Goal: Contribute content: Contribute content

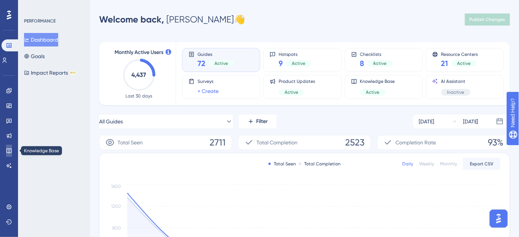
drag, startPoint x: 9, startPoint y: 148, endPoint x: 13, endPoint y: 145, distance: 5.1
click at [10, 148] on icon at bounding box center [9, 151] width 6 height 6
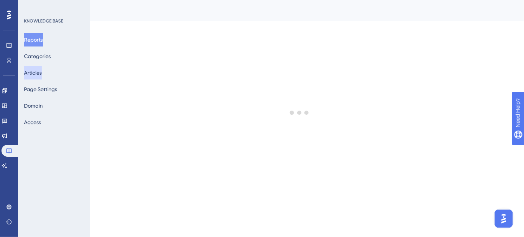
click at [42, 68] on button "Articles" at bounding box center [33, 73] width 18 height 14
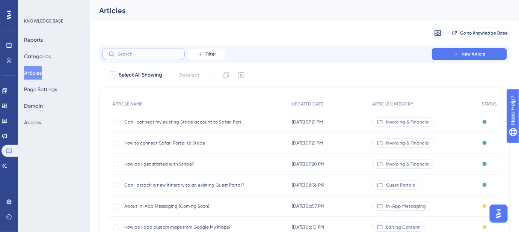
click at [164, 57] on input "text" at bounding box center [148, 53] width 61 height 5
type input "{"
checkbox input "true"
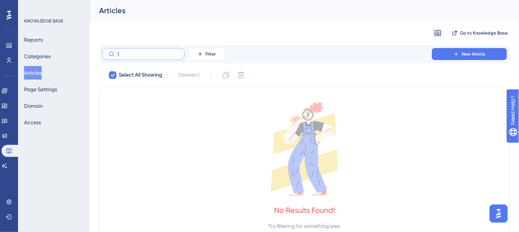
checkbox input "false"
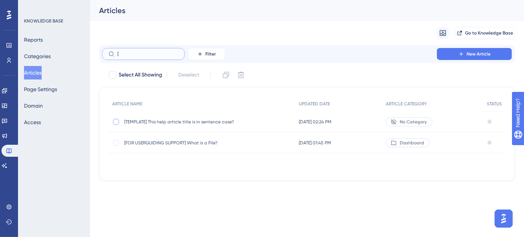
type input "["
click at [116, 119] on div at bounding box center [116, 122] width 6 height 6
click at [226, 75] on icon at bounding box center [226, 75] width 8 height 8
checkbox input "false"
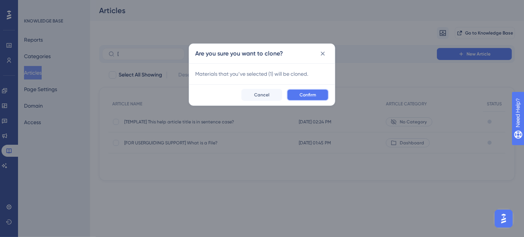
click at [299, 91] on button "Confirm" at bounding box center [308, 95] width 42 height 12
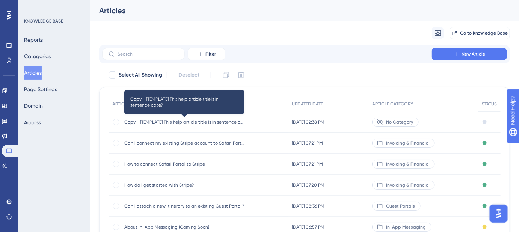
click at [209, 122] on span "Copy - [TEMPLATE] This help article title is in sentence case?" at bounding box center [184, 122] width 120 height 6
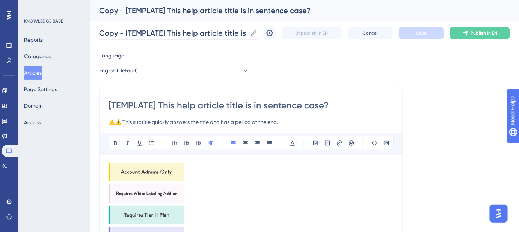
click at [258, 37] on label "Copy - [TEMPLATE] This help article title is in sentence case? Copy - [TEMPLATE…" at bounding box center [178, 33] width 158 height 14
click at [247, 37] on input "Copy - [TEMPLATE] This help article title is in sentence case?" at bounding box center [173, 33] width 148 height 11
click at [238, 34] on input "Copy - [TEMPLATE] This help article title is in sentence case?" at bounding box center [173, 33] width 148 height 11
paste input "reating Custom Basis of Stay Options"
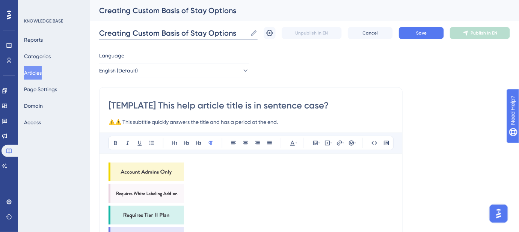
scroll to position [0, 0]
drag, startPoint x: 235, startPoint y: 34, endPoint x: 92, endPoint y: 35, distance: 143.0
paste input "How can I create custom Basis of Stay options?"
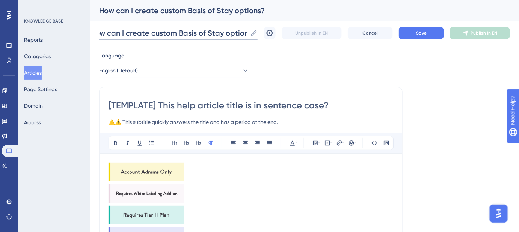
type input "How can I create custom Basis of Stay options?"
drag, startPoint x: 330, startPoint y: 105, endPoint x: 103, endPoint y: 105, distance: 227.1
paste input "How can I create custom Basis of Stay options"
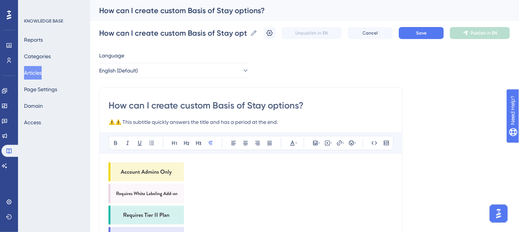
type input "How can I create custom Basis of Stay options?"
click at [258, 11] on div "How can I create custom Basis of Stay options?" at bounding box center [295, 10] width 392 height 11
click at [243, 30] on input "How can I create custom Basis of Stay options?" at bounding box center [173, 33] width 148 height 11
drag, startPoint x: 241, startPoint y: 32, endPoint x: 279, endPoint y: 41, distance: 38.8
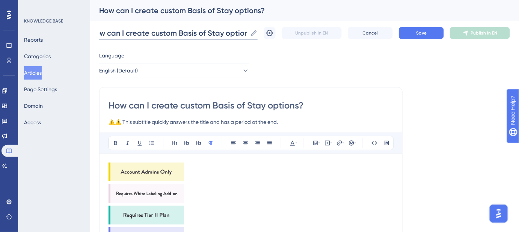
click at [279, 41] on div "How can I create custom Basis of Stay options? How can I create custom Basis of…" at bounding box center [304, 33] width 411 height 24
click at [222, 32] on input "How can I create custom Basis of Stay options in Calendar Builder?" at bounding box center [173, 33] width 148 height 11
type input "How can I create custom Basis of Stay options in Calendar Builder?"
click at [268, 105] on input "How can I create custom Basis of Stay options?" at bounding box center [250, 105] width 285 height 12
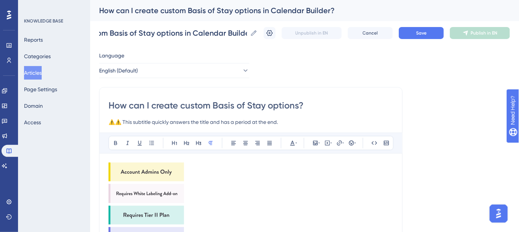
scroll to position [0, 0]
paste input "in Calendar Builder"
type input "How can I create custom Basis of Stay options in Calendar Builder?"
drag, startPoint x: 296, startPoint y: 121, endPoint x: 100, endPoint y: 121, distance: 196.0
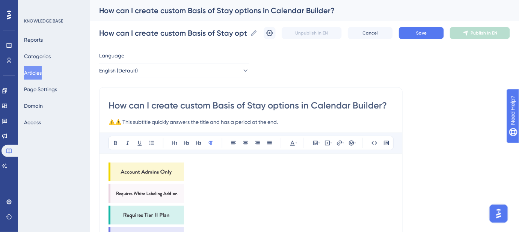
paste input "Add your own Basis of Stay choices to use across your team"
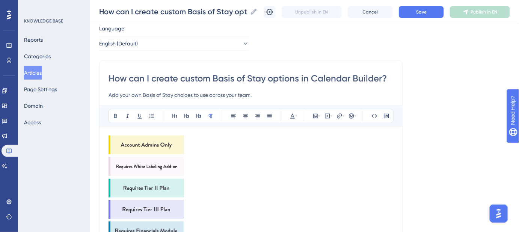
scroll to position [34, 0]
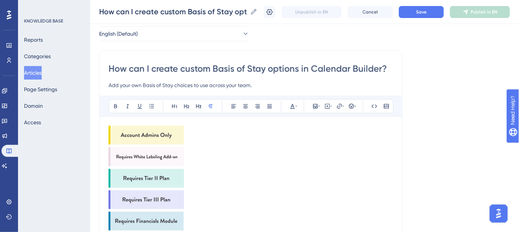
type input "Add your own Basis of Stay choices to use across your team."
click at [169, 136] on img at bounding box center [145, 135] width 75 height 19
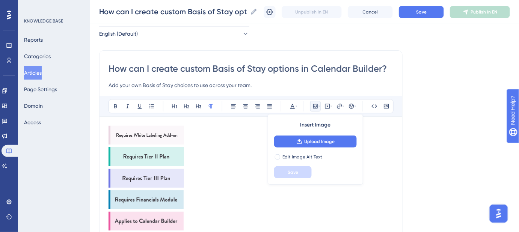
click at [169, 136] on img at bounding box center [145, 135] width 75 height 19
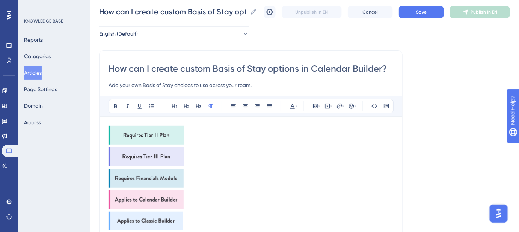
click at [169, 136] on img at bounding box center [145, 135] width 75 height 19
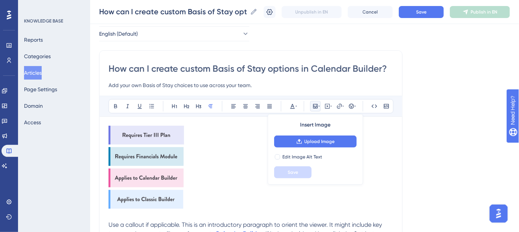
click at [169, 136] on img at bounding box center [145, 135] width 75 height 19
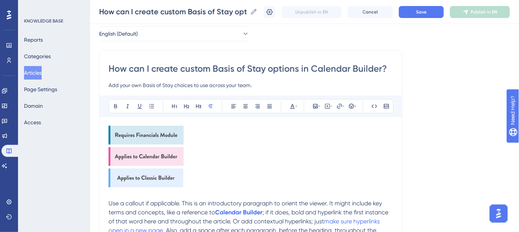
click at [169, 136] on img at bounding box center [145, 135] width 75 height 19
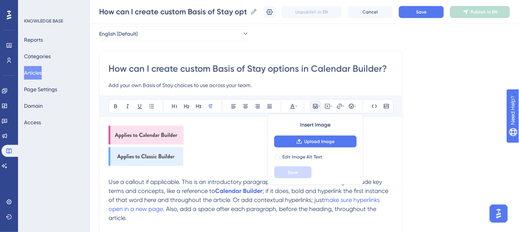
click at [163, 150] on img at bounding box center [145, 156] width 75 height 19
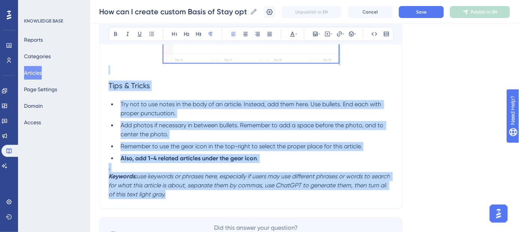
scroll to position [478, 0]
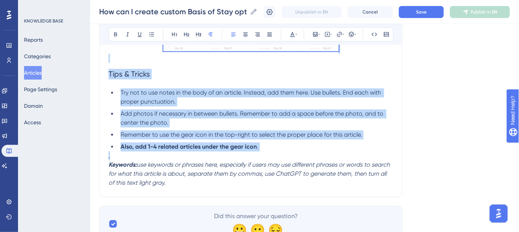
drag, startPoint x: 109, startPoint y: 89, endPoint x: 310, endPoint y: 152, distance: 210.8
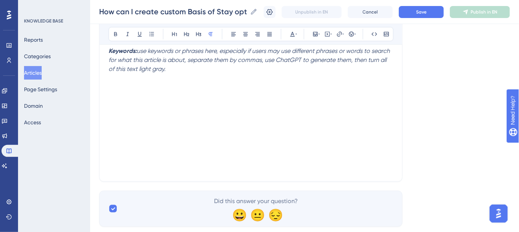
scroll to position [136, 0]
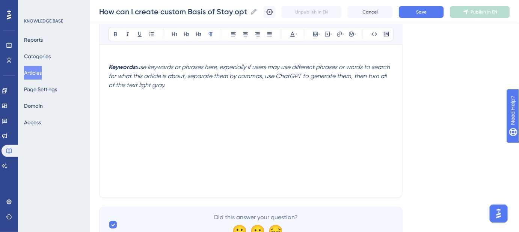
click at [147, 157] on div "Keywords: use keywords or phrases here, especially if users may use different p…" at bounding box center [250, 105] width 285 height 165
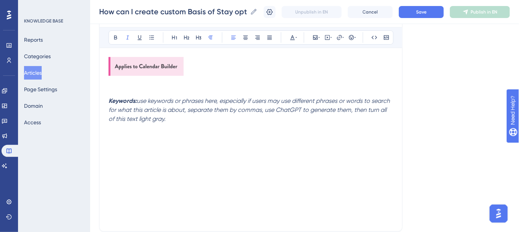
scroll to position [68, 0]
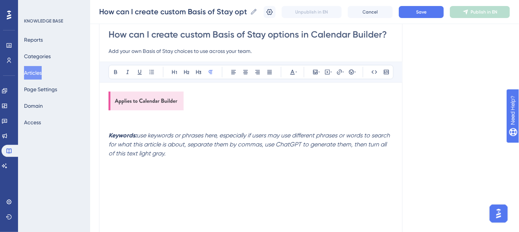
click at [144, 119] on p at bounding box center [250, 117] width 285 height 9
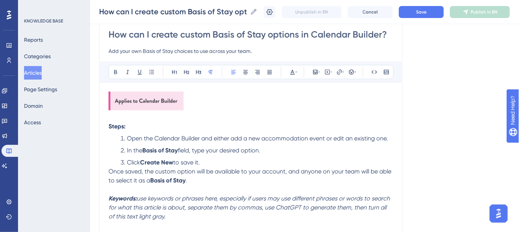
click at [114, 123] on strong "Steps:" at bounding box center [116, 126] width 17 height 7
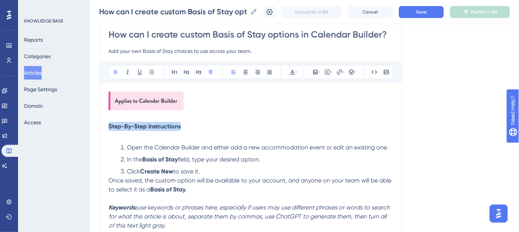
drag, startPoint x: 151, startPoint y: 127, endPoint x: 97, endPoint y: 127, distance: 54.4
click at [97, 127] on div "Performance Users Engagement Widgets Feedback Product Updates Knowledge Base AI…" at bounding box center [304, 127] width 429 height 391
click at [189, 72] on icon at bounding box center [187, 72] width 6 height 6
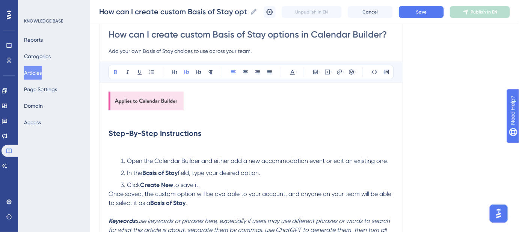
click at [224, 132] on h2 "Step-By-Step Instructions" at bounding box center [250, 133] width 285 height 23
drag, startPoint x: 214, startPoint y: 132, endPoint x: 105, endPoint y: 131, distance: 108.5
click at [105, 131] on div "How can I create custom Basis of Stay options in Calendar Builder? Add your own…" at bounding box center [250, 141] width 303 height 250
click at [239, 128] on h2 "Step-By-Step Instructions" at bounding box center [250, 133] width 285 height 23
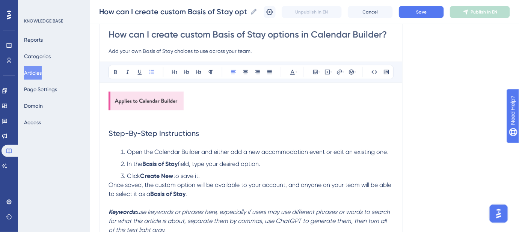
click at [207, 175] on li "Click Create New to save it." at bounding box center [256, 176] width 276 height 9
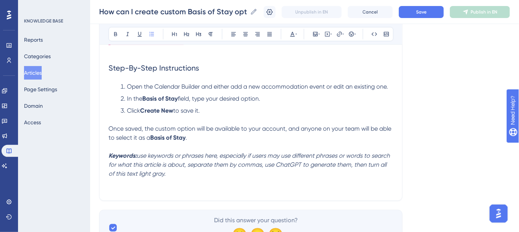
scroll to position [136, 0]
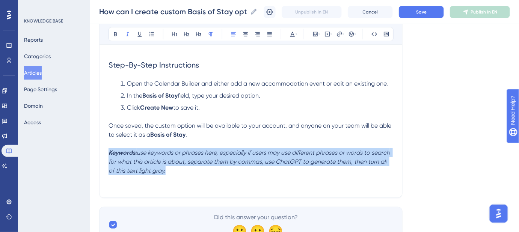
drag, startPoint x: 166, startPoint y: 173, endPoint x: 87, endPoint y: 155, distance: 80.9
click at [90, 155] on div "Performance Users Engagement Widgets Feedback Product Updates Knowledge Base AI…" at bounding box center [304, 59] width 429 height 391
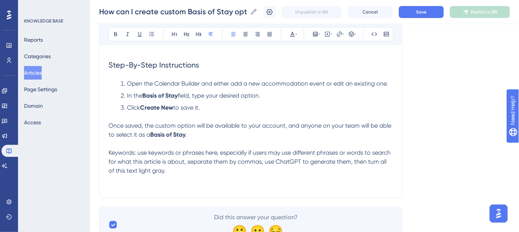
click at [186, 176] on div "Step-By-Step Instructions Open the Calendar Builder and either add a new accomm…" at bounding box center [250, 105] width 285 height 165
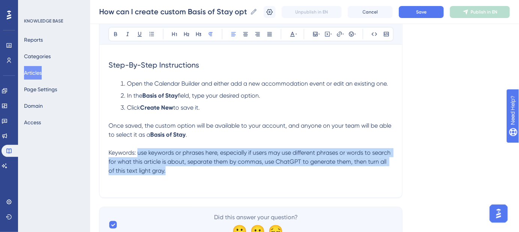
drag, startPoint x: 176, startPoint y: 173, endPoint x: 137, endPoint y: 156, distance: 41.9
click at [137, 156] on p "Keywords: use keywords or phrases here, especially if users may use different p…" at bounding box center [250, 161] width 285 height 27
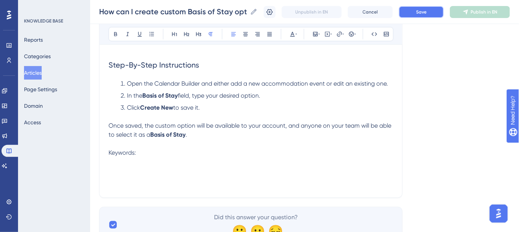
click at [420, 14] on button "Save" at bounding box center [421, 12] width 45 height 12
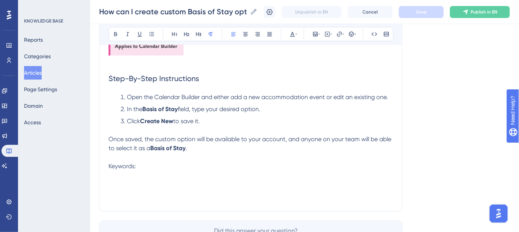
scroll to position [0, 0]
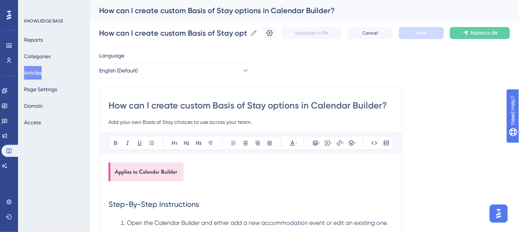
click at [124, 188] on p at bounding box center [250, 188] width 285 height 9
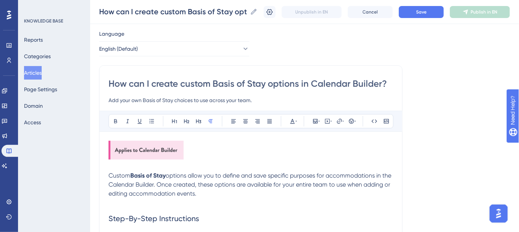
scroll to position [34, 0]
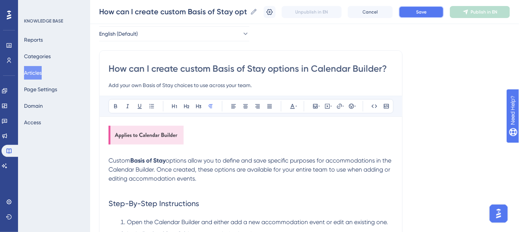
click at [416, 13] on button "Save" at bounding box center [421, 12] width 45 height 12
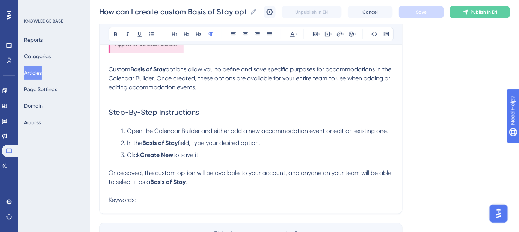
scroll to position [136, 0]
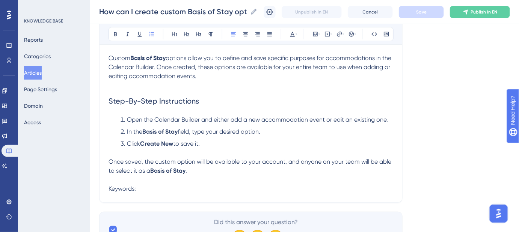
drag, startPoint x: 204, startPoint y: 142, endPoint x: 126, endPoint y: 118, distance: 81.7
click at [126, 118] on ol "Open the Calendar Builder and either add a new accommodation event or edit an e…" at bounding box center [250, 136] width 285 height 42
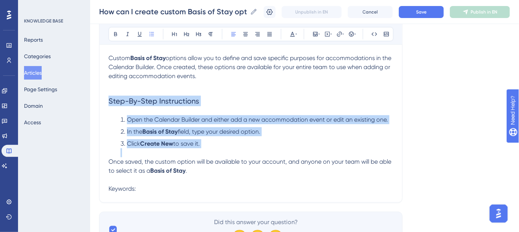
click at [311, 138] on ol "Open the Calendar Builder and either add a new accommodation event or edit an e…" at bounding box center [250, 136] width 285 height 42
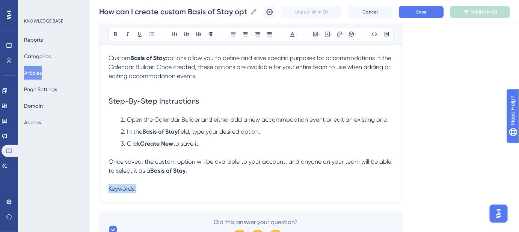
drag, startPoint x: 393, startPoint y: 119, endPoint x: 199, endPoint y: 118, distance: 194.5
click at [199, 119] on div "How can I create custom Basis of Stay options in Calendar Builder? Add your own…" at bounding box center [250, 75] width 303 height 255
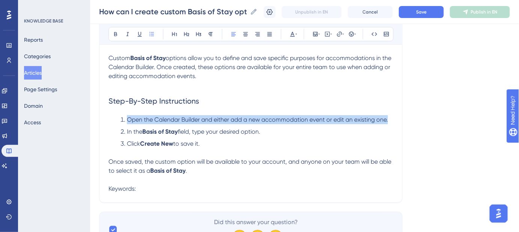
drag, startPoint x: 127, startPoint y: 118, endPoint x: 393, endPoint y: 119, distance: 266.2
click at [393, 119] on div "How can I create custom Basis of Stay options in Calendar Builder? Add your own…" at bounding box center [250, 75] width 303 height 255
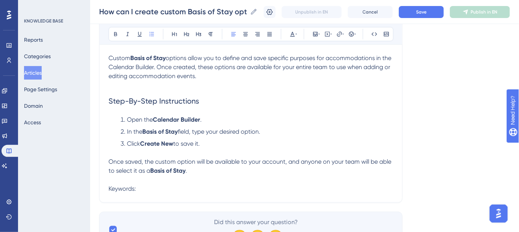
drag, startPoint x: 244, startPoint y: 131, endPoint x: 127, endPoint y: 131, distance: 117.1
click at [127, 131] on li "In the Basis of Stay field, type your desired option." at bounding box center [256, 131] width 276 height 9
drag, startPoint x: 208, startPoint y: 145, endPoint x: 127, endPoint y: 143, distance: 80.3
click at [127, 143] on li "Click Create New to save it." at bounding box center [256, 148] width 276 height 18
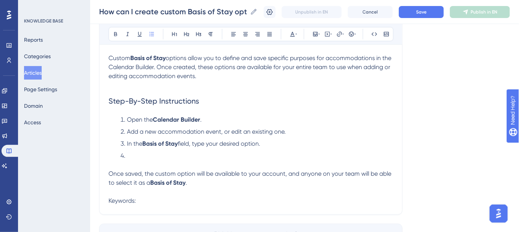
click at [149, 156] on li at bounding box center [256, 160] width 276 height 18
click at [426, 11] on span "Save" at bounding box center [421, 12] width 11 height 6
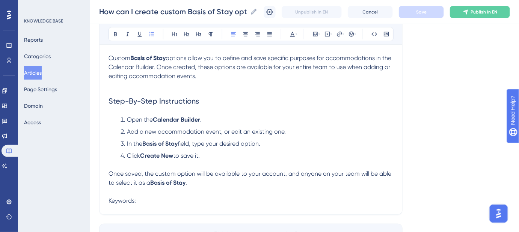
click at [202, 144] on span "field, type your desired option." at bounding box center [219, 143] width 83 height 7
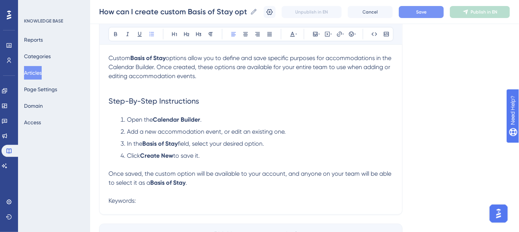
click at [415, 13] on button "Save" at bounding box center [421, 12] width 45 height 12
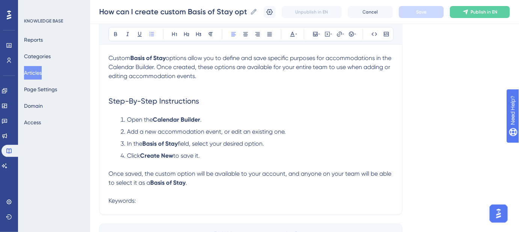
click at [272, 143] on li "In the Basis of Stay field, select your desired option." at bounding box center [256, 143] width 276 height 9
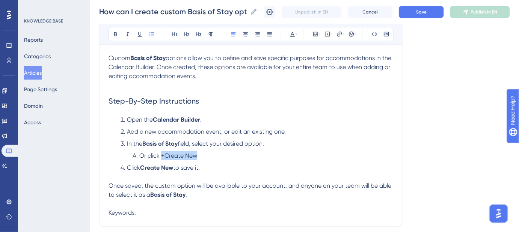
drag, startPoint x: 201, startPoint y: 156, endPoint x: 161, endPoint y: 158, distance: 39.9
click at [161, 158] on li "Or click +Create New" at bounding box center [262, 155] width 264 height 9
click at [255, 152] on li "Or click +Create New" at bounding box center [262, 155] width 264 height 9
click at [426, 12] on span "Save" at bounding box center [421, 12] width 11 height 6
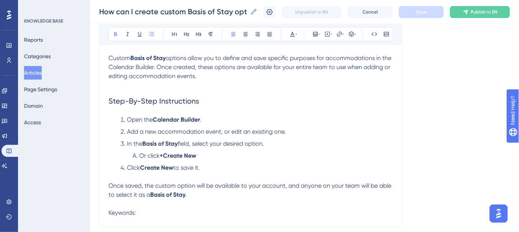
click at [264, 143] on span "field, select your desired option." at bounding box center [221, 143] width 86 height 7
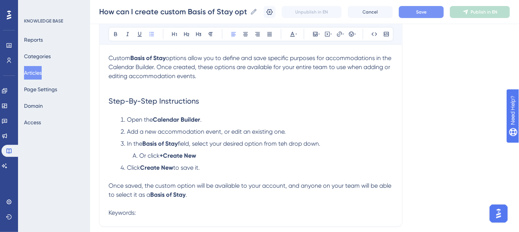
click at [286, 144] on span "field, select your desired option from teh drop down." at bounding box center [249, 143] width 143 height 7
click at [410, 12] on button "Save" at bounding box center [421, 12] width 45 height 12
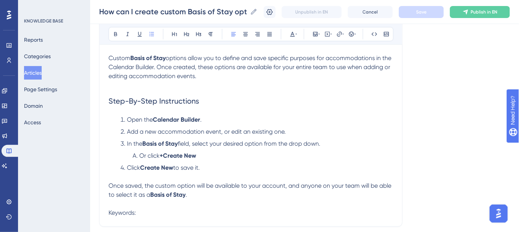
drag, startPoint x: 206, startPoint y: 166, endPoint x: 198, endPoint y: 167, distance: 8.7
click at [198, 167] on li "Click Create New to save it." at bounding box center [256, 172] width 276 height 18
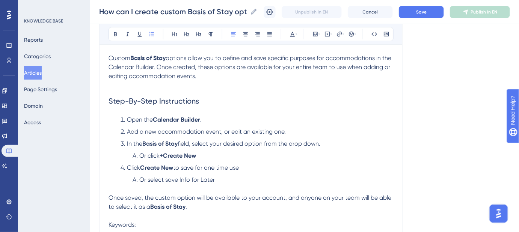
click at [167, 179] on span "Or select save Info for Later" at bounding box center [176, 179] width 75 height 7
drag, startPoint x: 218, startPoint y: 179, endPoint x: 166, endPoint y: 182, distance: 52.6
click at [166, 182] on li "Or select Save Info for Later" at bounding box center [262, 184] width 264 height 18
click at [223, 180] on li "Or select Save Info for Later" at bounding box center [262, 184] width 264 height 18
click at [427, 16] on button "Save" at bounding box center [421, 12] width 45 height 12
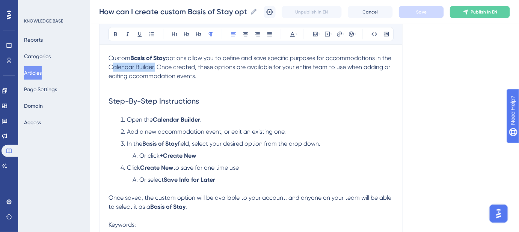
drag, startPoint x: 165, startPoint y: 65, endPoint x: 120, endPoint y: 66, distance: 45.4
click at [120, 66] on span "options allow you to define and save specific purposes for accommodations in th…" at bounding box center [250, 66] width 284 height 25
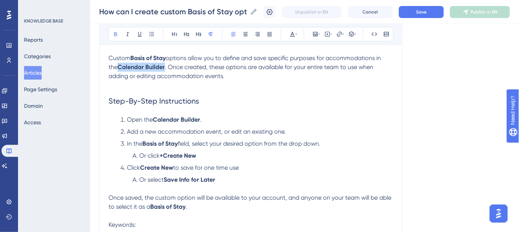
click at [160, 63] on strong "Calendar Builder" at bounding box center [141, 66] width 47 height 7
drag, startPoint x: 166, startPoint y: 65, endPoint x: 119, endPoint y: 65, distance: 47.3
click at [119, 65] on p "Custom Basis of Stay options allow you to define and save specific purposes for…" at bounding box center [250, 67] width 285 height 27
click at [338, 32] on icon at bounding box center [339, 34] width 6 height 6
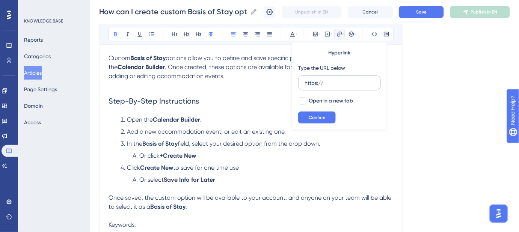
drag, startPoint x: 333, startPoint y: 84, endPoint x: 302, endPoint y: 84, distance: 30.8
click at [302, 84] on label "https://" at bounding box center [339, 82] width 83 height 15
click at [304, 84] on input "https://" at bounding box center [339, 83] width 70 height 8
type input "https://help.safariportal.app/en/articles/5592--how-do-i-create-an-itinerary-us…"
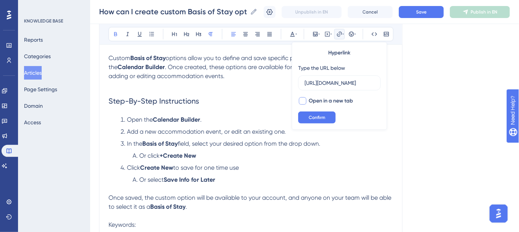
click at [306, 100] on div at bounding box center [303, 101] width 8 height 8
checkbox input "true"
click at [306, 119] on button "Confirm" at bounding box center [317, 118] width 38 height 12
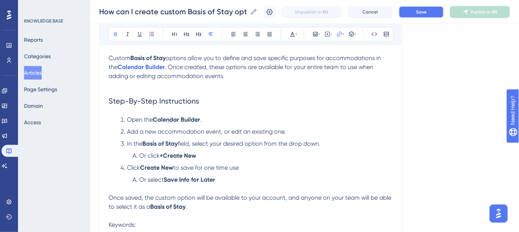
click at [426, 10] on span "Save" at bounding box center [421, 12] width 11 height 6
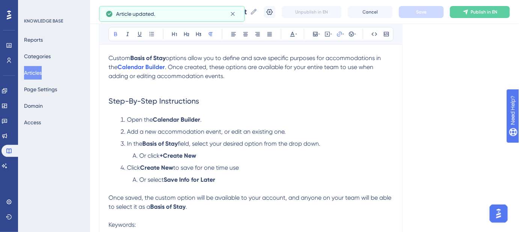
click at [359, 105] on h2 "Step-By-Step Instructions" at bounding box center [250, 101] width 285 height 23
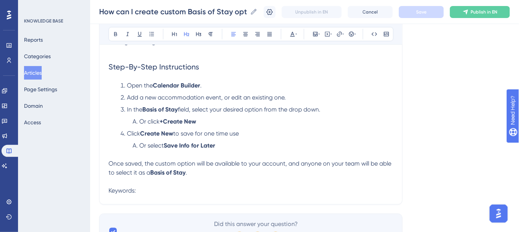
scroll to position [136, 0]
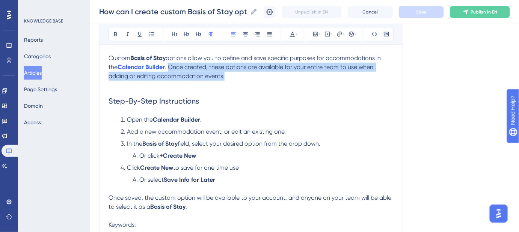
drag, startPoint x: 226, startPoint y: 77, endPoint x: 169, endPoint y: 69, distance: 57.3
click at [169, 69] on p "Custom Basis of Stay options allow you to define and save specific purposes for…" at bounding box center [250, 67] width 285 height 27
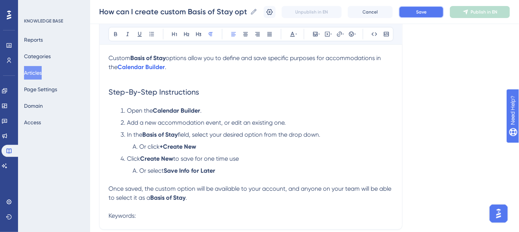
click at [424, 14] on span "Save" at bounding box center [421, 12] width 11 height 6
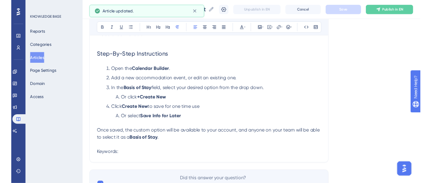
scroll to position [170, 0]
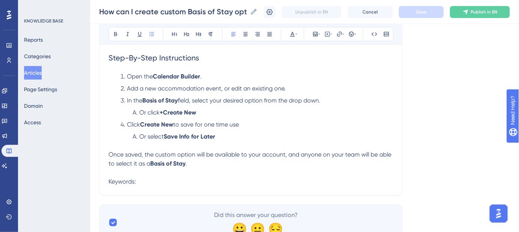
click at [224, 87] on span "Add a new accommodation event, or edit an existing one." at bounding box center [206, 88] width 159 height 7
click at [220, 115] on li "Or click +Create New" at bounding box center [262, 112] width 264 height 9
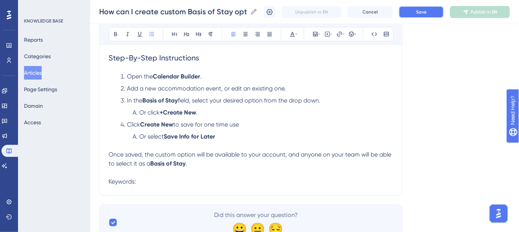
click at [419, 14] on button "Save" at bounding box center [421, 12] width 45 height 12
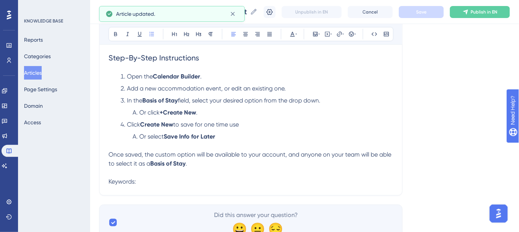
click at [249, 125] on li "Click Create New to save for one time use" at bounding box center [256, 124] width 276 height 9
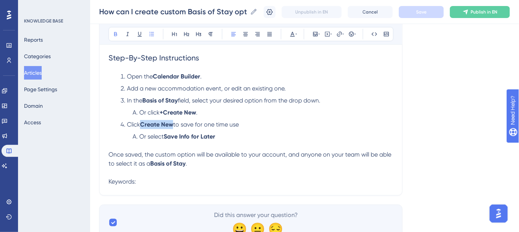
drag, startPoint x: 175, startPoint y: 125, endPoint x: 143, endPoint y: 125, distance: 31.9
click at [143, 125] on li "Click Create New to save for one time use" at bounding box center [256, 124] width 276 height 9
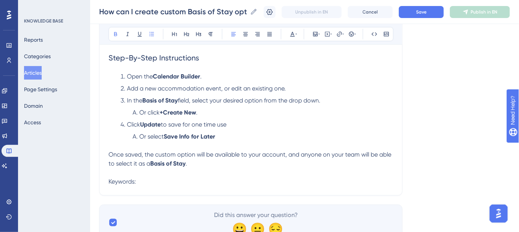
click at [226, 139] on li "Or select Save Info for Later" at bounding box center [262, 141] width 264 height 18
click at [413, 15] on button "Save" at bounding box center [421, 12] width 45 height 12
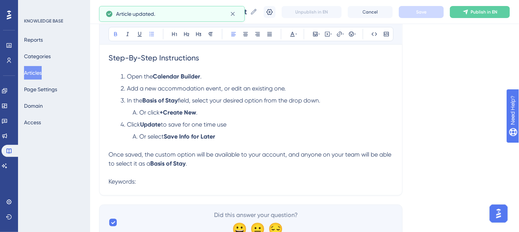
click at [235, 125] on li "Click Update to save for one time use" at bounding box center [256, 124] width 276 height 9
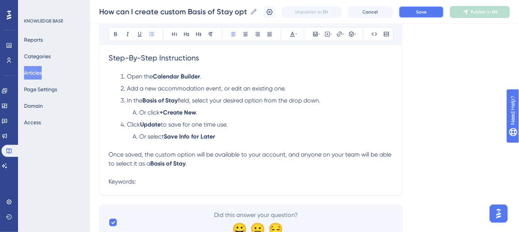
click at [414, 16] on button "Save" at bounding box center [421, 12] width 45 height 12
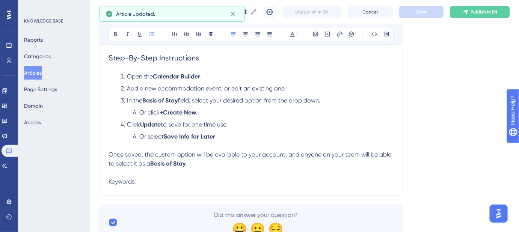
click at [227, 133] on li "Or select Save Info for Later" at bounding box center [262, 141] width 264 height 18
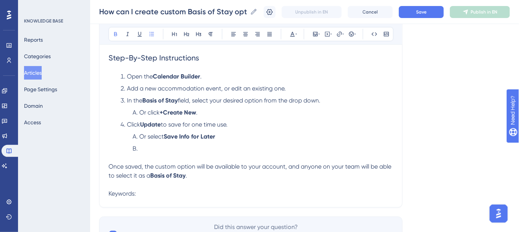
click at [166, 147] on li at bounding box center [262, 153] width 264 height 18
click at [140, 146] on span "When you use the same Content Page again, your saved inputs will auto-populate." at bounding box center [252, 148] width 227 height 7
click at [387, 148] on li "When you use the same Content Page again, your saved inputs will auto-populate." at bounding box center [268, 153] width 252 height 18
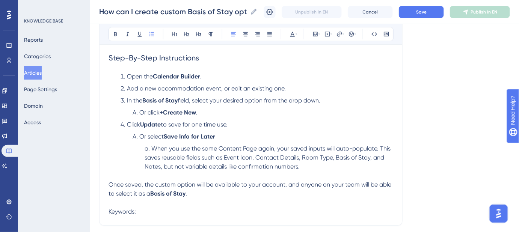
click at [152, 146] on span "When you use the same Content Page again, your saved inputs will auto-populate.…" at bounding box center [268, 157] width 247 height 25
click at [413, 11] on button "Save" at bounding box center [421, 12] width 45 height 12
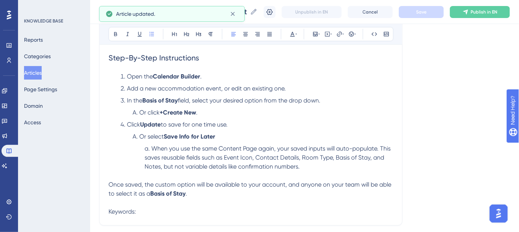
click at [152, 145] on span "When you use the same Content Page again, your saved inputs will auto-populate.…" at bounding box center [268, 157] width 247 height 25
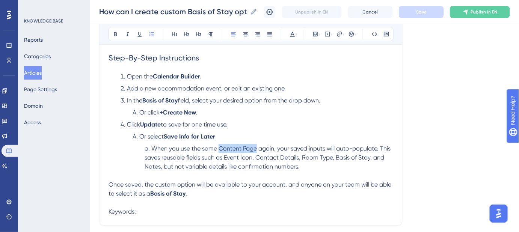
drag, startPoint x: 256, startPoint y: 147, endPoint x: 219, endPoint y: 149, distance: 36.5
click at [219, 149] on span "When you use the same Content Page again, your saved inputs will auto-populate.…" at bounding box center [268, 157] width 247 height 25
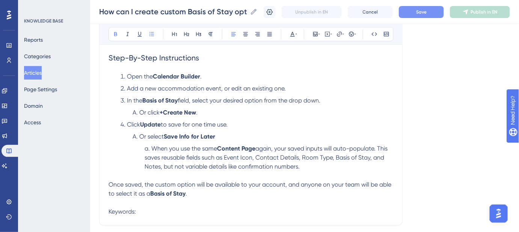
click at [426, 12] on span "Save" at bounding box center [421, 12] width 11 height 6
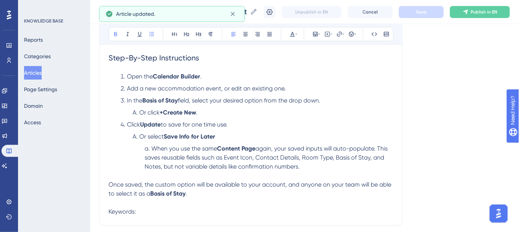
click at [360, 126] on li "Click Update to save for one time use." at bounding box center [256, 124] width 276 height 9
click at [219, 136] on li "Or select Save Info for Later" at bounding box center [262, 136] width 264 height 9
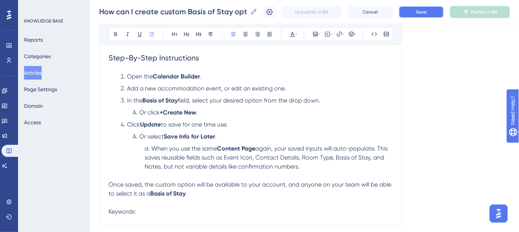
click at [431, 16] on button "Save" at bounding box center [421, 12] width 45 height 12
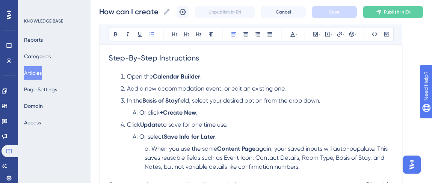
drag, startPoint x: 323, startPoint y: 101, endPoint x: 192, endPoint y: 101, distance: 131.0
click at [192, 101] on li "In the Basis of Stay field, select your desired option from the drop down." at bounding box center [256, 100] width 276 height 9
click at [220, 120] on li "Click Update to save for one time use." at bounding box center [256, 124] width 276 height 9
click at [143, 98] on strong "Basis of Stay" at bounding box center [159, 100] width 35 height 7
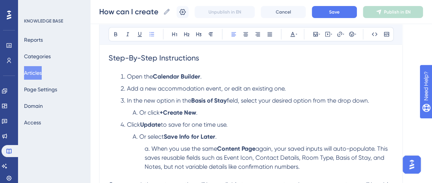
drag, startPoint x: 372, startPoint y: 99, endPoint x: 241, endPoint y: 102, distance: 130.7
click at [241, 102] on li "In the new option in the Basis of Stay field, select your desired option from t…" at bounding box center [256, 100] width 276 height 9
click at [232, 129] on ol "Open the Calendar Builder . Add a new accommodation event, or edit an existing …" at bounding box center [250, 126] width 285 height 108
click at [223, 111] on li "Or click +Create New ." at bounding box center [262, 112] width 264 height 9
click at [338, 12] on span "Save" at bounding box center [334, 12] width 11 height 6
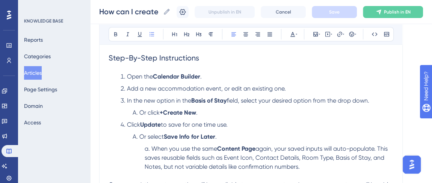
drag, startPoint x: 374, startPoint y: 99, endPoint x: 241, endPoint y: 100, distance: 132.5
click at [241, 100] on li "In the new option in the Basis of Stay field, select your desired option from t…" at bounding box center [256, 100] width 276 height 9
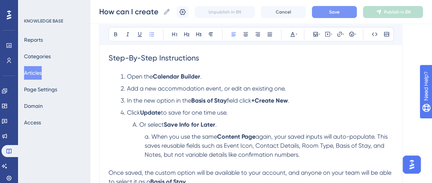
click at [326, 12] on button "Save" at bounding box center [334, 12] width 45 height 12
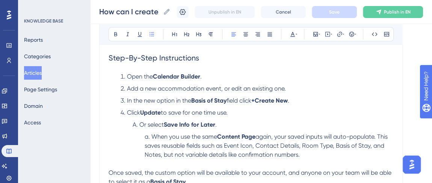
drag, startPoint x: 279, startPoint y: 153, endPoint x: 163, endPoint y: 113, distance: 123.6
click at [163, 113] on ol "Open the Calendar Builder . Add a new accommodation event, or edit an existing …" at bounding box center [250, 120] width 285 height 96
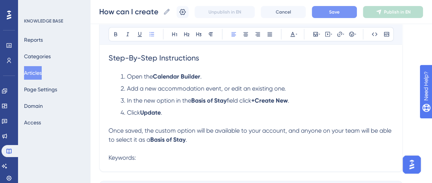
click at [333, 14] on button "Save" at bounding box center [334, 12] width 45 height 12
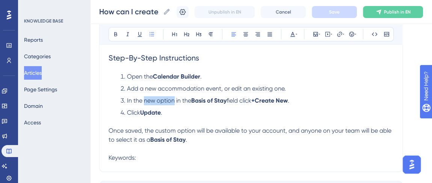
drag, startPoint x: 173, startPoint y: 101, endPoint x: 144, endPoint y: 101, distance: 29.3
click at [144, 101] on span "In the new option in the" at bounding box center [159, 100] width 64 height 7
drag, startPoint x: 180, startPoint y: 99, endPoint x: 143, endPoint y: 99, distance: 36.8
click at [143, 99] on span "In the new option in the" at bounding box center [159, 100] width 64 height 7
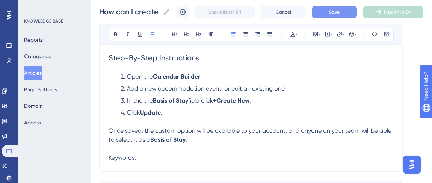
click at [336, 15] on button "Save" at bounding box center [334, 12] width 45 height 12
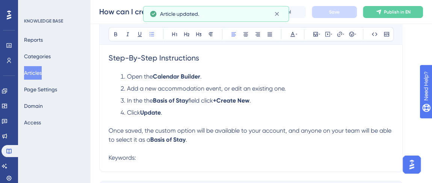
click at [205, 101] on span "field click" at bounding box center [200, 100] width 25 height 7
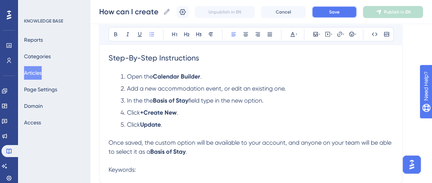
click at [348, 11] on button "Save" at bounding box center [334, 12] width 45 height 12
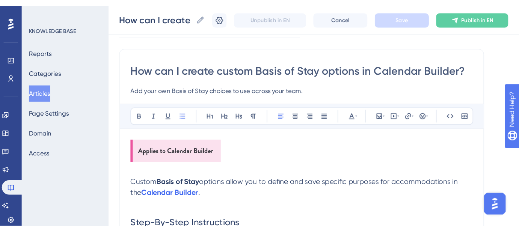
scroll to position [34, 0]
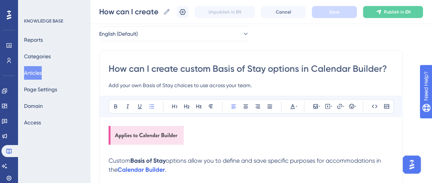
click at [233, 65] on input "How can I create custom Basis of Stay options in Calendar Builder?" at bounding box center [250, 69] width 285 height 12
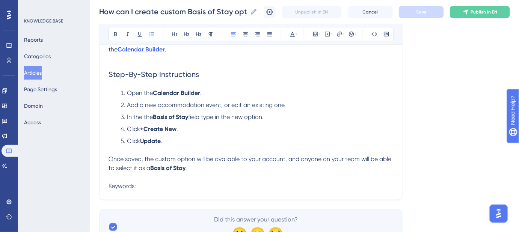
scroll to position [190, 0]
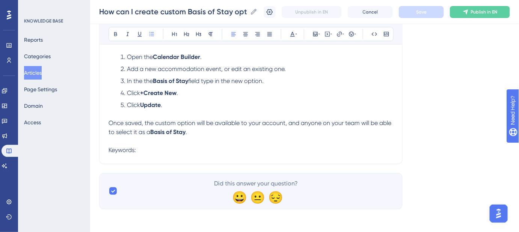
click at [184, 149] on p "Keywords:" at bounding box center [250, 150] width 285 height 9
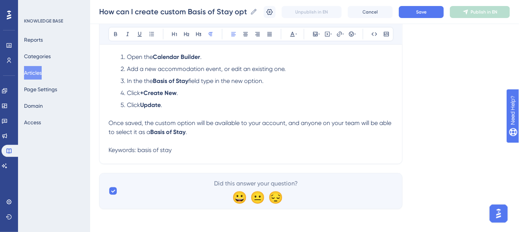
click at [139, 151] on span "Keywords: basis of stay" at bounding box center [139, 149] width 63 height 7
click at [174, 149] on p "Keywords: Basis of stay" at bounding box center [250, 150] width 285 height 9
click at [190, 151] on p "Keywords: Basis of stay," at bounding box center [250, 150] width 285 height 9
click at [258, 151] on p "Keywords: Basis of stay, custom basis of stay," at bounding box center [250, 150] width 285 height 9
click at [297, 147] on p "Keywords: Basis of stay, custom basis of stay, calendar builder," at bounding box center [250, 150] width 285 height 9
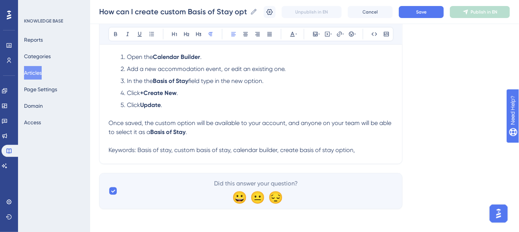
click at [359, 150] on p "Keywords: Basis of stay, custom basis of stay, calendar builder, create basis o…" at bounding box center [250, 150] width 285 height 9
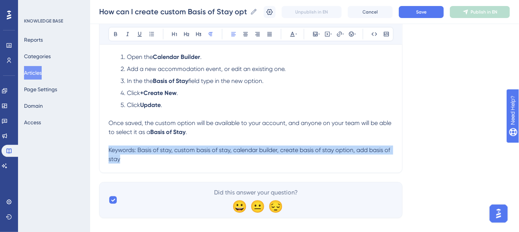
drag, startPoint x: 122, startPoint y: 157, endPoint x: 108, endPoint y: 152, distance: 15.2
click at [108, 152] on p "Keywords: Basis of stay, custom basis of stay, calendar builder, create basis o…" at bounding box center [250, 155] width 285 height 18
click at [295, 35] on icon at bounding box center [296, 34] width 2 height 6
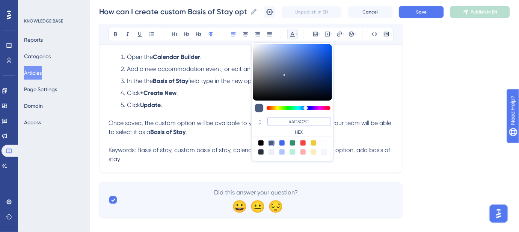
drag, startPoint x: 311, startPoint y: 121, endPoint x: 292, endPoint y: 121, distance: 19.1
click at [292, 121] on input "#4C5C7C" at bounding box center [298, 121] width 63 height 9
type input "#FFFFFF"
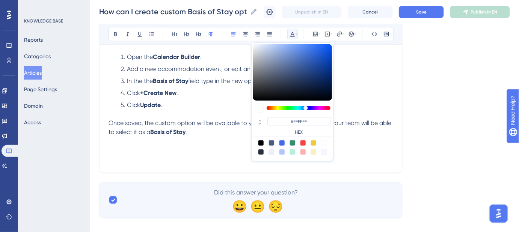
click at [410, 106] on div "Language English (Default) How can I create custom Basis of Stay options in Cal…" at bounding box center [304, 38] width 411 height 360
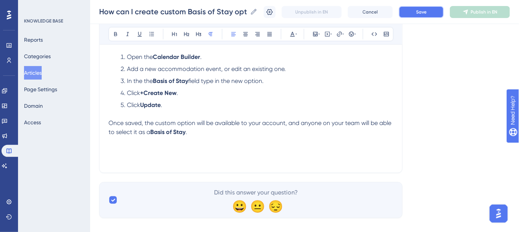
click at [412, 15] on button "Save" at bounding box center [421, 12] width 45 height 12
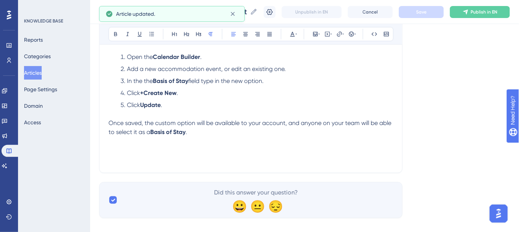
scroll to position [156, 0]
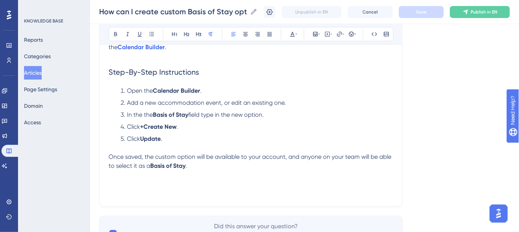
click at [200, 128] on li "Click +Create New ." at bounding box center [256, 126] width 276 height 9
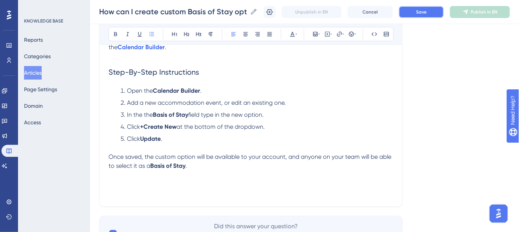
click at [416, 13] on button "Save" at bounding box center [421, 12] width 45 height 12
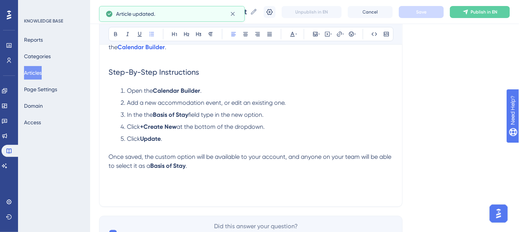
click at [177, 139] on li "Click Update ." at bounding box center [256, 143] width 276 height 18
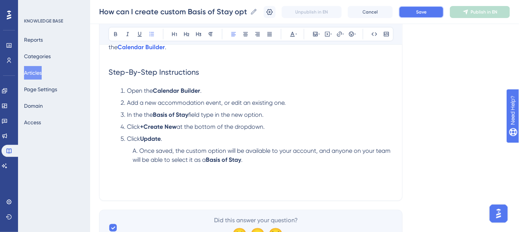
click at [419, 15] on button "Save" at bounding box center [421, 12] width 45 height 12
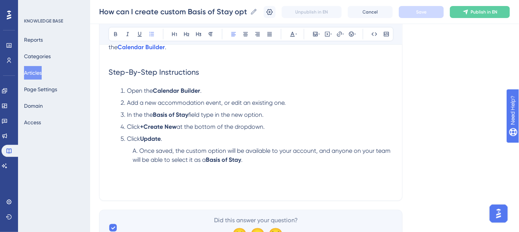
click at [259, 162] on li "Once saved, the custom option will be available to your account, and anyone on …" at bounding box center [262, 155] width 264 height 18
click at [114, 170] on p at bounding box center [250, 168] width 285 height 9
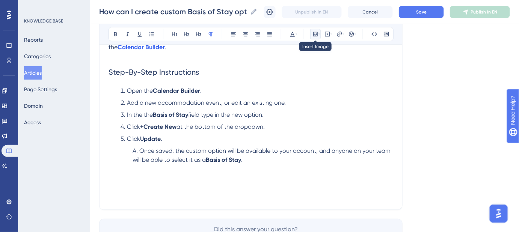
click at [316, 36] on icon at bounding box center [315, 34] width 6 height 6
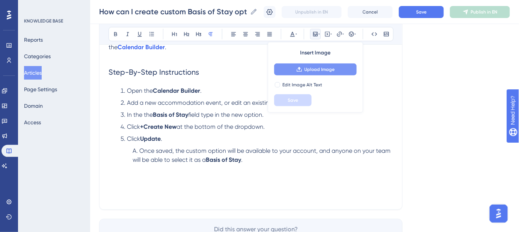
click at [312, 71] on span "Upload Image" at bounding box center [319, 69] width 30 height 6
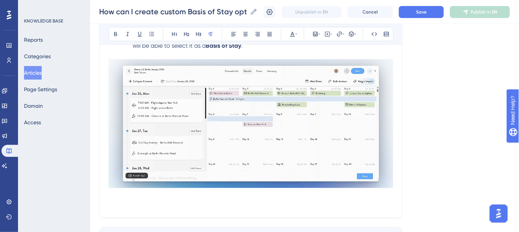
scroll to position [258, 0]
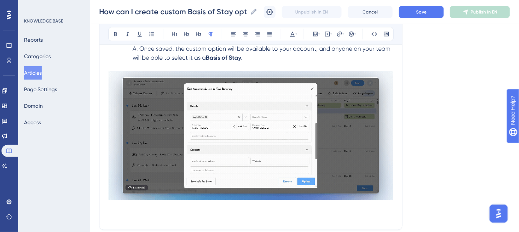
click at [341, 111] on img at bounding box center [250, 135] width 285 height 129
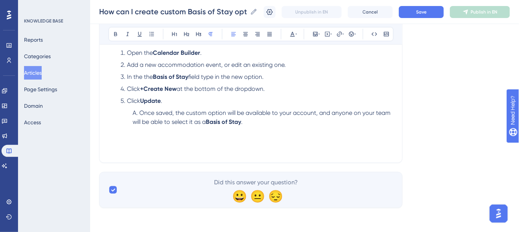
scroll to position [193, 0]
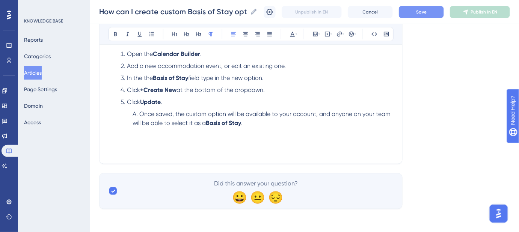
click at [426, 10] on span "Save" at bounding box center [421, 12] width 11 height 6
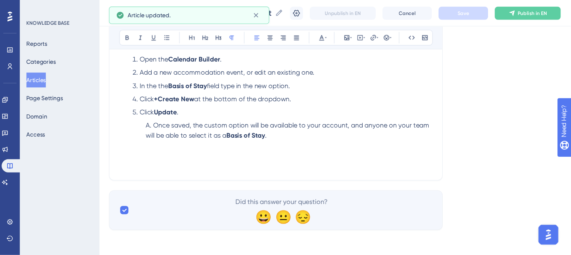
scroll to position [173, 0]
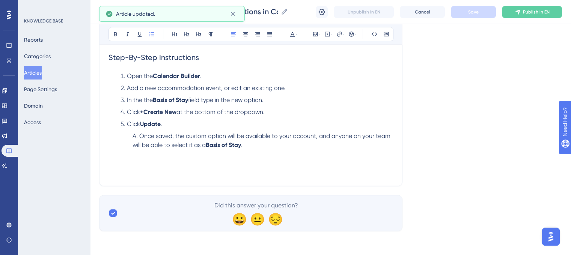
drag, startPoint x: 428, startPoint y: 10, endPoint x: 389, endPoint y: 101, distance: 99.2
click at [389, 101] on li "In the the Basis of Stay field type in the new option." at bounding box center [256, 100] width 276 height 9
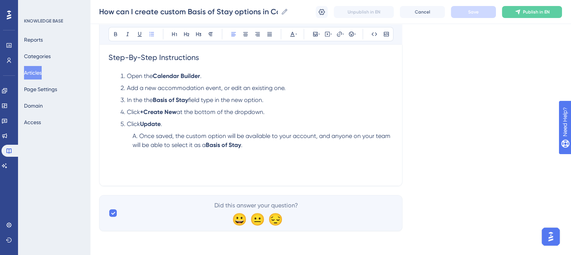
click at [123, 159] on p "Keywords: Basis of stay, custom basis of stay, calendar builder, create basis o…" at bounding box center [250, 168] width 285 height 18
click at [109, 160] on span "Keywords: Basis of stay, custom basis of stay, calendar builder, create basis o…" at bounding box center [249, 168] width 283 height 16
click at [363, 96] on li "In the the Basis of Stay field type in the new option." at bounding box center [256, 100] width 276 height 9
click at [109, 160] on span "Keywords: Basis of stay, custom basis of stay, calendar builder, create basis o…" at bounding box center [249, 168] width 283 height 16
click at [110, 160] on span "Keywords: Basis of stay, custom basis of stay, calendar builder, create basis o…" at bounding box center [249, 168] width 283 height 16
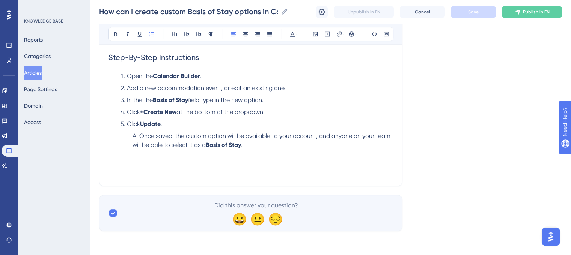
click at [258, 148] on li "Once saved, the custom option will be available to your account, and anyone on …" at bounding box center [262, 141] width 264 height 18
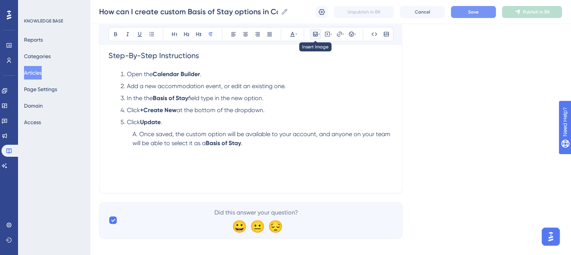
click at [314, 34] on icon at bounding box center [315, 34] width 5 height 5
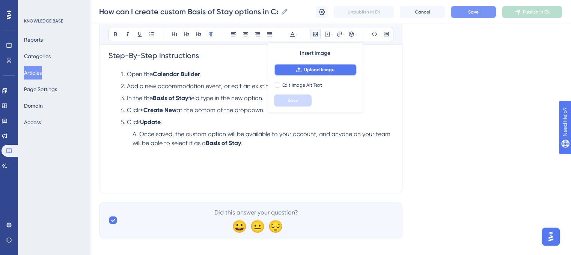
click at [304, 69] on span "Upload Image" at bounding box center [319, 70] width 30 height 6
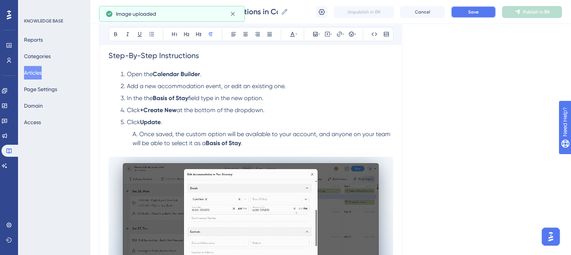
click at [431, 10] on span "Save" at bounding box center [473, 12] width 11 height 6
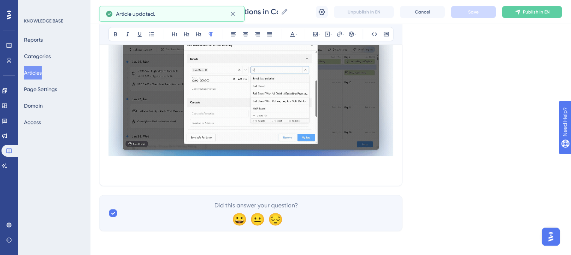
scroll to position [304, 0]
click at [117, 169] on span "Keywords: Basis of stay, custom basis of stay, calendar builder, create basis o…" at bounding box center [249, 168] width 283 height 16
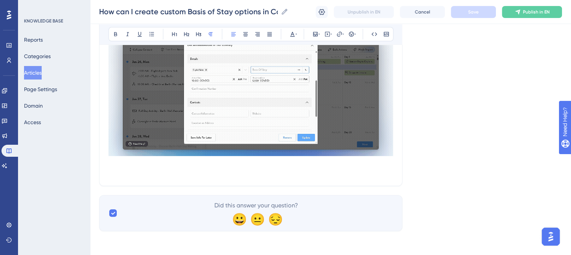
click at [117, 176] on p "Keywords: Basis of stay, custom basis of stay, calendar builder, create basis o…" at bounding box center [250, 168] width 285 height 18
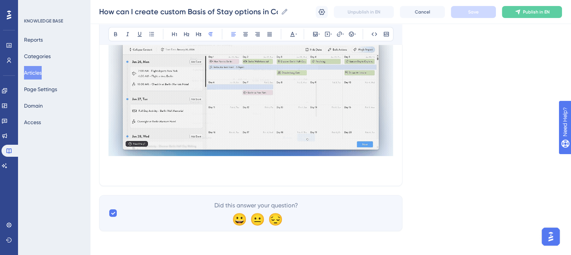
click at [133, 174] on p "Keywords: Basis of stay, custom basis of stay, calendar builder, create basis o…" at bounding box center [250, 168] width 285 height 18
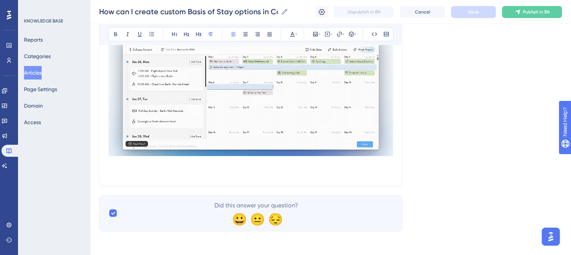
drag, startPoint x: 106, startPoint y: 169, endPoint x: 134, endPoint y: 172, distance: 27.5
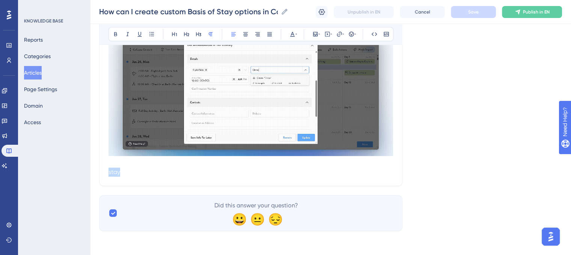
drag, startPoint x: 201, startPoint y: 172, endPoint x: 165, endPoint y: 176, distance: 35.9
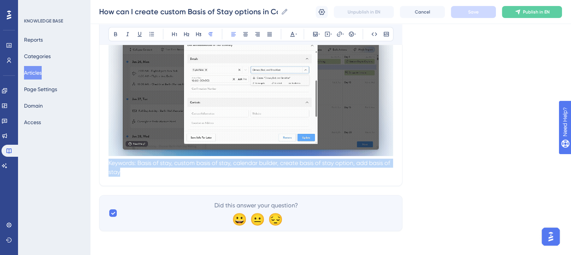
drag, startPoint x: 274, startPoint y: 177, endPoint x: 121, endPoint y: 170, distance: 153.3
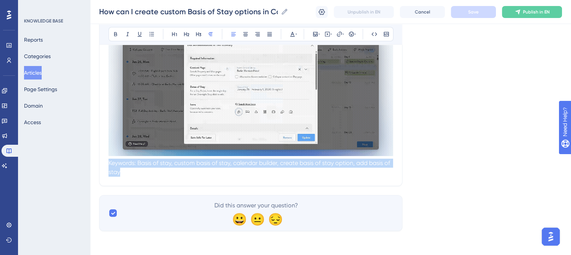
drag, startPoint x: 110, startPoint y: 164, endPoint x: 150, endPoint y: 169, distance: 40.9
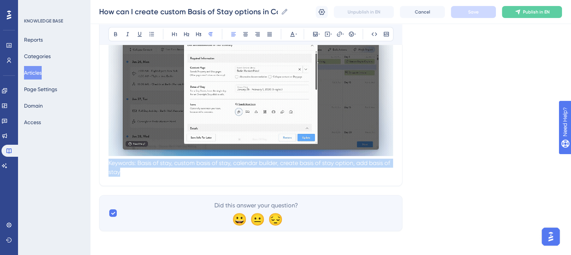
click at [150, 169] on p "Keywords: Basis of stay, custom basis of stay, calendar builder, create basis o…" at bounding box center [250, 168] width 285 height 18
click at [108, 164] on span "Keywords: Basis of stay, custom basis of stay, calendar builder, create basis o…" at bounding box center [249, 168] width 283 height 16
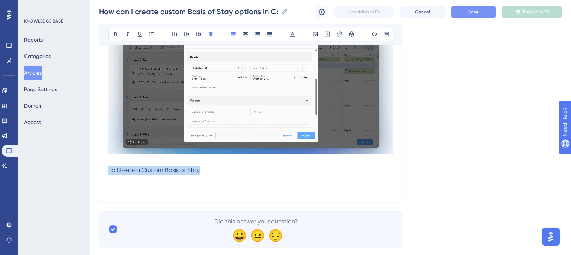
drag, startPoint x: 203, startPoint y: 170, endPoint x: 105, endPoint y: 171, distance: 98.0
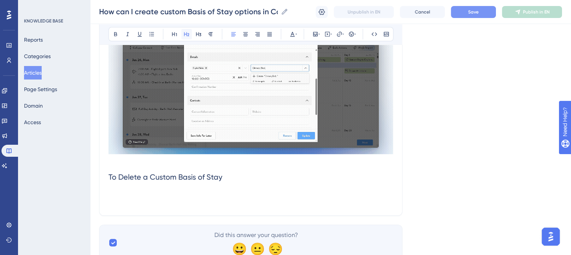
click at [187, 31] on icon at bounding box center [187, 34] width 6 height 6
click at [231, 175] on h2 "To Delete a Custom Basis of Stay" at bounding box center [250, 177] width 285 height 23
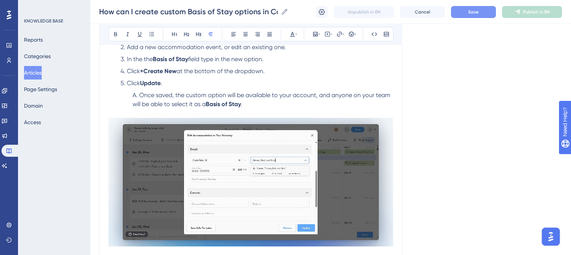
scroll to position [79, 0]
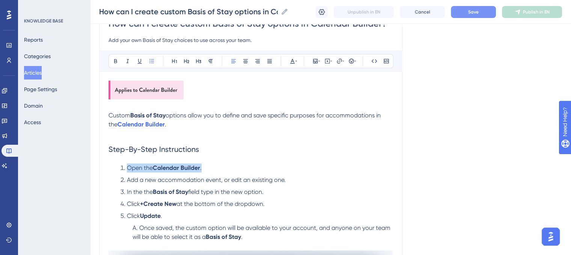
drag, startPoint x: 211, startPoint y: 169, endPoint x: 125, endPoint y: 166, distance: 86.0
click at [125, 166] on li "Open the Calendar Builder ." at bounding box center [256, 168] width 276 height 9
copy li "Open the Calendar Builder ."
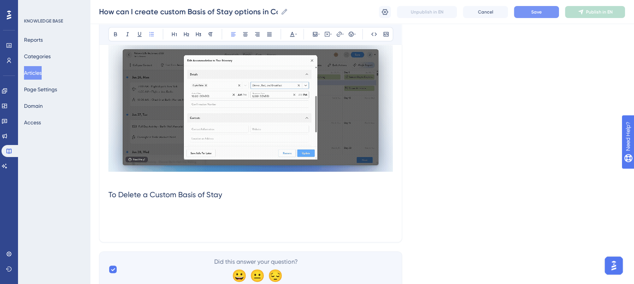
scroll to position [296, 0]
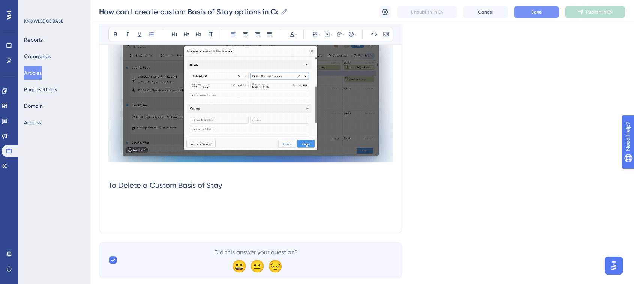
click at [126, 188] on p at bounding box center [250, 200] width 285 height 9
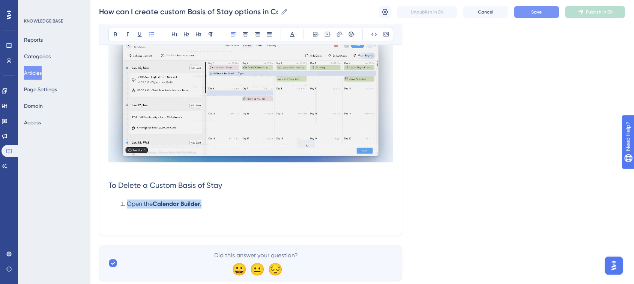
drag, startPoint x: 215, startPoint y: 207, endPoint x: 128, endPoint y: 209, distance: 87.9
click at [128, 188] on li "Open the Calendar Builder ." at bounding box center [256, 203] width 276 height 9
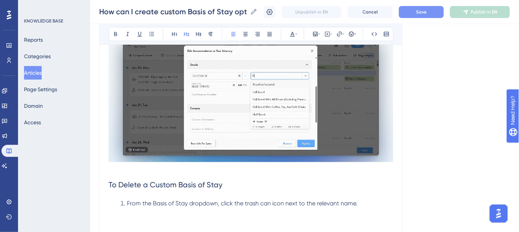
drag, startPoint x: 550, startPoint y: 0, endPoint x: 322, endPoint y: 183, distance: 291.3
click at [322, 183] on h2 "To Delete a Custom Basis of Stay" at bounding box center [250, 185] width 285 height 23
click at [431, 12] on button "Save" at bounding box center [421, 12] width 45 height 12
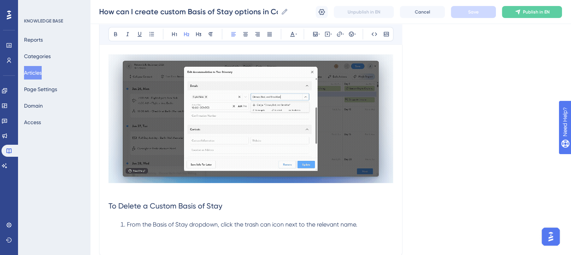
scroll to position [259, 0]
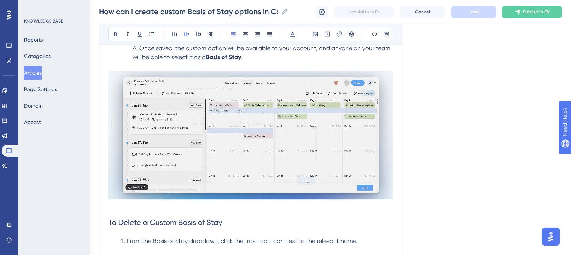
click at [244, 142] on img at bounding box center [250, 135] width 285 height 129
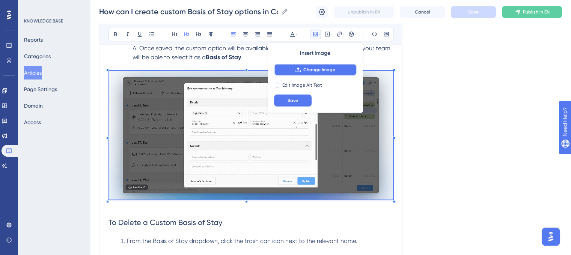
click at [300, 67] on icon at bounding box center [298, 70] width 6 height 6
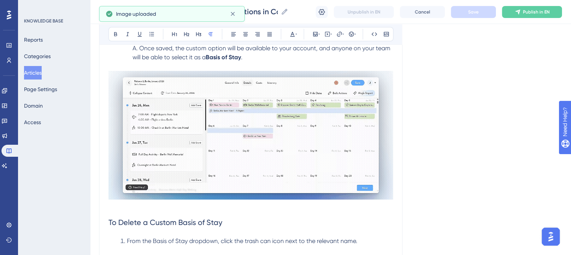
scroll to position [225, 0]
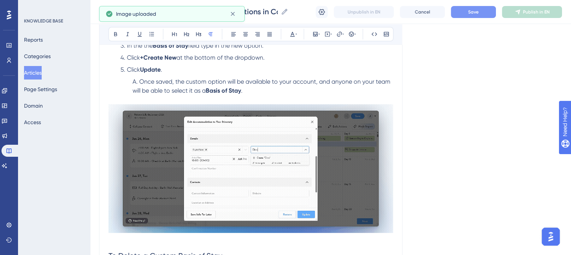
click at [431, 14] on span "Save" at bounding box center [473, 12] width 11 height 6
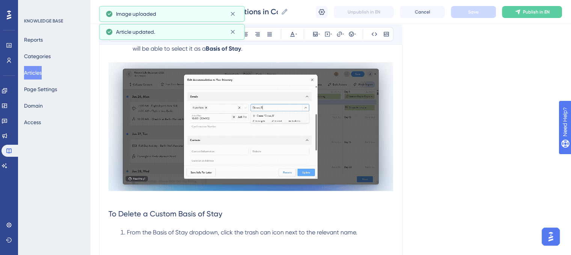
scroll to position [300, 0]
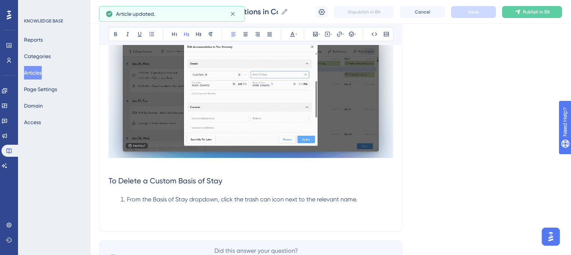
click at [154, 183] on span "To Delete a Custom Basis of Stay" at bounding box center [165, 180] width 114 height 9
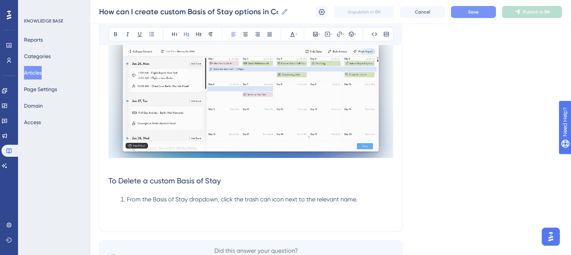
click at [431, 14] on button "Save" at bounding box center [473, 12] width 45 height 12
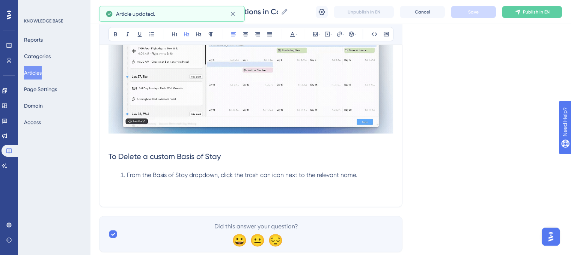
scroll to position [338, 0]
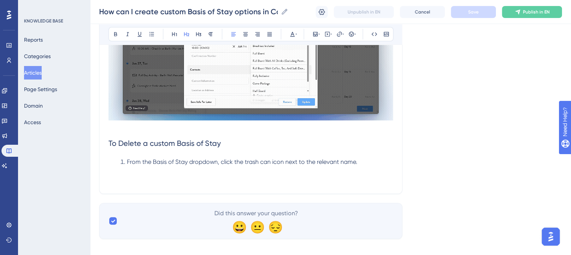
click at [266, 164] on span "From the Basis of Stay dropdown, click the trash can icon next to the relevant …" at bounding box center [242, 161] width 231 height 7
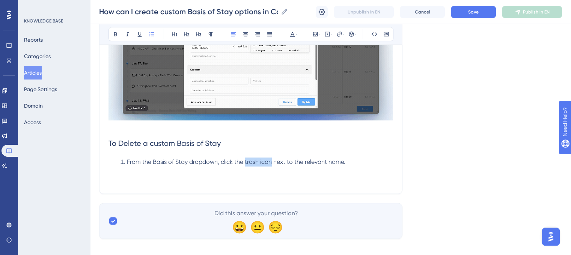
drag, startPoint x: 271, startPoint y: 163, endPoint x: 244, endPoint y: 168, distance: 28.2
click at [244, 167] on li "From the Basis of Stay dropdown, click the trash icon next to the relevant name." at bounding box center [256, 162] width 276 height 9
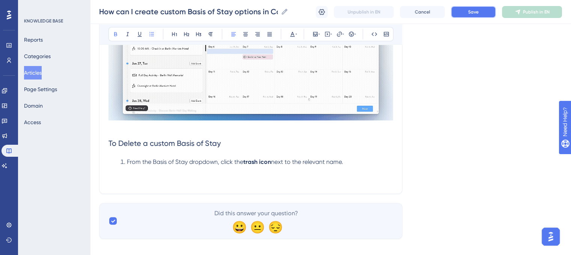
click at [431, 15] on button "Save" at bounding box center [473, 12] width 45 height 12
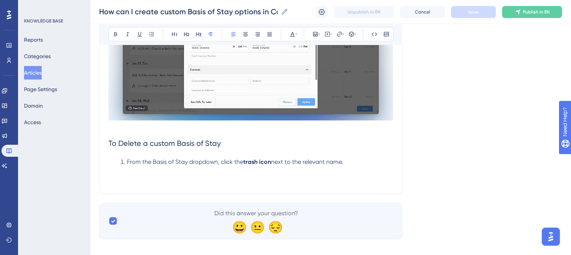
click at [113, 182] on span "Keywords: Basis of stay, custom basis of stay, calendar builder, create basis o…" at bounding box center [249, 175] width 283 height 16
click at [117, 179] on span "Keywords: Basis of stay, custom basis of stay, calendar builder, create basis o…" at bounding box center [249, 175] width 283 height 16
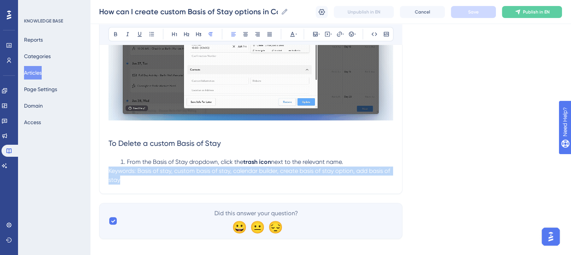
drag, startPoint x: 109, startPoint y: 176, endPoint x: 170, endPoint y: 179, distance: 60.9
click at [170, 179] on p "Keywords: Basis of stay, custom basis of stay, calendar builder, create basis o…" at bounding box center [250, 176] width 285 height 18
click at [109, 173] on span "Keywords: Basis of stay, custom basis of stay, calendar builder, create basis o…" at bounding box center [249, 175] width 283 height 16
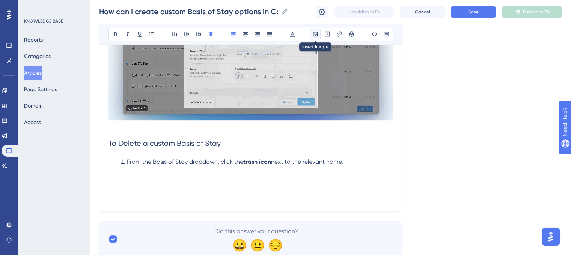
click at [318, 34] on icon at bounding box center [315, 34] width 6 height 6
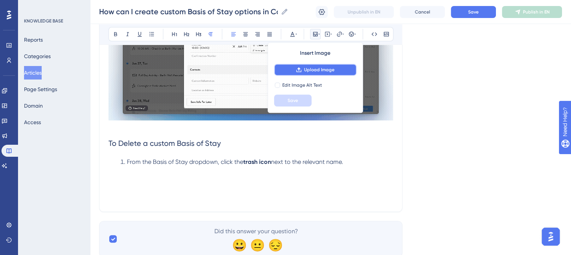
click at [314, 68] on span "Upload Image" at bounding box center [319, 70] width 30 height 6
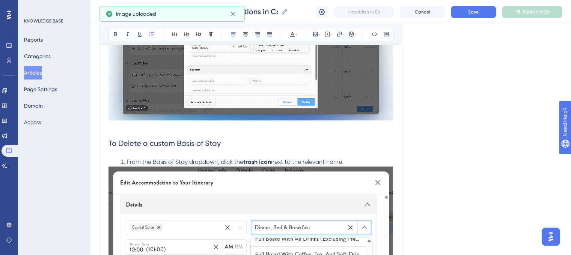
click at [352, 163] on li "From the Basis of Stay dropdown, click the trash icon next to the relevant name." at bounding box center [256, 162] width 276 height 9
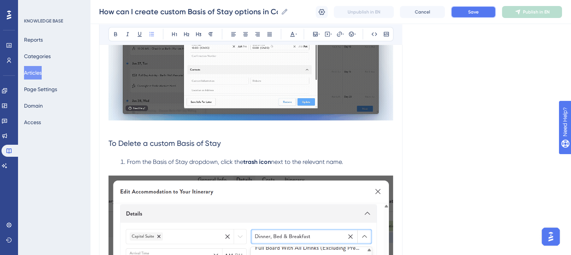
click at [431, 16] on button "Save" at bounding box center [473, 12] width 45 height 12
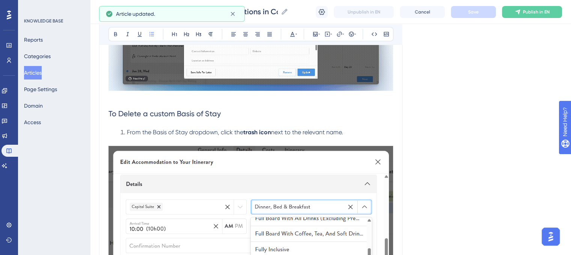
scroll to position [451, 0]
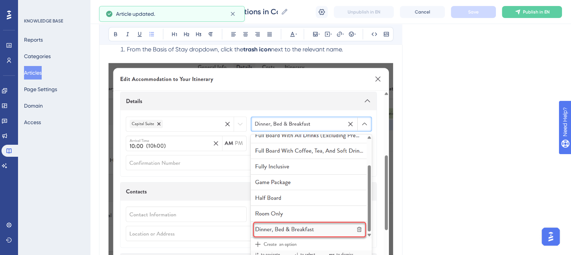
click at [143, 102] on img at bounding box center [250, 176] width 285 height 227
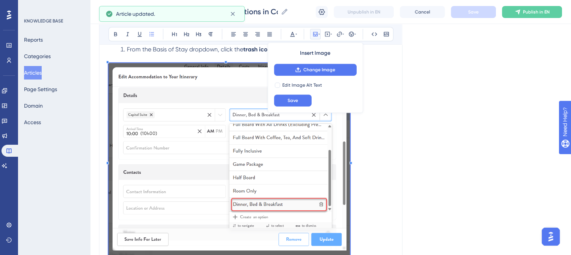
click at [153, 85] on span at bounding box center [228, 160] width 241 height 195
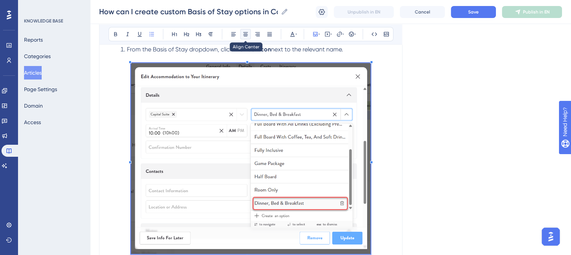
click at [247, 38] on button at bounding box center [245, 34] width 11 height 11
click at [431, 13] on button "Save" at bounding box center [473, 12] width 45 height 12
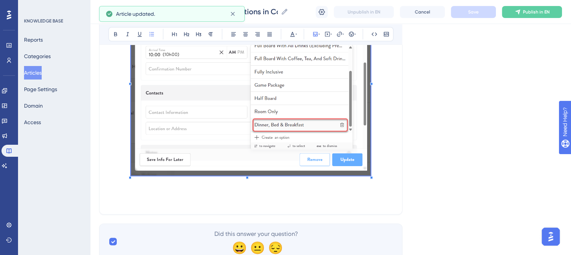
scroll to position [522, 0]
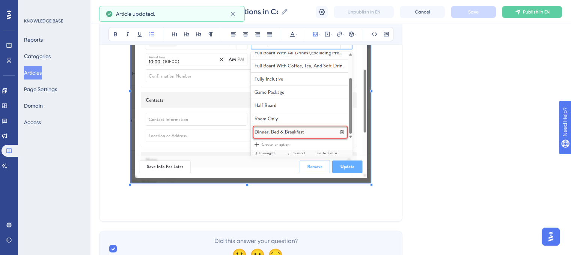
click at [386, 158] on p at bounding box center [250, 88] width 285 height 193
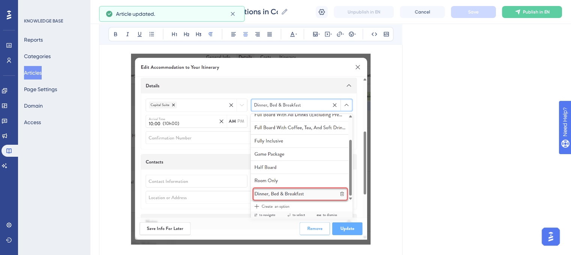
scroll to position [447, 0]
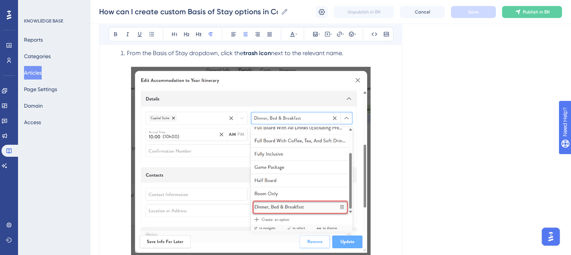
click at [154, 117] on img at bounding box center [251, 162] width 240 height 191
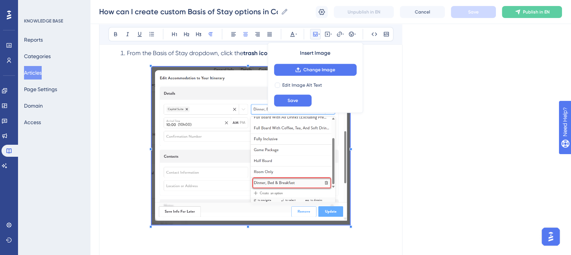
click at [171, 113] on span at bounding box center [251, 147] width 198 height 161
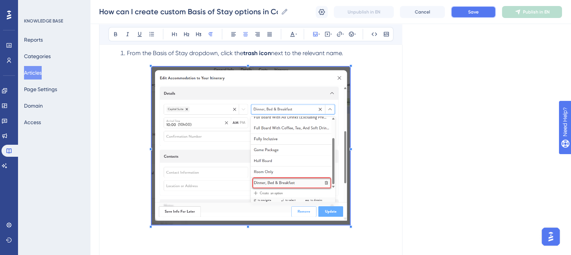
click at [431, 14] on button "Save" at bounding box center [473, 12] width 45 height 12
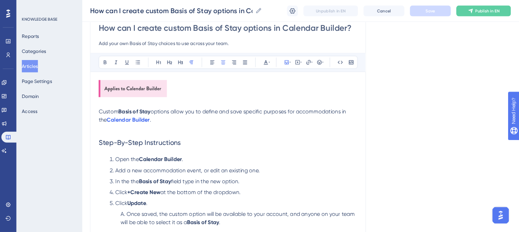
scroll to position [71, 0]
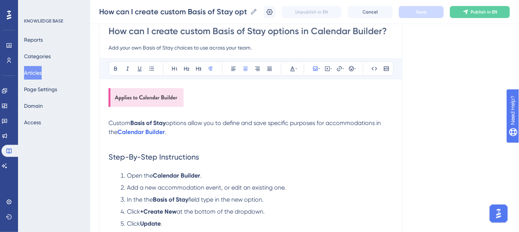
drag, startPoint x: 576, startPoint y: 3, endPoint x: 342, endPoint y: 141, distance: 272.1
click at [342, 141] on p at bounding box center [250, 141] width 285 height 9
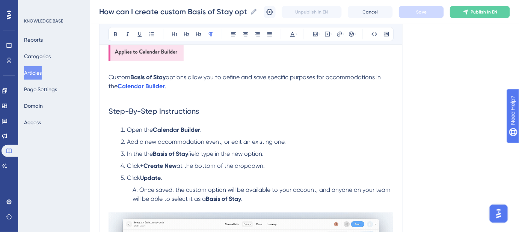
scroll to position [105, 0]
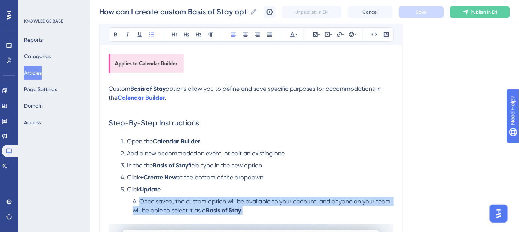
drag, startPoint x: 249, startPoint y: 210, endPoint x: 139, endPoint y: 201, distance: 110.0
click at [139, 188] on li "Once saved, the custom option will be available to your account, and anyone on …" at bounding box center [262, 206] width 264 height 18
copy li "Once saved, the custom option will be available to your account, and anyone on …"
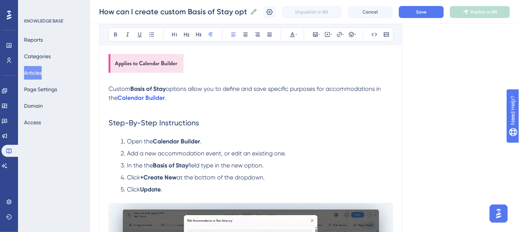
click at [204, 97] on p "Custom Basis of Stay options allow you to define and save specific purposes for…" at bounding box center [250, 93] width 285 height 18
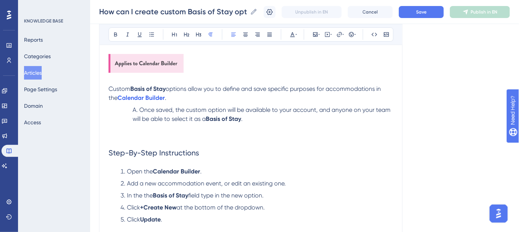
click at [197, 93] on p "Custom Basis of Stay options allow you to define and save specific purposes for…" at bounding box center [250, 93] width 285 height 18
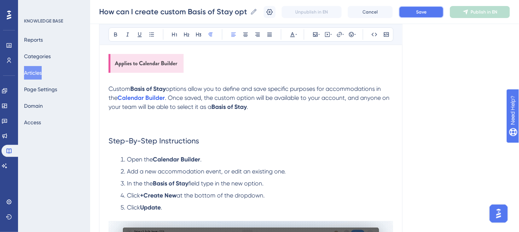
click at [431, 14] on button "Save" at bounding box center [421, 12] width 45 height 12
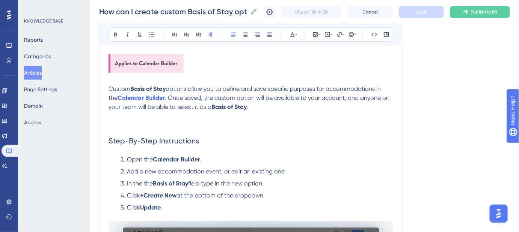
click at [276, 108] on p "Custom Basis of Stay options allow you to define and save specific purposes for…" at bounding box center [250, 97] width 285 height 27
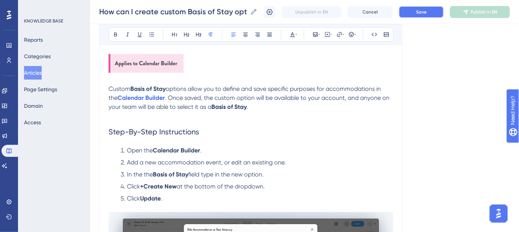
click at [416, 13] on button "Save" at bounding box center [421, 12] width 45 height 12
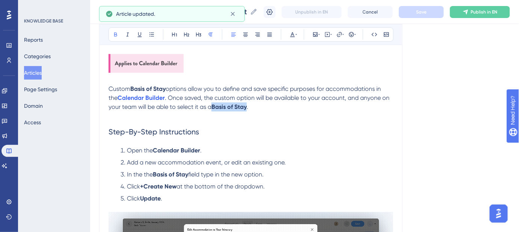
drag, startPoint x: 250, startPoint y: 106, endPoint x: 214, endPoint y: 108, distance: 35.8
click at [214, 108] on p "Custom Basis of Stay options allow you to define and save specific purposes for…" at bounding box center [250, 97] width 285 height 27
click at [387, 119] on p at bounding box center [250, 116] width 285 height 9
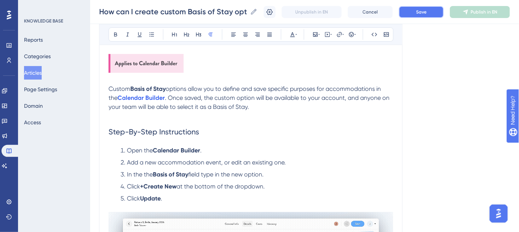
click at [424, 14] on span "Save" at bounding box center [421, 12] width 11 height 6
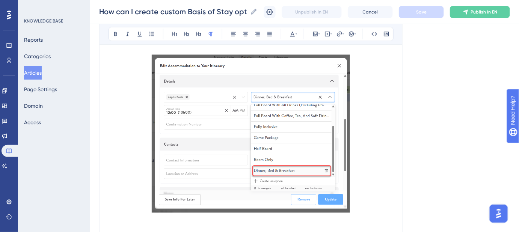
scroll to position [413, 0]
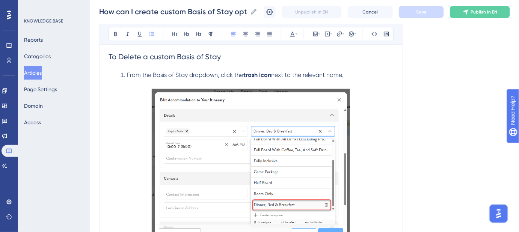
drag, startPoint x: 354, startPoint y: 72, endPoint x: 125, endPoint y: 77, distance: 229.1
click at [125, 77] on li "From the Basis of Stay dropdown, click the trash icon next to the relevant name." at bounding box center [256, 80] width 276 height 18
copy li "From the Basis of Stay dropdown, click the trash icon next to the relevant name."
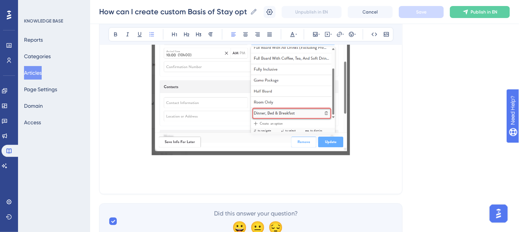
scroll to position [535, 0]
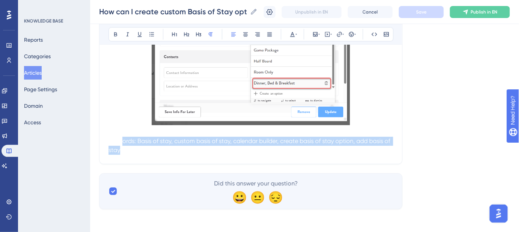
drag, startPoint x: 296, startPoint y: 153, endPoint x: 117, endPoint y: 139, distance: 180.0
click at [123, 144] on p "Keywords: Basis of stay, custom basis of stay, calendar builder, create basis o…" at bounding box center [250, 146] width 285 height 18
click at [138, 142] on span "Keywords: Basis of stay, custom basis of stay, calendar builder, create basis o…" at bounding box center [249, 145] width 283 height 16
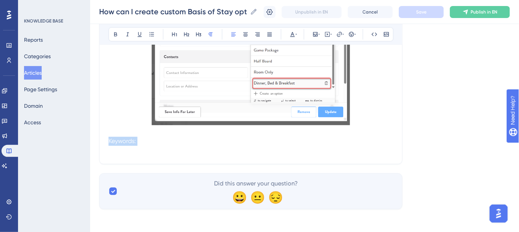
drag, startPoint x: 137, startPoint y: 141, endPoint x: 102, endPoint y: 141, distance: 34.9
click at [108, 139] on span "Keywords: Basis of stay, custom basis of stay, calendar builder, create basis o…" at bounding box center [249, 145] width 283 height 16
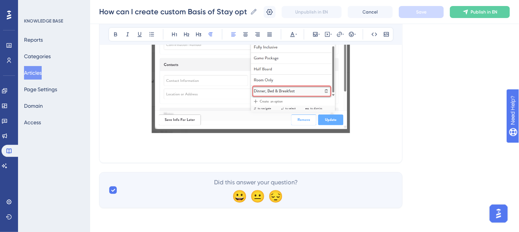
scroll to position [526, 0]
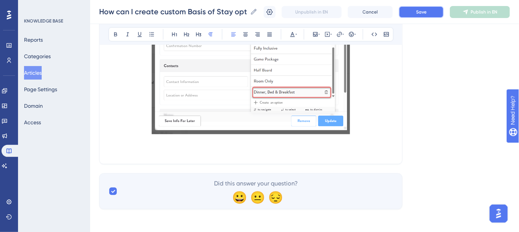
click at [421, 17] on button "Save" at bounding box center [421, 12] width 45 height 12
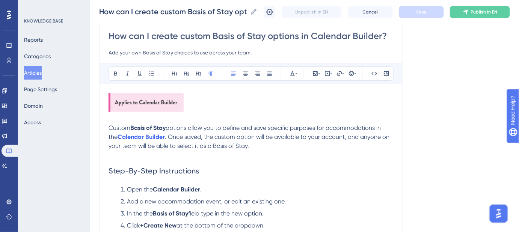
scroll to position [82, 0]
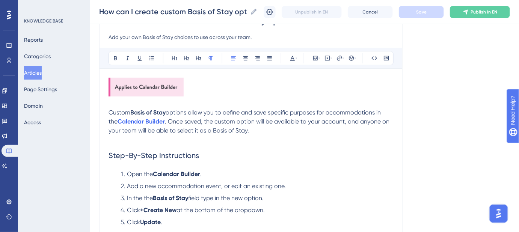
click at [181, 37] on input "Add your own Basis of Stay choices to use across your team." at bounding box center [250, 37] width 285 height 9
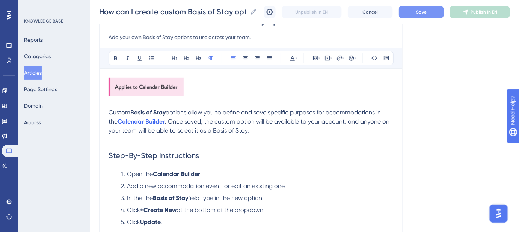
type input "Add your own Basis of Stay options to use across your team."
click at [409, 14] on button "Save" at bounding box center [421, 12] width 45 height 12
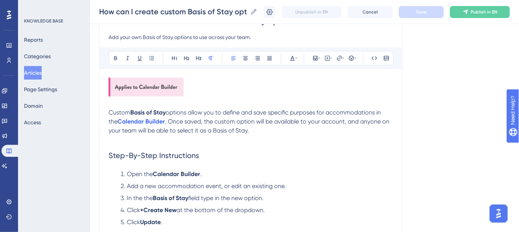
drag, startPoint x: 271, startPoint y: 134, endPoint x: 108, endPoint y: 111, distance: 164.6
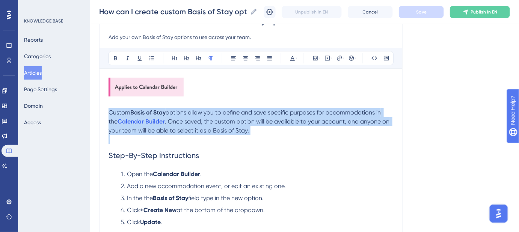
drag, startPoint x: 109, startPoint y: 111, endPoint x: 244, endPoint y: 138, distance: 137.8
copy p "Custom Basis of Stay options allow you to define and save specific purposes for…"
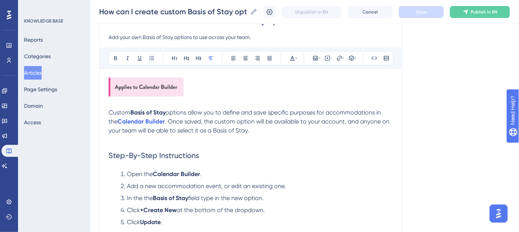
click at [358, 147] on h2 "Step-By-Step Instructions" at bounding box center [250, 155] width 285 height 23
drag, startPoint x: 252, startPoint y: 131, endPoint x: 173, endPoint y: 130, distance: 79.6
click at [173, 130] on p "Custom Basis of Stay options allow you to define and save specific purposes for…" at bounding box center [250, 121] width 285 height 27
click at [265, 131] on p "Custom Basis of Stay options allow you to define and save specific purposes for…" at bounding box center [250, 121] width 285 height 27
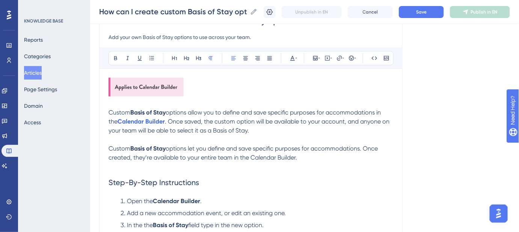
drag, startPoint x: 166, startPoint y: 121, endPoint x: 118, endPoint y: 121, distance: 48.1
click at [118, 121] on p "Custom Basis of Stay options allow you to define and save specific purposes for…" at bounding box center [250, 121] width 285 height 27
copy p "Calendar Builder"
drag, startPoint x: 297, startPoint y: 156, endPoint x: 251, endPoint y: 157, distance: 45.4
click at [251, 157] on span "options let you define and save specific purposes for accommodations. Once crea…" at bounding box center [243, 153] width 271 height 16
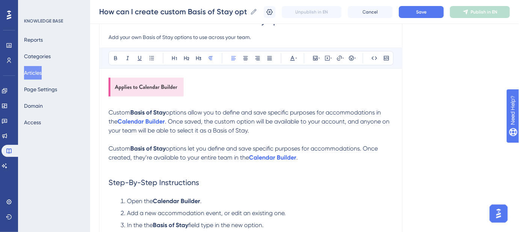
click at [250, 155] on span "options let you define and save specific purposes for accommodations. Once crea…" at bounding box center [243, 153] width 271 height 16
click at [335, 157] on p "Custom Basis of Stay options let you define and save specific purposes for acco…" at bounding box center [250, 153] width 285 height 18
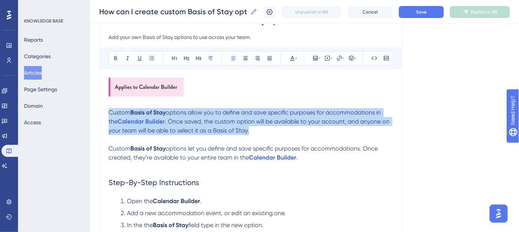
drag, startPoint x: 255, startPoint y: 129, endPoint x: 99, endPoint y: 114, distance: 156.5
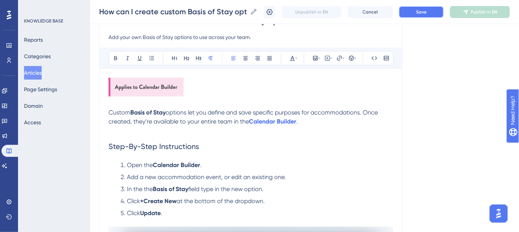
click at [431, 10] on button "Save" at bounding box center [421, 12] width 45 height 12
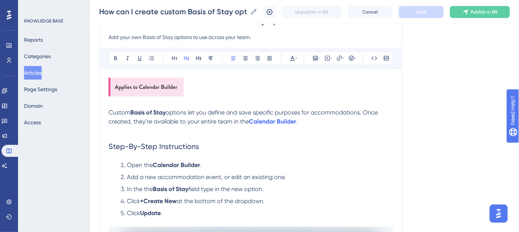
click at [345, 137] on h2 "Step-By-Step Instructions" at bounding box center [250, 146] width 285 height 23
drag, startPoint x: 299, startPoint y: 121, endPoint x: 234, endPoint y: 119, distance: 65.0
click at [234, 119] on p "Custom Basis of Stay options let you define and save specific purposes for acco…" at bounding box center [250, 117] width 285 height 18
copy p "in the Calendar Builder ."
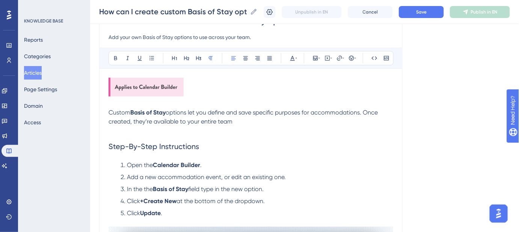
click at [167, 111] on span "options let you define and save specific purposes for accommodations. Once crea…" at bounding box center [243, 117] width 271 height 16
click at [190, 111] on span "options let you define and save specific purposes for accommodations. Once crea…" at bounding box center [243, 117] width 271 height 16
click at [426, 12] on span "Save" at bounding box center [421, 12] width 11 height 6
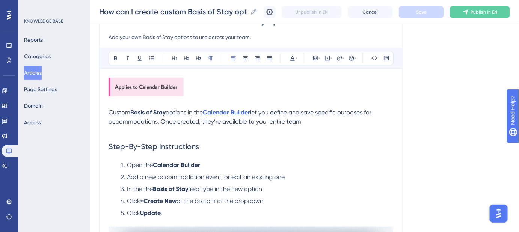
drag, startPoint x: 306, startPoint y: 120, endPoint x: 103, endPoint y: 115, distance: 202.8
copy p "Custom Basis of Stay options in the Calendar Builder let you define and save sp…"
click at [134, 135] on h2 "Step-By-Step Instructions" at bounding box center [250, 146] width 285 height 23
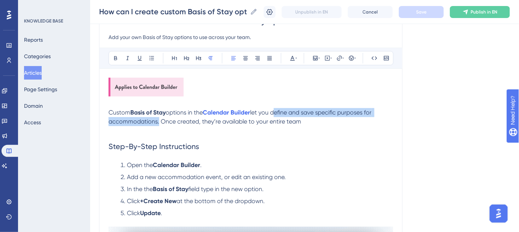
drag, startPoint x: 275, startPoint y: 111, endPoint x: 157, endPoint y: 123, distance: 118.9
click at [157, 123] on span "let you define and save specific purposes for accommodations. Once created, the…" at bounding box center [240, 117] width 264 height 16
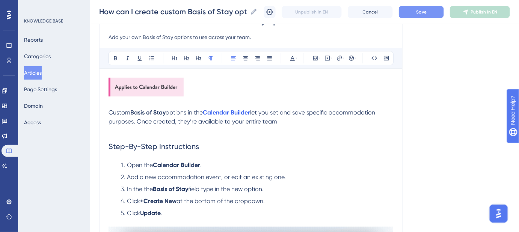
click at [420, 15] on button "Save" at bounding box center [421, 12] width 45 height 12
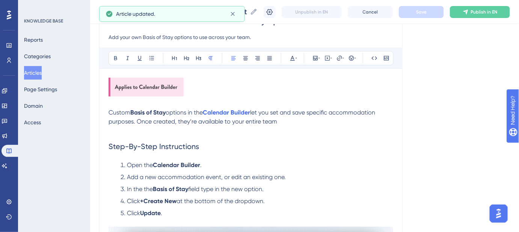
click at [113, 120] on span "let you set and save specific accommodation purposes. Once created, they’re ava…" at bounding box center [242, 117] width 268 height 16
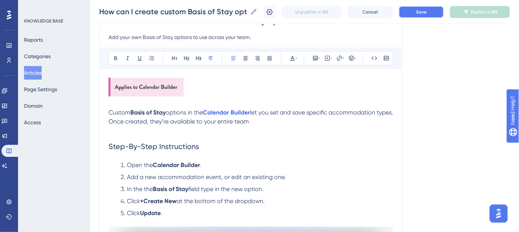
click at [417, 13] on button "Save" at bounding box center [421, 12] width 45 height 12
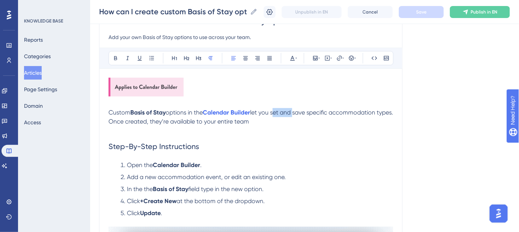
drag, startPoint x: 295, startPoint y: 113, endPoint x: 276, endPoint y: 113, distance: 18.8
click at [276, 113] on span "let you set and save specific accommodation types. Once created, they’re availa…" at bounding box center [251, 117] width 286 height 16
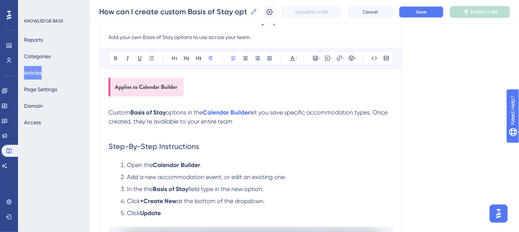
click at [415, 13] on button "Save" at bounding box center [421, 12] width 45 height 12
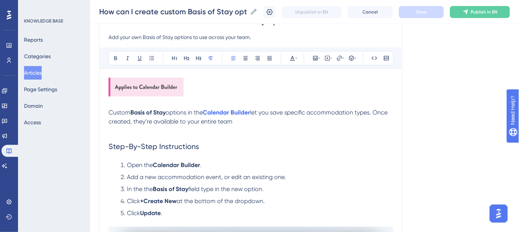
click at [110, 110] on span "Custom" at bounding box center [119, 112] width 22 height 7
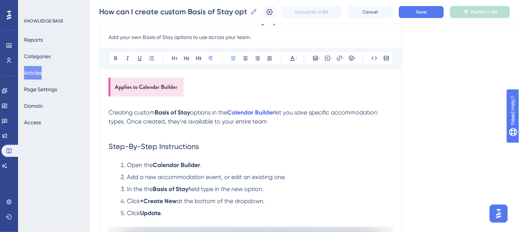
click at [287, 110] on span "let you save specific accommodation types. Once created, they’re available to y…" at bounding box center [243, 117] width 270 height 16
click at [426, 14] on span "Save" at bounding box center [421, 12] width 11 height 6
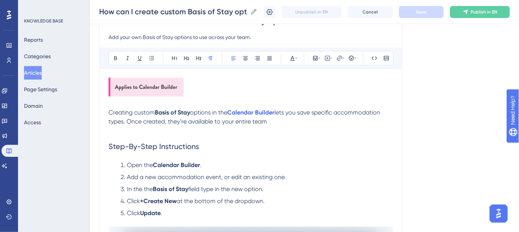
drag, startPoint x: 268, startPoint y: 121, endPoint x: 108, endPoint y: 115, distance: 159.7
click at [108, 115] on p "Creating custom Basis of Stay options in the Calendar Builder lets you save spe…" at bounding box center [250, 117] width 285 height 18
copy p "Creating custom Basis of Stay options in the Calendar Builder lets you save spe…"
click at [280, 123] on p "Creating custom Basis of Stay options in the Calendar Builder lets you save spe…" at bounding box center [250, 117] width 285 height 18
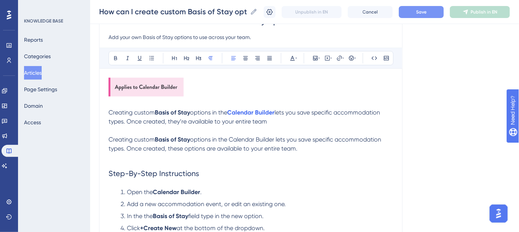
drag, startPoint x: 280, startPoint y: 111, endPoint x: 228, endPoint y: 110, distance: 51.5
click at [228, 110] on p "Creating custom Basis of Stay options in the Calendar Builder lets you save spe…" at bounding box center [250, 117] width 285 height 18
copy p "Calendar Builder"
drag, startPoint x: 277, startPoint y: 138, endPoint x: 232, endPoint y: 138, distance: 45.1
click at [232, 138] on span "options in the Calendar Builder lets you save specific accommodation types. Onc…" at bounding box center [245, 144] width 274 height 16
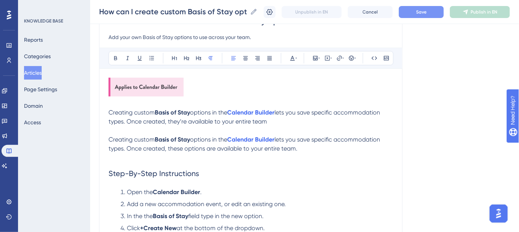
click at [227, 138] on span "options in the" at bounding box center [208, 139] width 37 height 7
drag, startPoint x: 276, startPoint y: 123, endPoint x: 103, endPoint y: 115, distance: 173.2
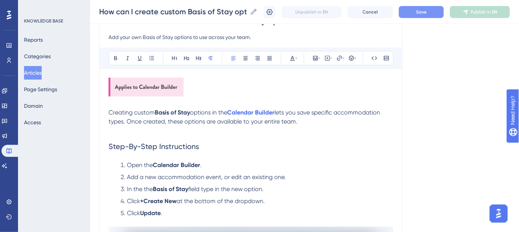
click at [424, 11] on span "Save" at bounding box center [421, 12] width 11 height 6
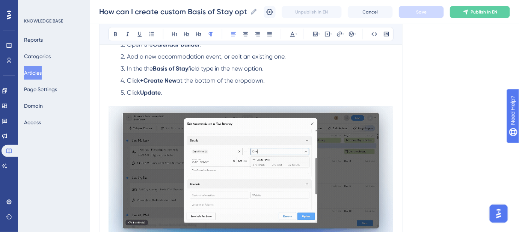
scroll to position [218, 0]
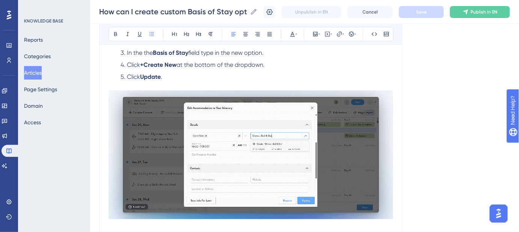
drag, startPoint x: 268, startPoint y: 64, endPoint x: 180, endPoint y: 66, distance: 88.3
click at [180, 66] on li "Click +Create New at the bottom of the dropdown." at bounding box center [256, 64] width 276 height 9
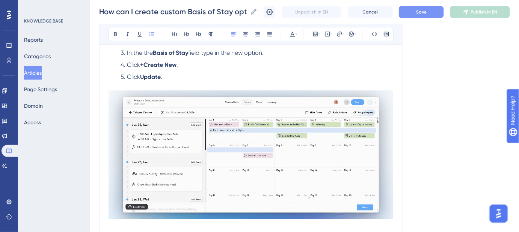
click at [128, 63] on span "Click" at bounding box center [133, 64] width 13 height 7
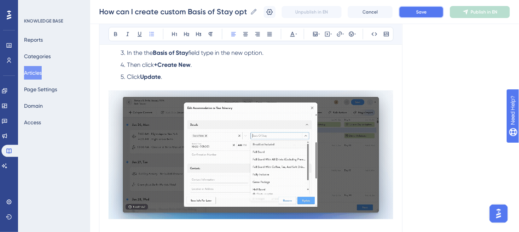
click at [418, 11] on button "Save" at bounding box center [421, 12] width 45 height 12
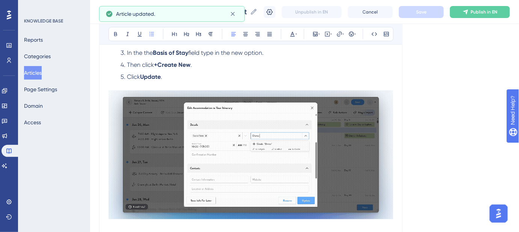
scroll to position [184, 0]
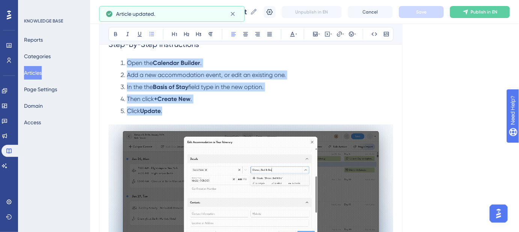
drag, startPoint x: 166, startPoint y: 110, endPoint x: 128, endPoint y: 64, distance: 59.2
click at [128, 64] on ol "Open the Calendar Builder . Add a new accommodation event, or edit an existing …" at bounding box center [250, 87] width 285 height 57
copy ol "Open the Calendar Builder . Add a new accommodation event, or edit an existing …"
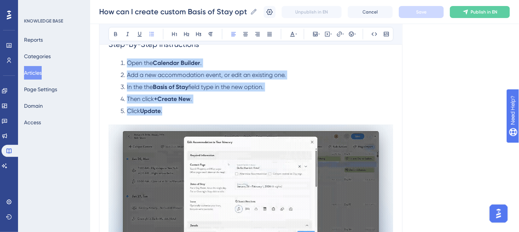
click at [295, 85] on li "In the the Basis of Stay field type in the new option." at bounding box center [256, 87] width 276 height 9
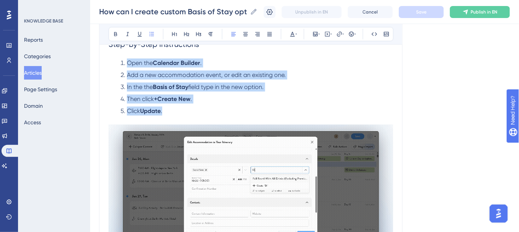
click at [274, 85] on li "In the the Basis of Stay field type in the new option." at bounding box center [256, 87] width 276 height 9
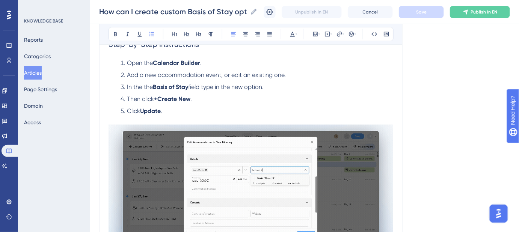
drag, startPoint x: 273, startPoint y: 86, endPoint x: 126, endPoint y: 86, distance: 147.2
click at [126, 86] on li "In the the Basis of Stay field type in the new option." at bounding box center [256, 87] width 276 height 9
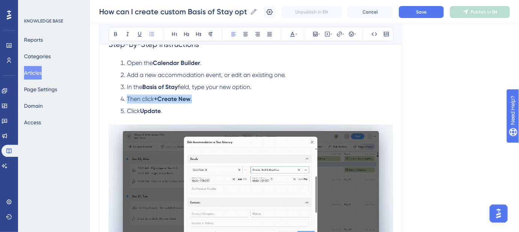
drag, startPoint x: 197, startPoint y: 97, endPoint x: 127, endPoint y: 96, distance: 69.5
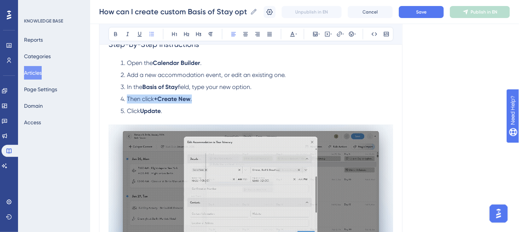
click at [127, 96] on li "Then click +Create New ." at bounding box center [256, 99] width 276 height 9
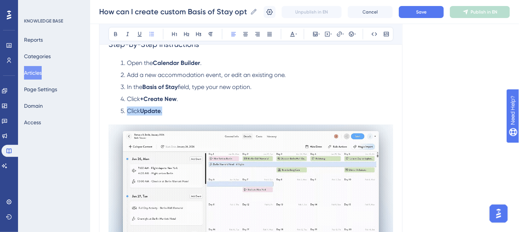
drag, startPoint x: 171, startPoint y: 110, endPoint x: 128, endPoint y: 110, distance: 42.8
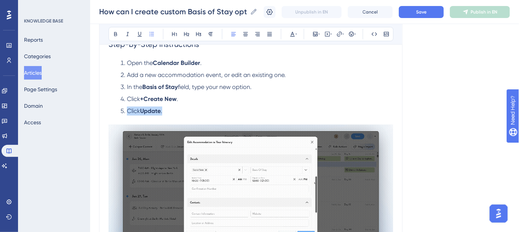
click at [128, 110] on li "Click Update ." at bounding box center [256, 111] width 276 height 9
click at [424, 16] on button "Save" at bounding box center [421, 12] width 45 height 12
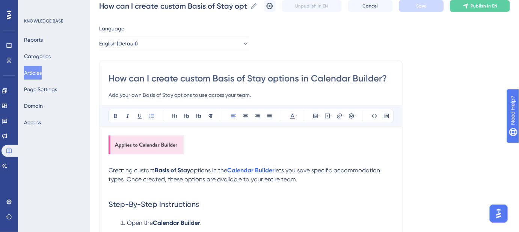
scroll to position [0, 0]
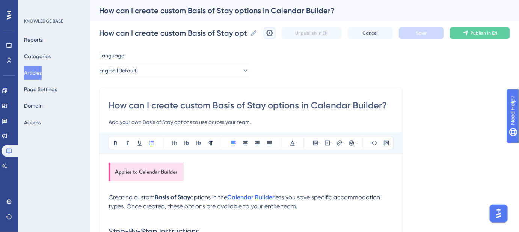
click at [273, 34] on icon at bounding box center [270, 33] width 6 height 6
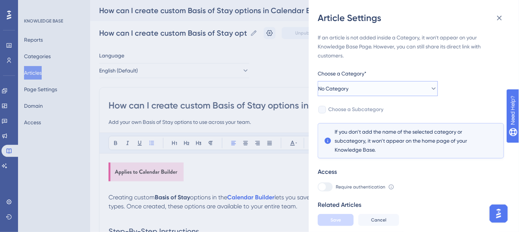
click at [393, 83] on button "No Category" at bounding box center [378, 88] width 120 height 15
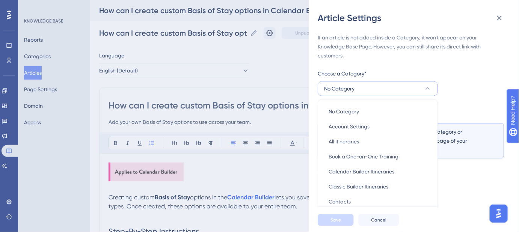
scroll to position [41, 0]
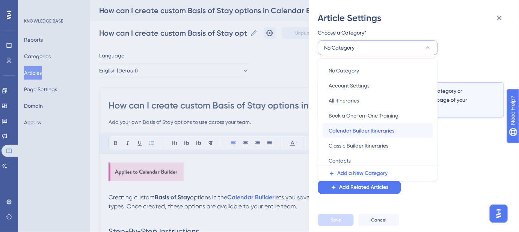
click at [384, 130] on span "Calendar Builder Itineraries" at bounding box center [361, 130] width 66 height 9
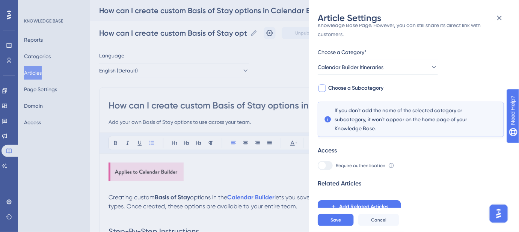
click at [347, 86] on span "Choose a Subcategory" at bounding box center [355, 88] width 55 height 9
checkbox input "true"
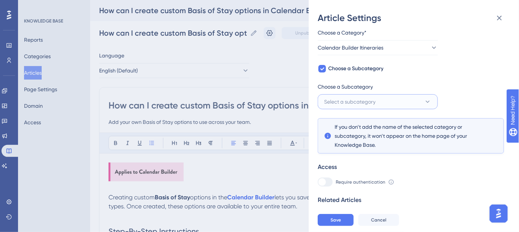
click at [429, 104] on icon at bounding box center [428, 102] width 8 height 8
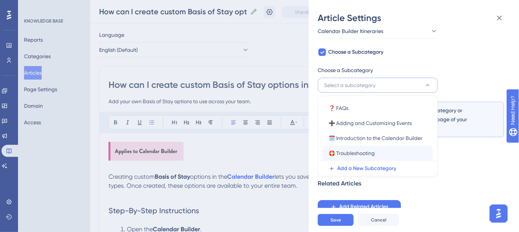
scroll to position [34, 0]
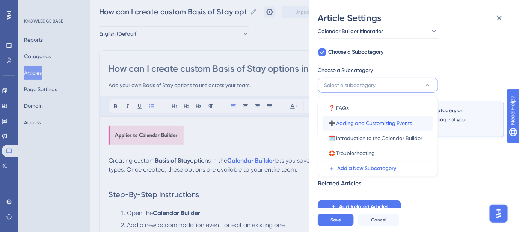
click at [375, 124] on span "➕ Adding and Customizing Events" at bounding box center [369, 123] width 83 height 9
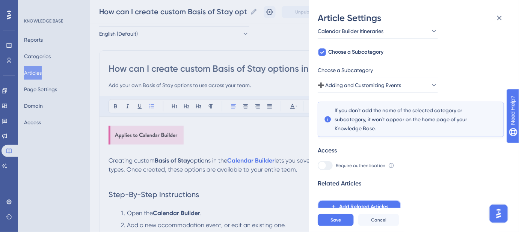
click at [353, 188] on span "Add Related Articles" at bounding box center [363, 206] width 49 height 9
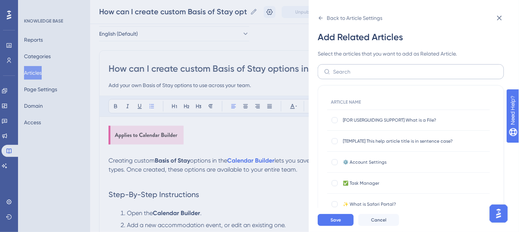
scroll to position [0, 0]
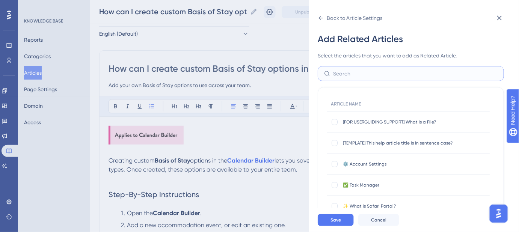
click at [356, 70] on input "text" at bounding box center [415, 73] width 164 height 8
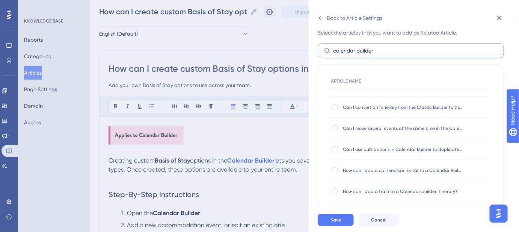
scroll to position [34, 0]
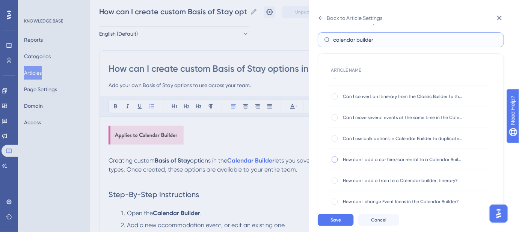
type input "calendar builder"
click at [336, 158] on div at bounding box center [334, 160] width 6 height 6
checkbox input "true"
click at [335, 179] on div at bounding box center [334, 181] width 6 height 6
checkbox input "true"
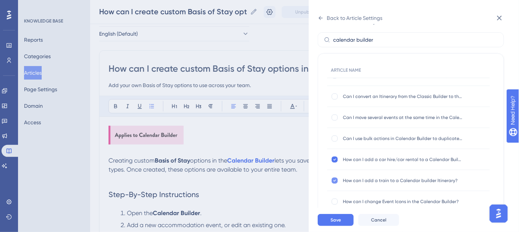
scroll to position [68, 0]
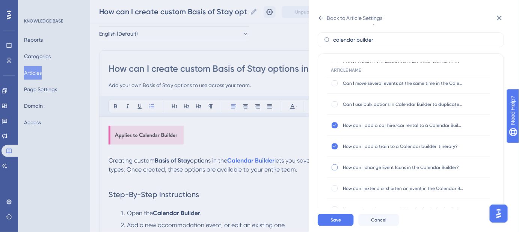
click at [334, 168] on div at bounding box center [334, 167] width 6 height 6
checkbox input "true"
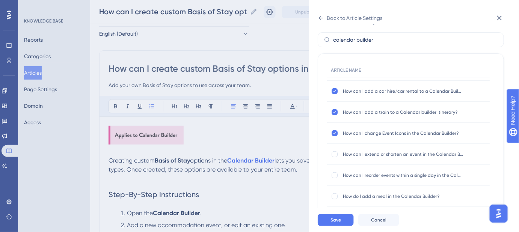
scroll to position [136, 0]
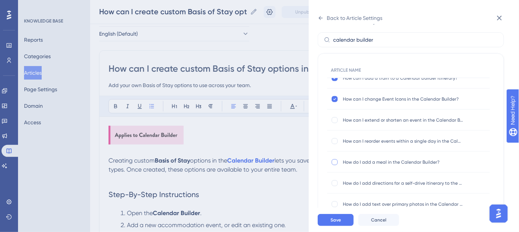
click at [334, 163] on div at bounding box center [334, 162] width 6 height 6
click at [333, 160] on icon at bounding box center [334, 162] width 3 height 6
checkbox input "false"
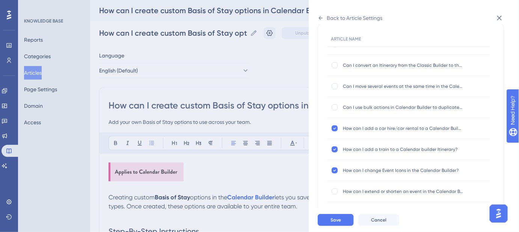
scroll to position [99, 0]
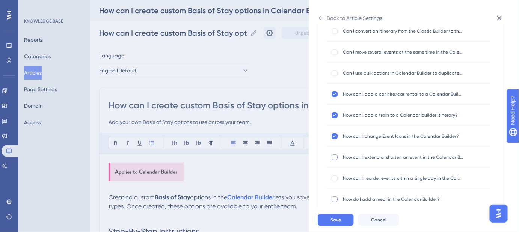
click at [333, 156] on div at bounding box center [334, 157] width 6 height 6
checkbox input "true"
click at [338, 188] on button "Save" at bounding box center [336, 220] width 36 height 12
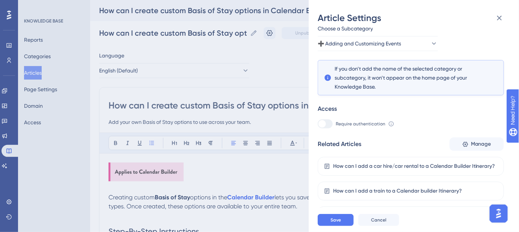
scroll to position [135, 0]
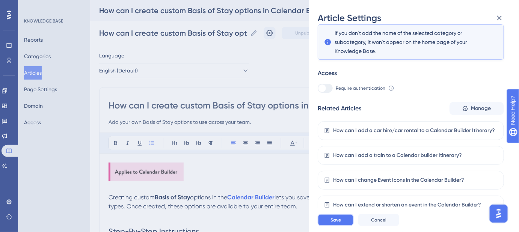
click at [348, 188] on button "Save" at bounding box center [336, 220] width 36 height 12
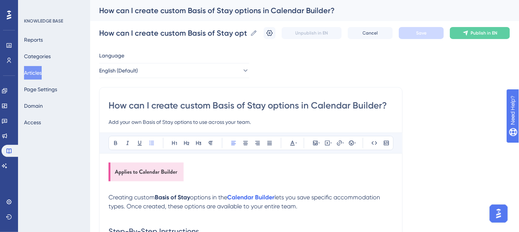
click at [129, 106] on input "How can I create custom Basis of Stay options in Calendar Builder?" at bounding box center [250, 105] width 285 height 12
drag, startPoint x: 132, startPoint y: 105, endPoint x: 107, endPoint y: 105, distance: 24.8
type input "Can I create custom Basis of Stay options in Calendar Builder?"
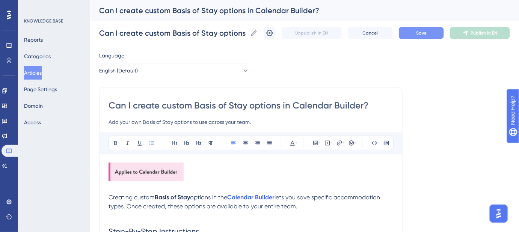
type input "Can I create custom Basis of Stay options in Calendar Builder?"
click at [422, 36] on button "Save" at bounding box center [421, 33] width 45 height 12
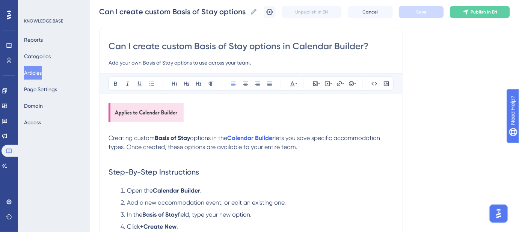
scroll to position [68, 0]
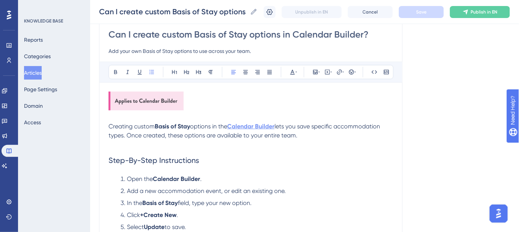
click at [247, 124] on strong "Calendar Builder" at bounding box center [250, 126] width 47 height 7
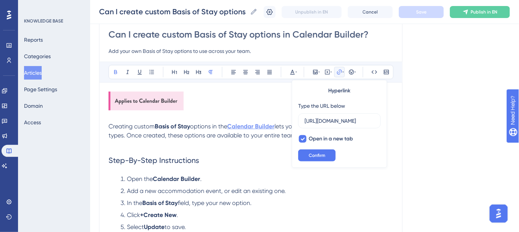
scroll to position [0, 161]
click at [333, 154] on button "Confirm" at bounding box center [317, 155] width 38 height 12
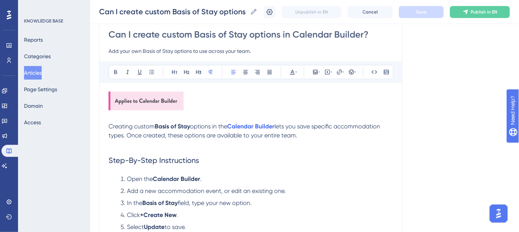
click at [303, 125] on span "lets you save specific accommodation types. Once created, these options are ava…" at bounding box center [244, 131] width 273 height 16
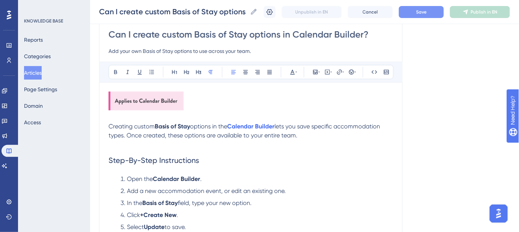
click at [429, 15] on button "Save" at bounding box center [421, 12] width 45 height 12
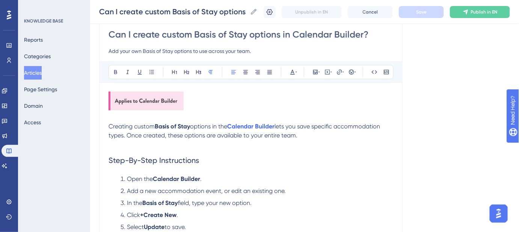
click at [302, 125] on span "lets you save specific accommodation types. Once created, these options are ava…" at bounding box center [244, 131] width 273 height 16
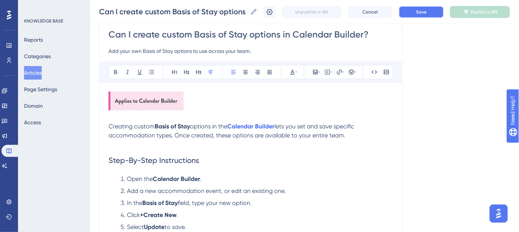
click at [415, 13] on button "Save" at bounding box center [421, 12] width 45 height 12
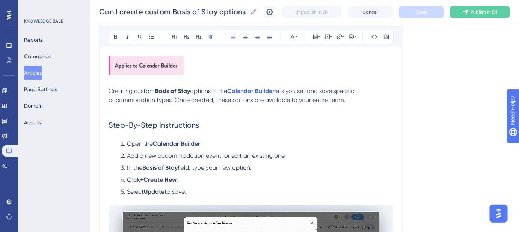
scroll to position [68, 0]
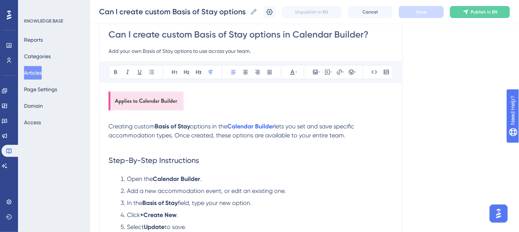
click at [260, 33] on input "Can I create custom Basis of Stay options in Calendar Builder?" at bounding box center [250, 35] width 285 height 12
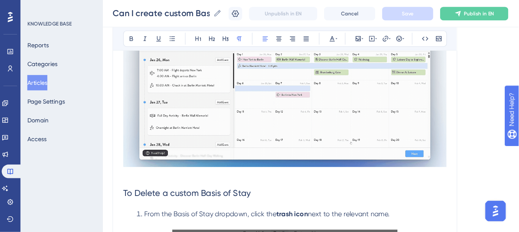
scroll to position [290, 5]
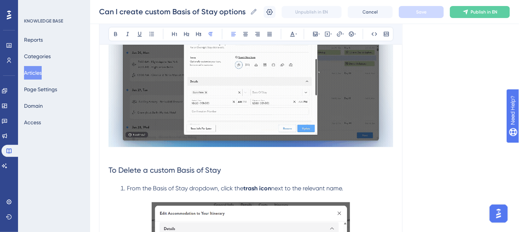
drag, startPoint x: 319, startPoint y: 0, endPoint x: 340, endPoint y: 171, distance: 172.1
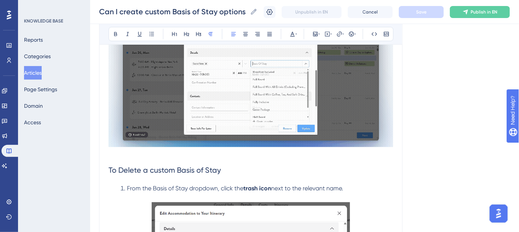
click at [340, 171] on h2 "To Delete a custom Basis of Stay" at bounding box center [250, 170] width 285 height 23
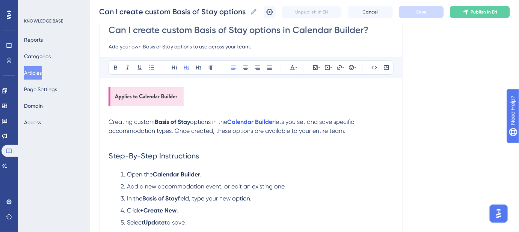
scroll to position [73, 5]
click at [108, 46] on input "Add your own Basis of Stay options to use across your team." at bounding box center [250, 46] width 285 height 9
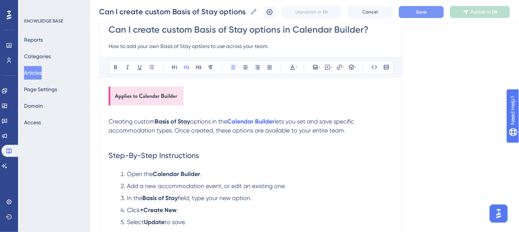
type input "How to add your own Basis of Stay options to use across your team."
click at [418, 14] on button "Save" at bounding box center [421, 12] width 45 height 12
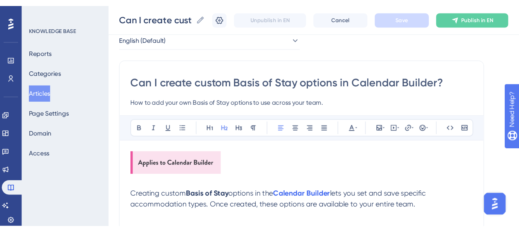
scroll to position [39, 5]
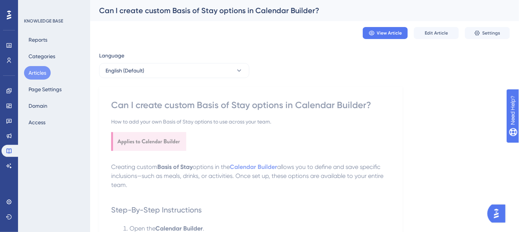
click at [42, 69] on button "Articles" at bounding box center [37, 73] width 27 height 14
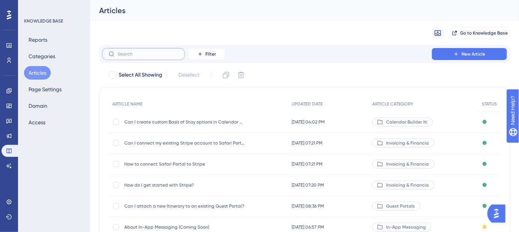
click at [154, 53] on input "text" at bounding box center [148, 53] width 61 height 5
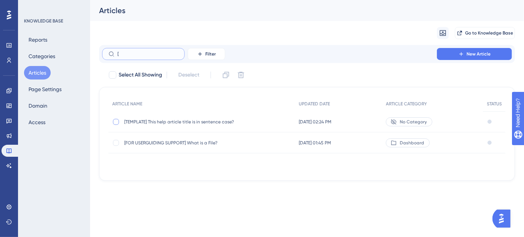
type input "["
drag, startPoint x: 120, startPoint y: 119, endPoint x: 118, endPoint y: 122, distance: 3.9
click at [118, 122] on label at bounding box center [116, 122] width 9 height 8
click at [228, 76] on icon at bounding box center [226, 75] width 6 height 6
checkbox input "false"
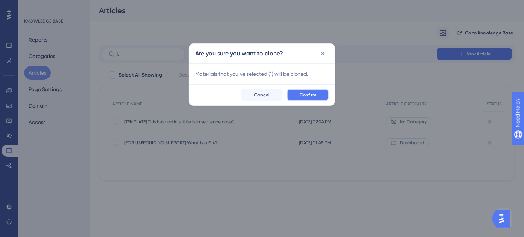
click at [308, 95] on span "Confirm" at bounding box center [308, 95] width 17 height 6
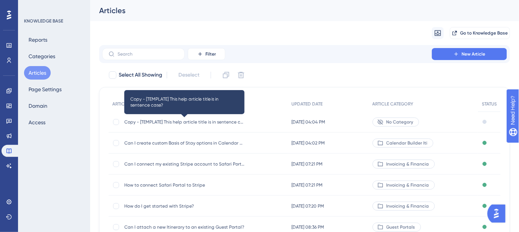
click at [170, 121] on span "Copy - [TEMPLATE] This help article title is in sentence case?" at bounding box center [184, 122] width 120 height 6
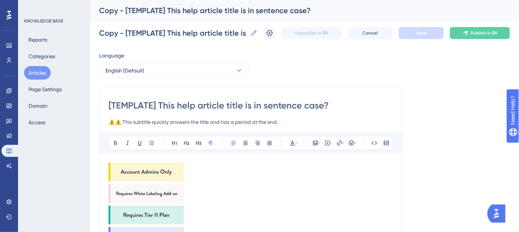
drag, startPoint x: 317, startPoint y: 104, endPoint x: 106, endPoint y: 106, distance: 211.0
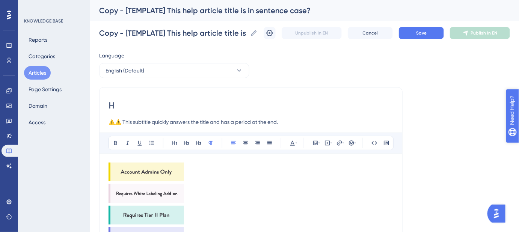
type input "H"
click at [163, 104] on input "H" at bounding box center [250, 105] width 285 height 12
paste input "How to import supplier contacts"
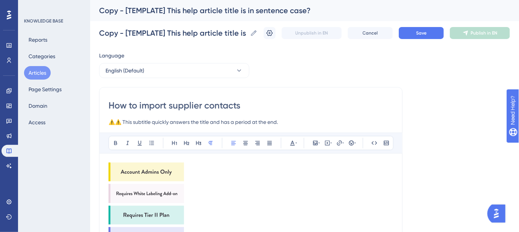
click at [134, 105] on input "How to import supplier contacts" at bounding box center [250, 105] width 285 height 12
click at [275, 105] on input "How do I import supplier contacts" at bounding box center [250, 105] width 285 height 12
type input "How do I import supplier contacts?"
drag, startPoint x: 208, startPoint y: 123, endPoint x: 83, endPoint y: 123, distance: 125.4
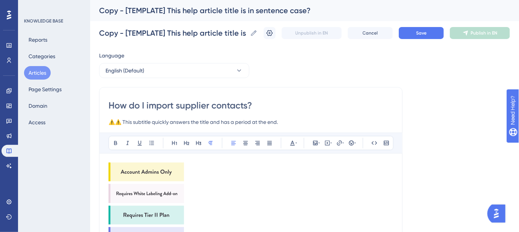
paste input "Add supplier details to your Contacts tab quickly and easily"
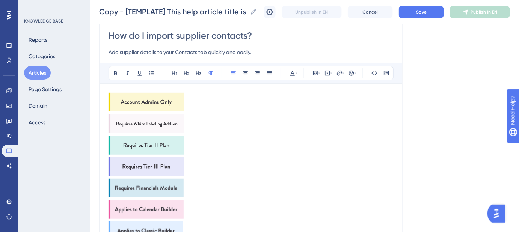
scroll to position [68, 0]
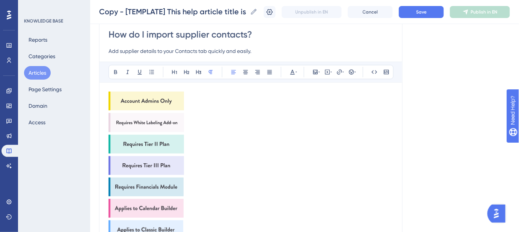
type input "Add supplier details to your Contacts tab quickly and easily."
click at [163, 102] on img at bounding box center [145, 101] width 75 height 19
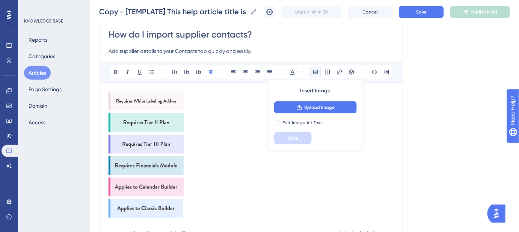
click at [163, 102] on img at bounding box center [145, 101] width 75 height 19
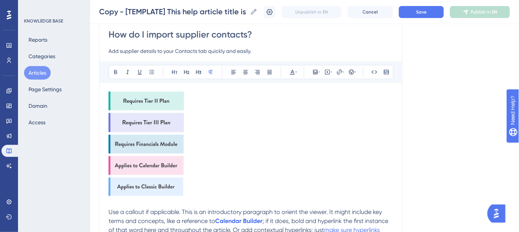
click at [163, 102] on img at bounding box center [145, 101] width 75 height 19
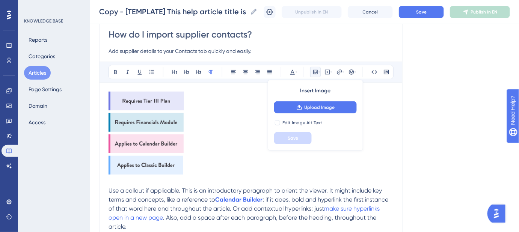
click at [163, 102] on img at bounding box center [145, 101] width 75 height 19
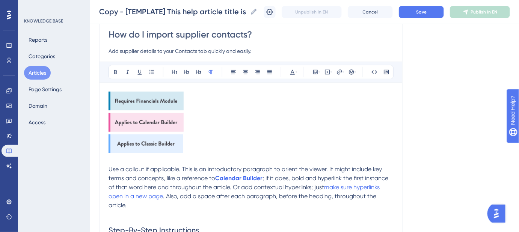
click at [163, 102] on img at bounding box center [145, 101] width 75 height 19
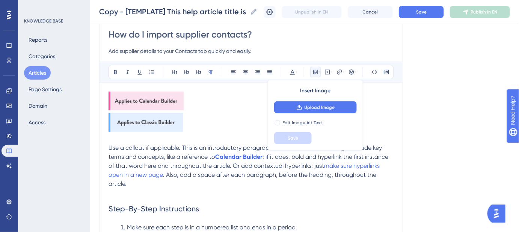
click at [163, 102] on img at bounding box center [145, 101] width 75 height 19
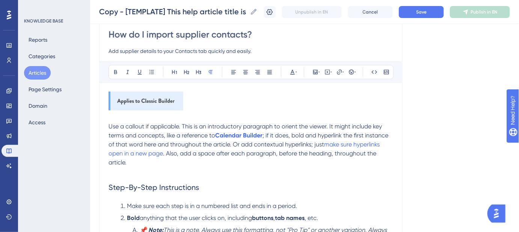
click at [163, 102] on img at bounding box center [145, 101] width 75 height 19
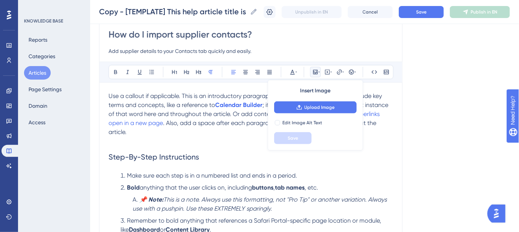
click at [142, 133] on p "Use a callout if applicable. This is an introductory paragraph to orient the vi…" at bounding box center [250, 114] width 285 height 45
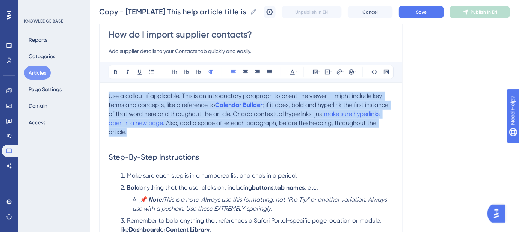
drag, startPoint x: 112, startPoint y: 123, endPoint x: 102, endPoint y: 99, distance: 26.3
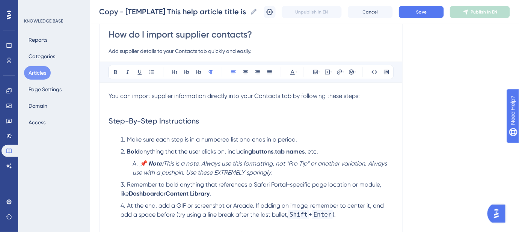
click at [289, 97] on span "You can import supplier information directly into your Contacts tab by followin…" at bounding box center [233, 95] width 251 height 7
click at [132, 96] on span "You can import supplier information directly into your Contacts tab. Here's how:" at bounding box center [216, 95] width 216 height 7
click at [302, 98] on span "You can easily import supplier information directly into your Contacts tab. Her…" at bounding box center [224, 95] width 233 height 7
click at [284, 95] on span "You can easily import supplier information directly into your Contacts module. …" at bounding box center [230, 95] width 244 height 7
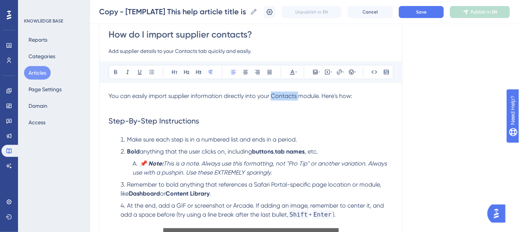
click at [284, 95] on span "You can easily import supplier information directly into your Contacts module. …" at bounding box center [230, 95] width 244 height 7
click at [416, 15] on button "Save" at bounding box center [421, 12] width 45 height 12
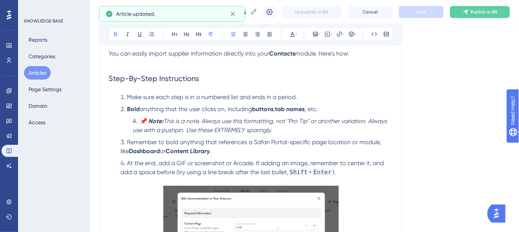
scroll to position [102, 0]
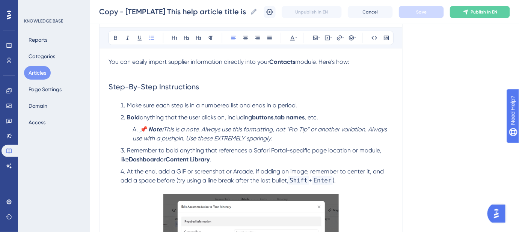
drag, startPoint x: 342, startPoint y: 180, endPoint x: 105, endPoint y: 107, distance: 247.1
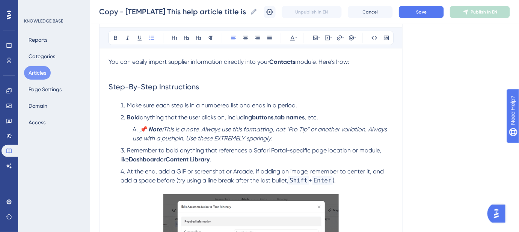
click at [316, 103] on li "Make sure each step is in a numbered list and ends in a period." at bounding box center [256, 105] width 276 height 9
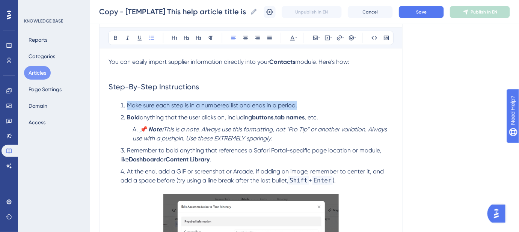
drag, startPoint x: 306, startPoint y: 102, endPoint x: 127, endPoint y: 103, distance: 178.7
click at [127, 103] on li "Make sure each step is in a numbered list and ends in a period." at bounding box center [256, 105] width 276 height 9
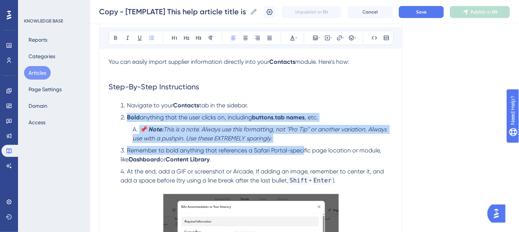
drag, startPoint x: 304, startPoint y: 144, endPoint x: 127, endPoint y: 113, distance: 179.9
click at [127, 113] on ol "Navigate to your Contacts tab in the sidebar. Bold anything that the user click…" at bounding box center [250, 147] width 285 height 93
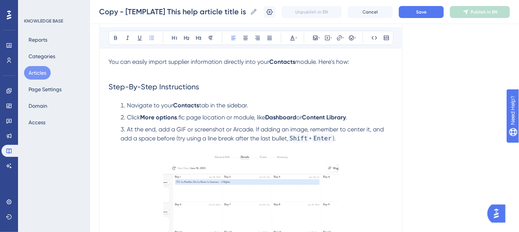
drag, startPoint x: 349, startPoint y: 138, endPoint x: 127, endPoint y: 131, distance: 221.6
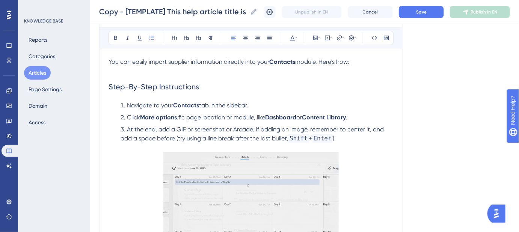
click at [127, 131] on li "At the end, add a GIF or screenshot or Arcade. If adding an image, remember to …" at bounding box center [256, 138] width 276 height 27
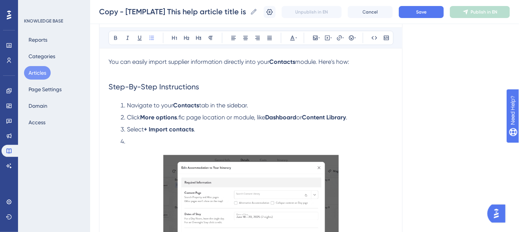
click at [140, 140] on li at bounding box center [256, 146] width 276 height 18
click at [347, 125] on li "Select + Import contacts ." at bounding box center [256, 129] width 276 height 9
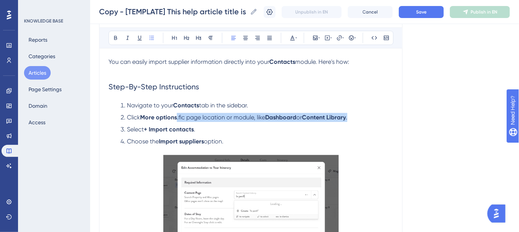
drag, startPoint x: 356, startPoint y: 117, endPoint x: 178, endPoint y: 118, distance: 178.3
click at [176, 118] on li "Click More options .fic page location or module, like Dashboard or Content Libr…" at bounding box center [256, 117] width 276 height 9
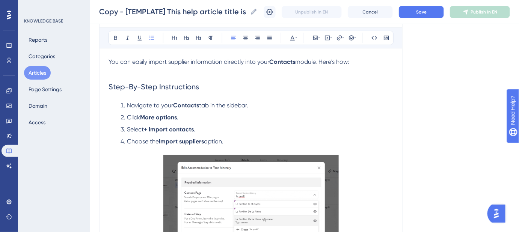
click at [239, 118] on li "Click More options ." at bounding box center [256, 117] width 276 height 9
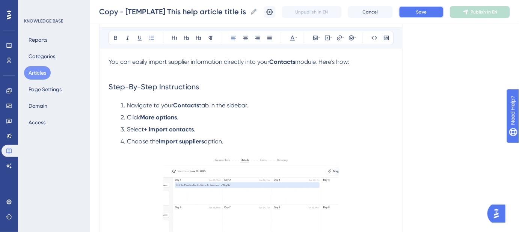
click at [420, 8] on button "Save" at bounding box center [421, 12] width 45 height 12
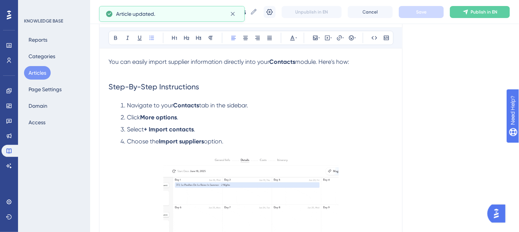
scroll to position [136, 0]
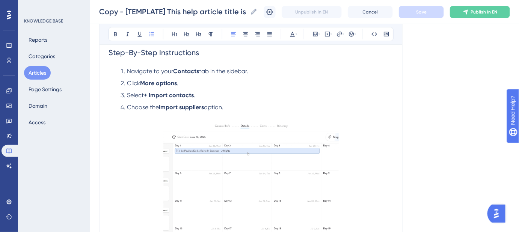
drag, startPoint x: 252, startPoint y: 71, endPoint x: 201, endPoint y: 71, distance: 51.1
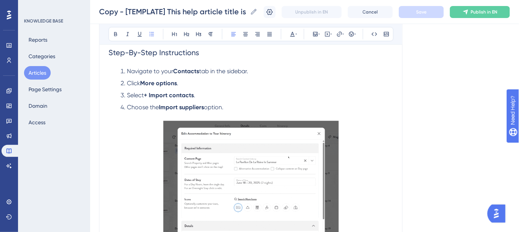
click at [201, 71] on li "Navigate to your Contacts tab in the sidebar." at bounding box center [256, 71] width 276 height 9
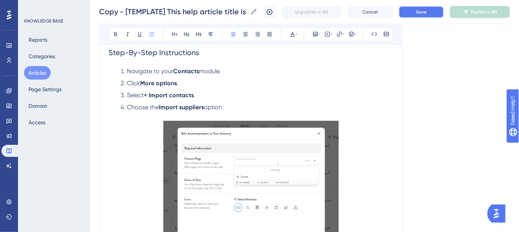
click at [411, 15] on button "Save" at bounding box center [421, 12] width 45 height 12
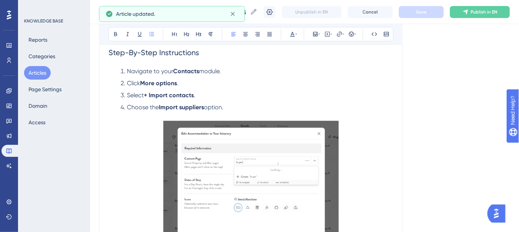
click at [164, 71] on span "Navigate to your" at bounding box center [150, 71] width 46 height 7
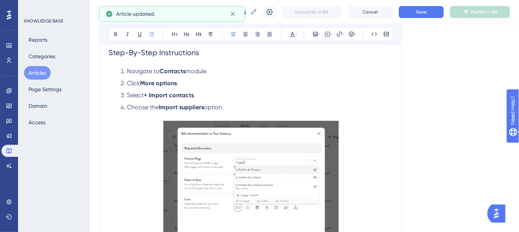
click at [198, 71] on span "module." at bounding box center [196, 71] width 22 height 7
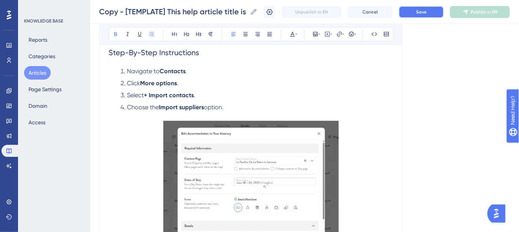
click at [419, 14] on button "Save" at bounding box center [421, 12] width 45 height 12
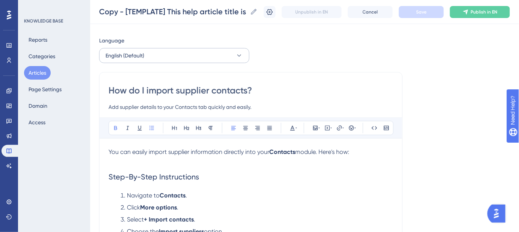
scroll to position [0, 0]
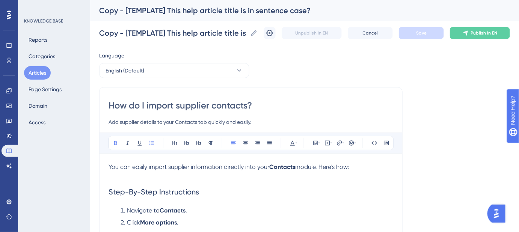
drag, startPoint x: 260, startPoint y: 109, endPoint x: 107, endPoint y: 110, distance: 153.2
click at [257, 32] on icon at bounding box center [254, 33] width 6 height 6
click at [247, 32] on input "Copy - [TEMPLATE] This help article title is in sentence case?" at bounding box center [173, 33] width 148 height 11
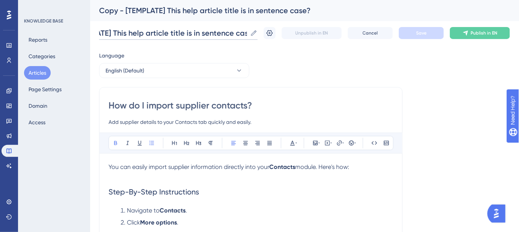
click at [240, 32] on input "Copy - [TEMPLATE] This help article title is in sentence case?" at bounding box center [173, 33] width 148 height 11
paste input "How do I import supplier contacts"
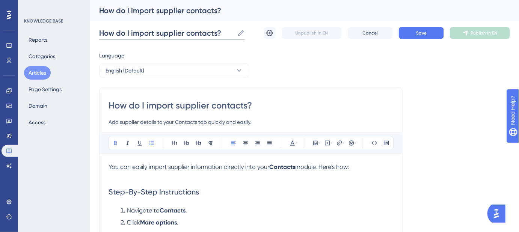
scroll to position [0, 0]
type input "How do I import supplier contacts?"
click at [423, 35] on span "Save" at bounding box center [421, 33] width 11 height 6
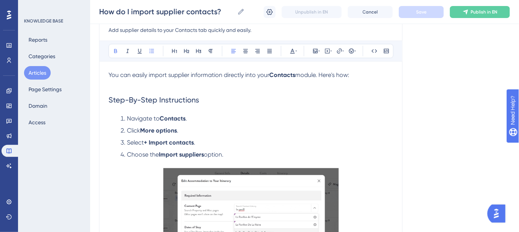
scroll to position [170, 0]
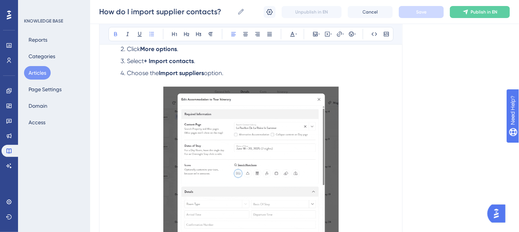
click at [233, 132] on img at bounding box center [250, 170] width 175 height 166
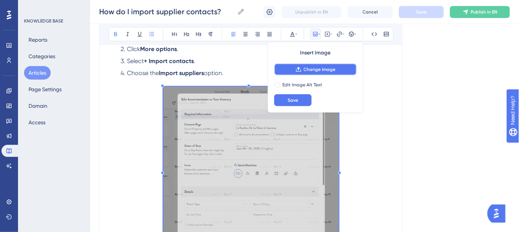
click at [314, 70] on span "Change Image" at bounding box center [320, 69] width 32 height 6
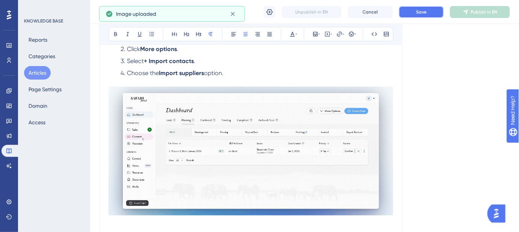
click at [414, 12] on button "Save" at bounding box center [421, 12] width 45 height 12
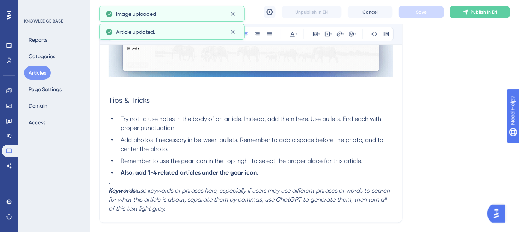
scroll to position [341, 0]
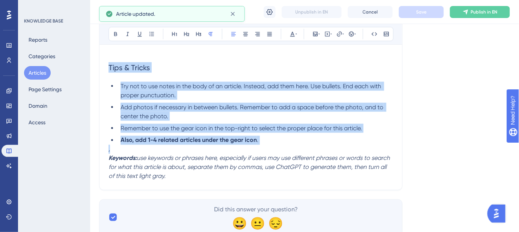
drag, startPoint x: 111, startPoint y: 150, endPoint x: 99, endPoint y: 72, distance: 79.0
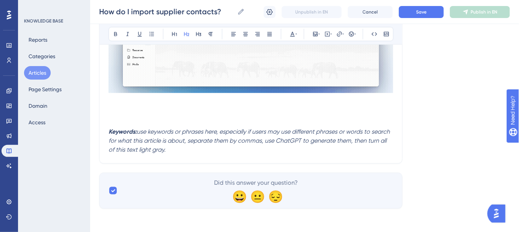
scroll to position [270, 0]
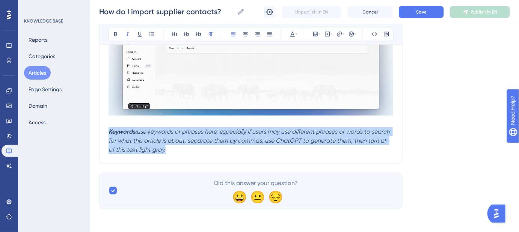
drag, startPoint x: 170, startPoint y: 151, endPoint x: 103, endPoint y: 133, distance: 69.8
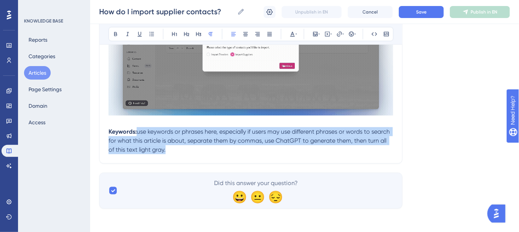
drag, startPoint x: 163, startPoint y: 148, endPoint x: 137, endPoint y: 134, distance: 29.1
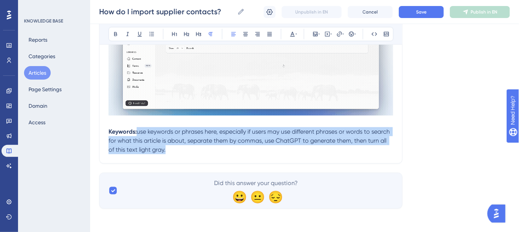
click at [137, 134] on p "Keywords: use keywords or phrases here, especially if users may use different p…" at bounding box center [250, 140] width 285 height 27
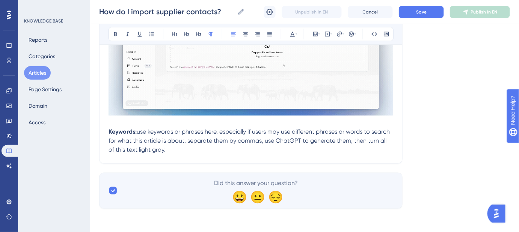
scroll to position [252, 0]
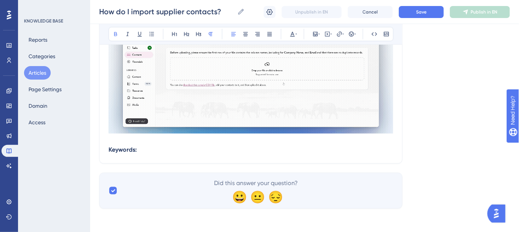
drag, startPoint x: 139, startPoint y: 149, endPoint x: 103, endPoint y: 148, distance: 35.7
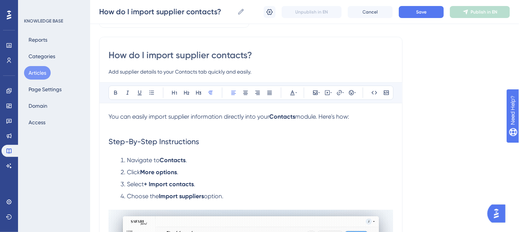
scroll to position [0, 0]
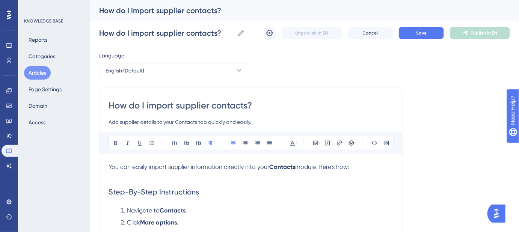
drag, startPoint x: 258, startPoint y: 108, endPoint x: 107, endPoint y: 108, distance: 151.3
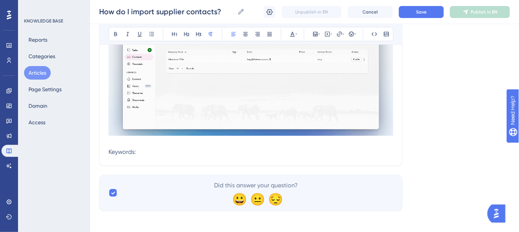
scroll to position [252, 0]
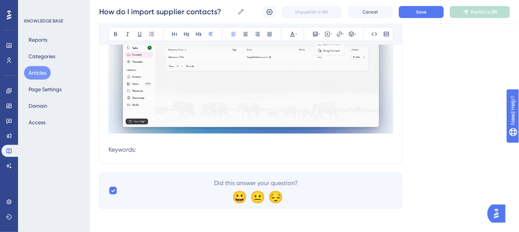
click at [164, 152] on p "Keywords:" at bounding box center [250, 149] width 285 height 9
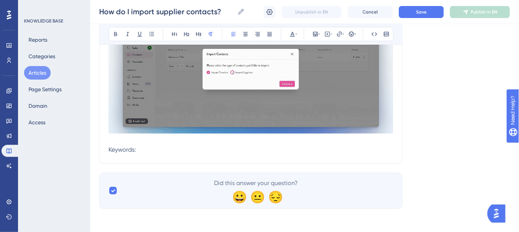
click at [165, 150] on p "Keywords:" at bounding box center [250, 149] width 285 height 9
click at [138, 149] on span "Keywords: import supplier contacts" at bounding box center [156, 149] width 96 height 7
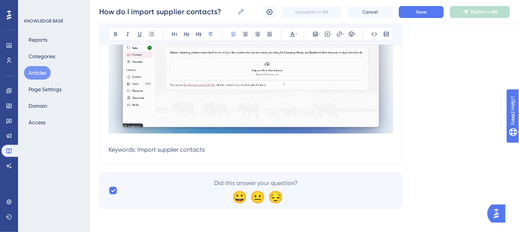
click at [214, 149] on p "Keywords: Import supplier contacts" at bounding box center [250, 149] width 285 height 9
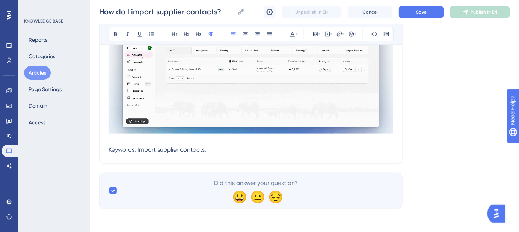
click at [226, 152] on p "Keywords: Import supplier contacts," at bounding box center [250, 149] width 285 height 9
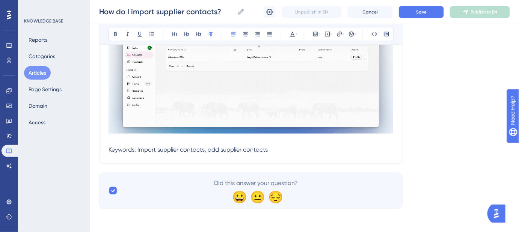
click at [278, 151] on p "Keywords: Import supplier contacts, add supplier contacts" at bounding box center [250, 149] width 285 height 9
click at [327, 149] on p "Keywords: Import supplier contacts, add supplier contacts, add suppliers," at bounding box center [250, 149] width 285 height 9
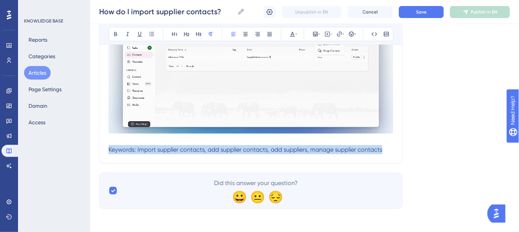
drag, startPoint x: 305, startPoint y: 150, endPoint x: 101, endPoint y: 147, distance: 203.9
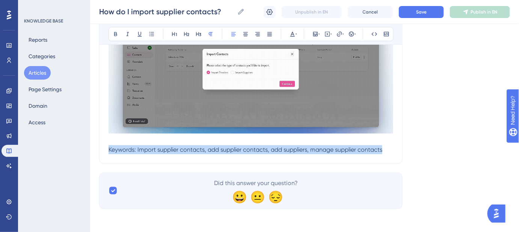
click at [289, 33] on icon at bounding box center [292, 34] width 6 height 6
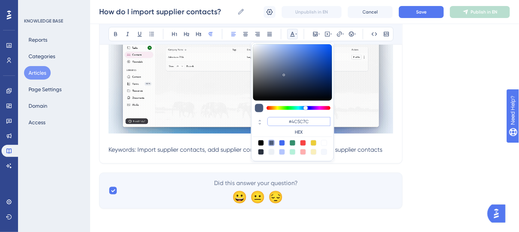
drag, startPoint x: 313, startPoint y: 122, endPoint x: 292, endPoint y: 122, distance: 21.0
click at [292, 122] on input "#4C5C7C" at bounding box center [298, 121] width 63 height 9
type input "#FFFFFF"
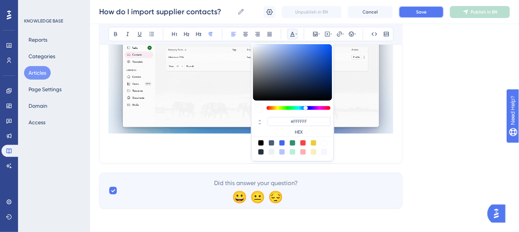
click at [415, 13] on button "Save" at bounding box center [421, 12] width 45 height 12
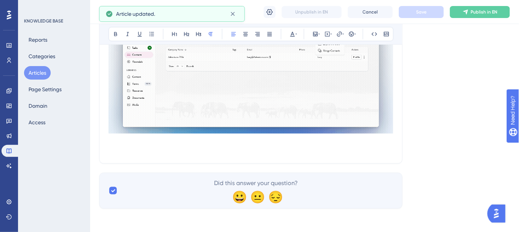
click at [444, 101] on div "Language English (Default) How do I import supplier contacts? Add supplier deta…" at bounding box center [304, 2] width 411 height 413
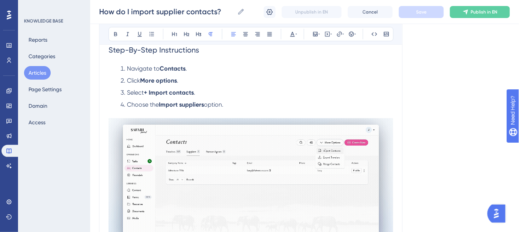
scroll to position [150, 0]
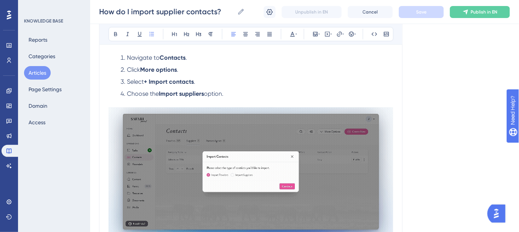
click at [196, 82] on li "Select + Import contacts ." at bounding box center [256, 81] width 276 height 9
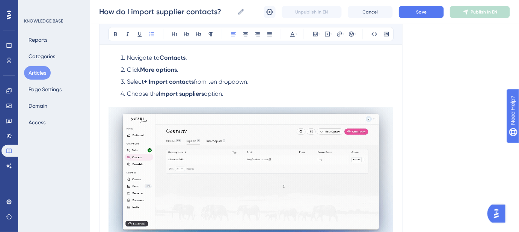
click at [235, 89] on li "Choose the Import suppliers option." at bounding box center [256, 98] width 276 height 18
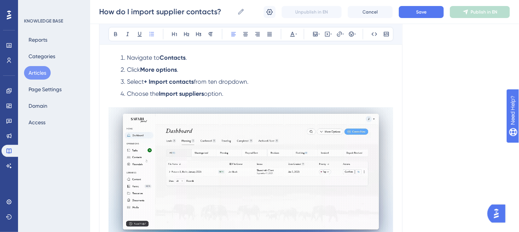
click at [213, 82] on span "from ten dropdown." at bounding box center [221, 81] width 55 height 7
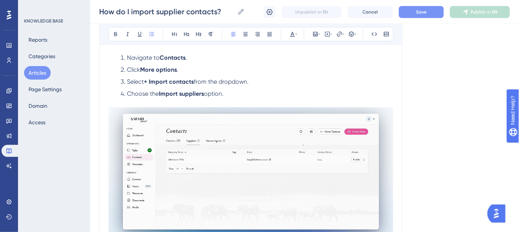
click at [405, 14] on button "Save" at bounding box center [421, 12] width 45 height 12
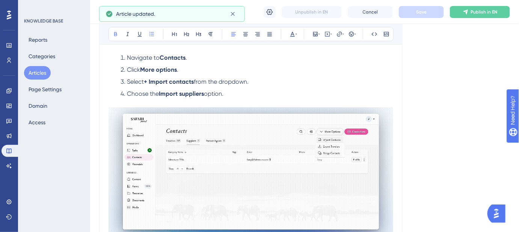
click at [182, 93] on strong "Import suppliers" at bounding box center [181, 93] width 45 height 7
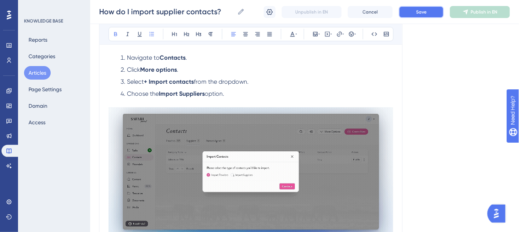
click at [423, 14] on span "Save" at bounding box center [421, 12] width 11 height 6
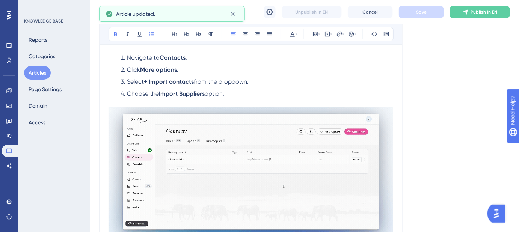
click at [159, 70] on strong "More options" at bounding box center [158, 69] width 37 height 7
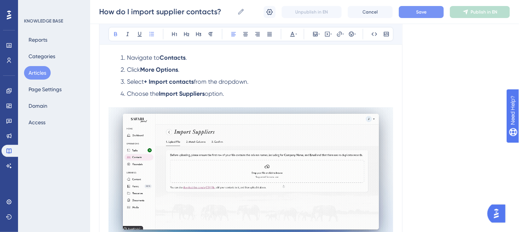
click at [173, 81] on strong "+ Import contacts" at bounding box center [169, 81] width 50 height 7
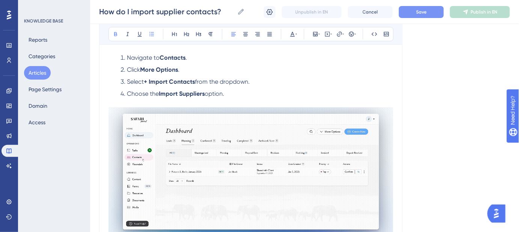
click at [429, 18] on div "How do I import supplier contacts? How do I import supplier contacts? Unpublish…" at bounding box center [304, 12] width 429 height 24
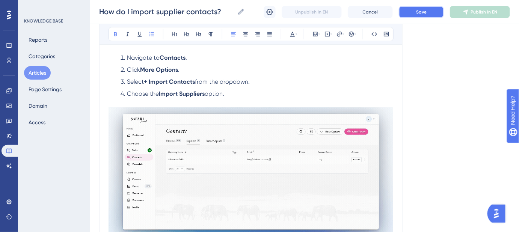
click at [428, 16] on button "Save" at bounding box center [421, 12] width 45 height 12
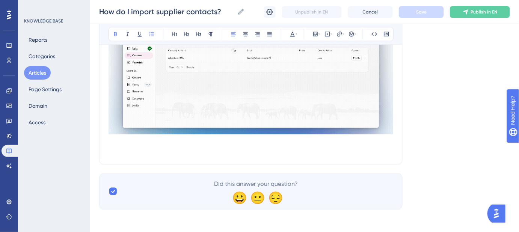
scroll to position [252, 0]
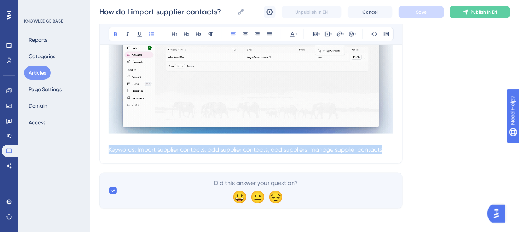
drag, startPoint x: 307, startPoint y: 156, endPoint x: 130, endPoint y: 149, distance: 177.7
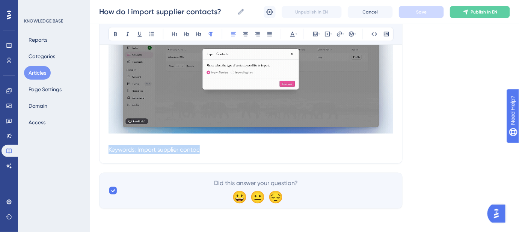
drag, startPoint x: 199, startPoint y: 148, endPoint x: 101, endPoint y: 148, distance: 98.0
click at [108, 148] on span "Keywords: Import supplier contacts, add supplier contacts, add suppliers, manag…" at bounding box center [245, 149] width 274 height 7
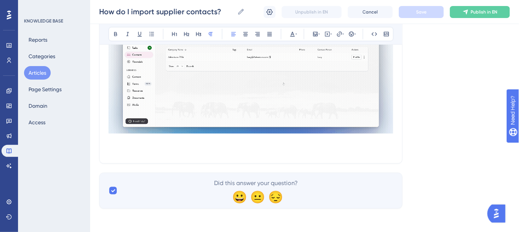
scroll to position [243, 0]
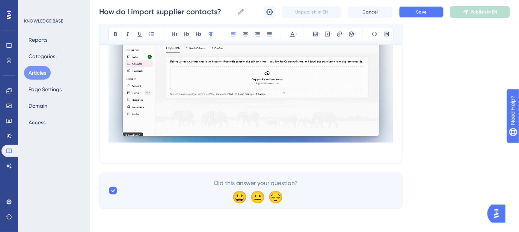
click at [414, 15] on button "Save" at bounding box center [421, 12] width 45 height 12
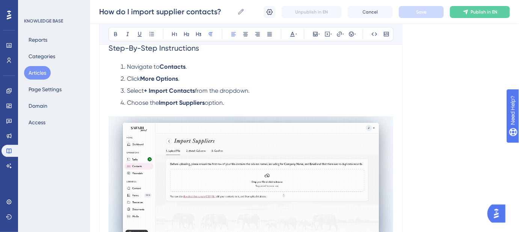
scroll to position [107, 0]
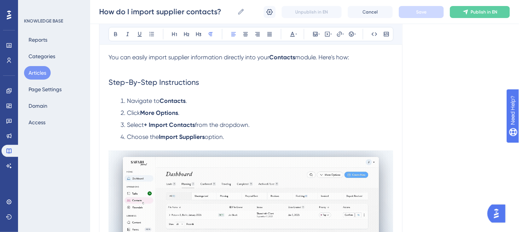
click at [190, 56] on span "You can easily import supplier information directly into your" at bounding box center [188, 57] width 161 height 7
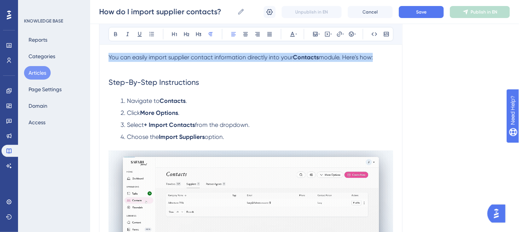
drag, startPoint x: 377, startPoint y: 56, endPoint x: 98, endPoint y: 53, distance: 279.7
click at [98, 53] on div "Performance Users Engagement Widgets Feedback Product Updates Knowledge Base AI…" at bounding box center [304, 125] width 429 height 464
copy p "You can easily import supplier contact information directly into your Contacts …"
click at [419, 11] on span "Save" at bounding box center [421, 12] width 11 height 6
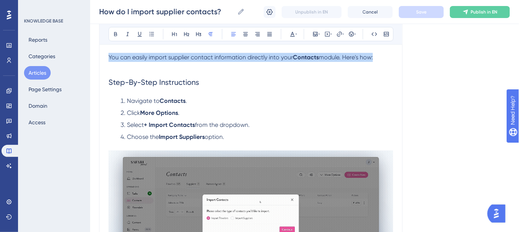
click at [317, 108] on li "Click More Options ." at bounding box center [256, 112] width 276 height 9
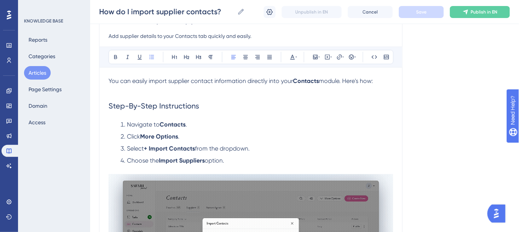
scroll to position [72, 0]
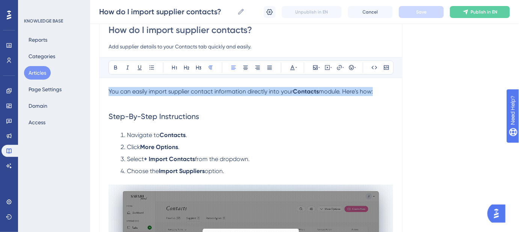
drag, startPoint x: 377, startPoint y: 92, endPoint x: 104, endPoint y: 92, distance: 273.3
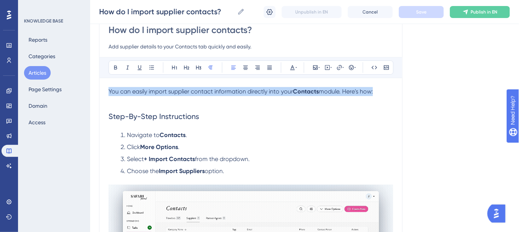
click at [104, 92] on div "How do I import supplier contacts? Add supplier details to your Contacts tab qu…" at bounding box center [250, 173] width 303 height 323
copy p "You can easily import supplier contact information directly into your Contacts …"
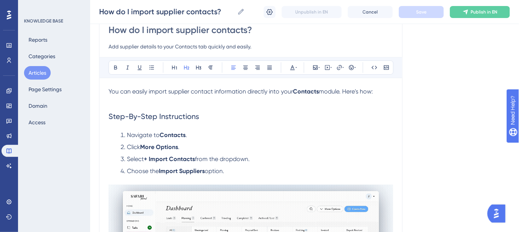
click at [374, 107] on h2 "Step-By-Step Instructions" at bounding box center [250, 116] width 285 height 23
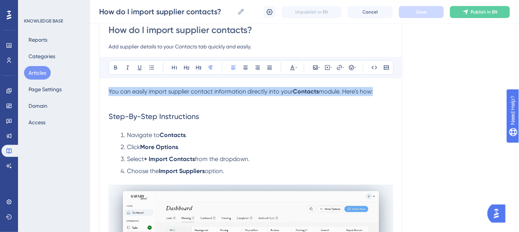
drag, startPoint x: 333, startPoint y: 90, endPoint x: 98, endPoint y: 90, distance: 235.8
click at [98, 90] on div "Performance Users Engagement Widgets Feedback Product Updates Knowledge Base AI…" at bounding box center [304, 160] width 429 height 464
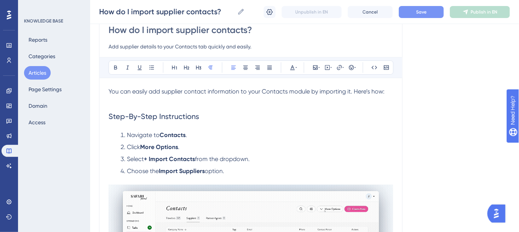
click at [265, 91] on span "You can easily add supplier contact information to your Contacts module by impo…" at bounding box center [246, 91] width 276 height 7
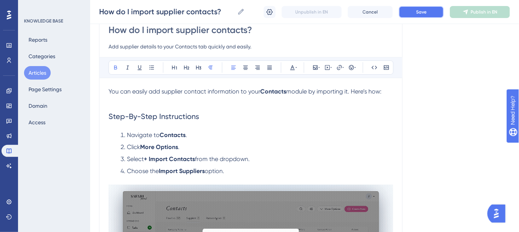
click at [411, 12] on button "Save" at bounding box center [421, 12] width 45 height 12
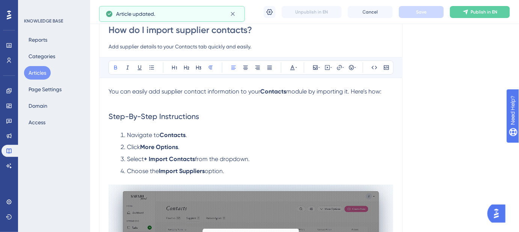
click at [374, 149] on li "Click More Options ." at bounding box center [256, 147] width 276 height 9
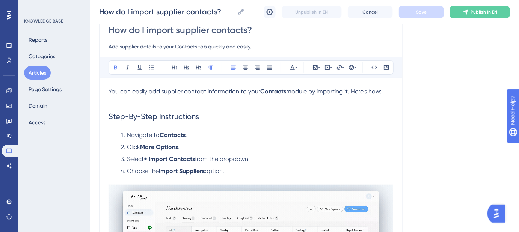
click at [273, 91] on strong "Contacts" at bounding box center [273, 91] width 26 height 7
click at [338, 67] on icon at bounding box center [339, 68] width 6 height 6
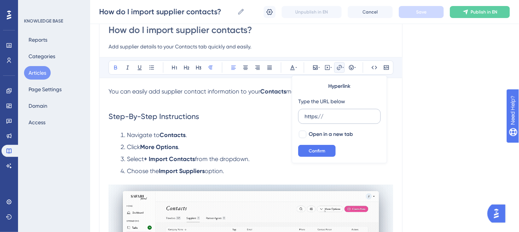
drag, startPoint x: 310, startPoint y: 115, endPoint x: 301, endPoint y: 116, distance: 8.7
click at [302, 116] on label "https://" at bounding box center [339, 116] width 83 height 15
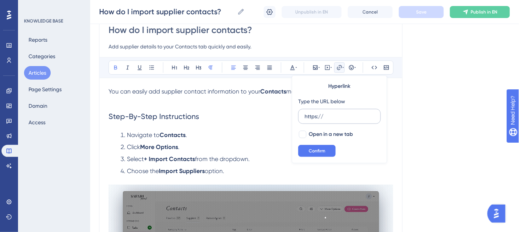
click at [304, 116] on input "https://" at bounding box center [339, 116] width 70 height 8
type input "https://help.safariportal.app/en/articles/6062--contact-management"
click at [303, 134] on div at bounding box center [303, 135] width 8 height 8
checkbox input "true"
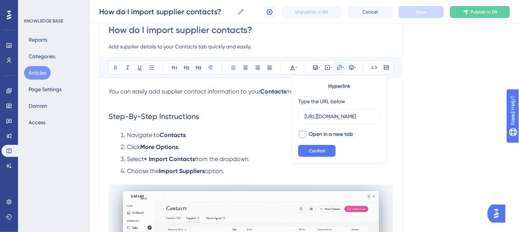
scroll to position [0, 0]
click at [308, 152] on button "Confirm" at bounding box center [317, 151] width 38 height 12
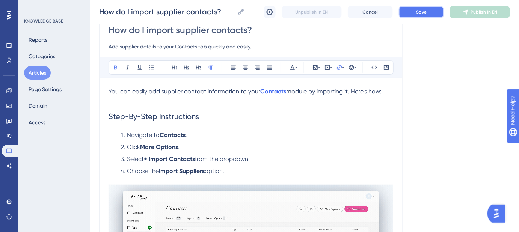
click at [411, 13] on button "Save" at bounding box center [421, 12] width 45 height 12
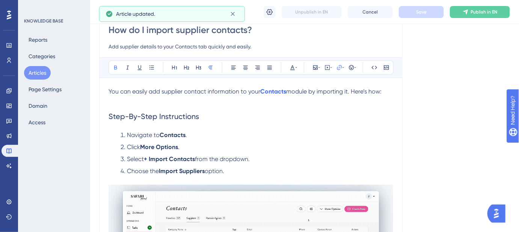
click at [348, 91] on span "module by importing it. Here’s how:" at bounding box center [333, 91] width 95 height 7
click at [354, 122] on h2 "Step-By-Step Instructions" at bounding box center [250, 116] width 285 height 23
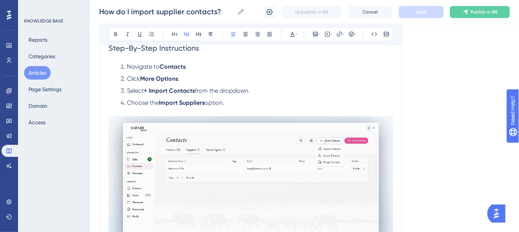
scroll to position [175, 0]
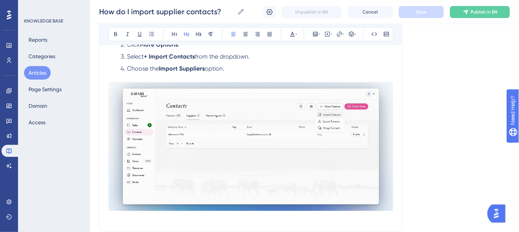
click at [151, 56] on strong "+ Import Contacts" at bounding box center [169, 56] width 51 height 7
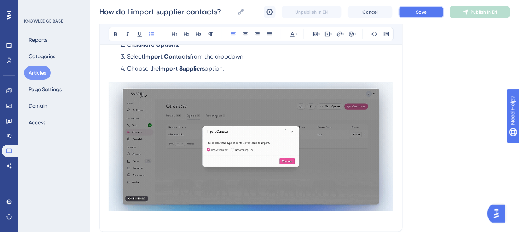
click at [412, 11] on button "Save" at bounding box center [421, 12] width 45 height 12
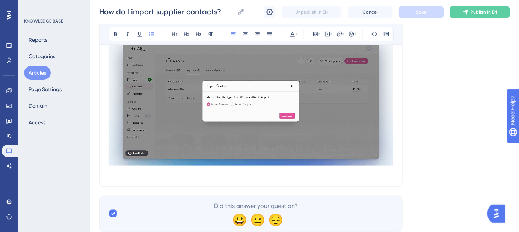
scroll to position [243, 0]
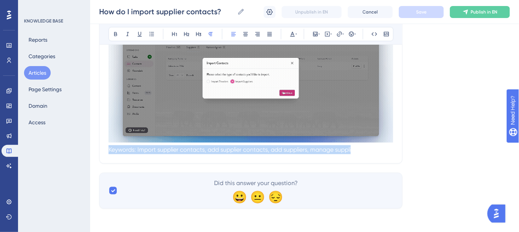
drag, startPoint x: 350, startPoint y: 153, endPoint x: 96, endPoint y: 154, distance: 253.8
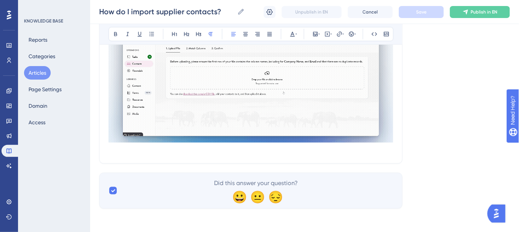
drag, startPoint x: 455, startPoint y: 143, endPoint x: 454, endPoint y: 139, distance: 3.8
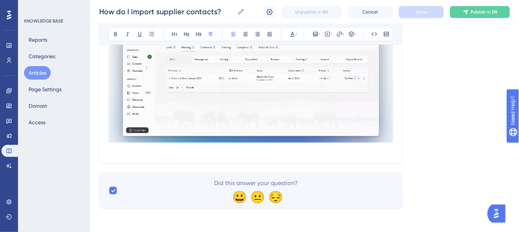
click at [454, 142] on div "Language English (Default) How do I import supplier contacts? Add supplier deta…" at bounding box center [304, 7] width 411 height 404
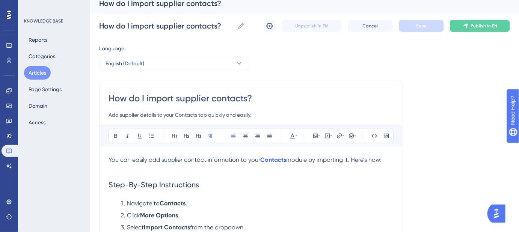
scroll to position [4, 0]
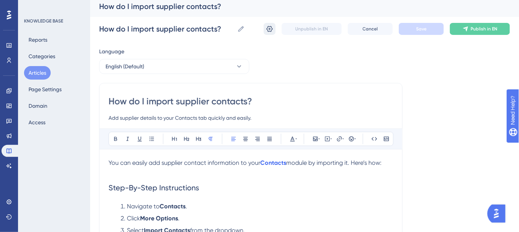
click at [269, 30] on icon at bounding box center [270, 29] width 8 height 8
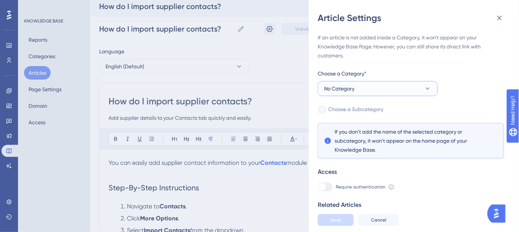
click at [426, 91] on icon at bounding box center [428, 89] width 8 height 8
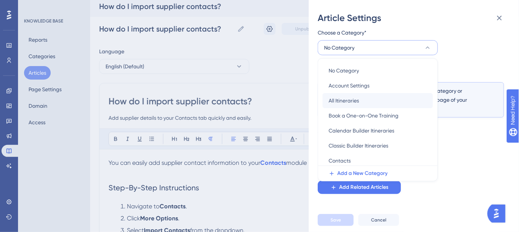
scroll to position [34, 0]
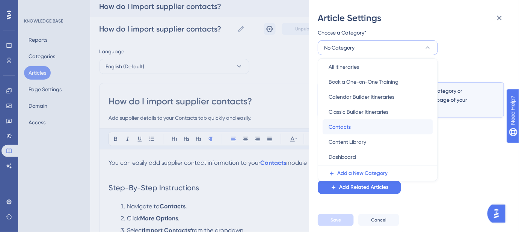
click at [344, 124] on span "Contacts" at bounding box center [339, 126] width 22 height 9
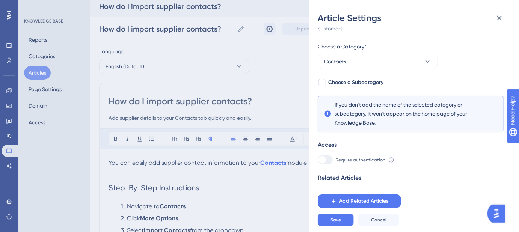
scroll to position [21, 0]
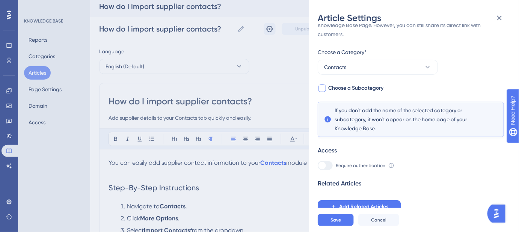
click at [372, 86] on span "Choose a Subcategory" at bounding box center [355, 88] width 55 height 9
checkbox input "true"
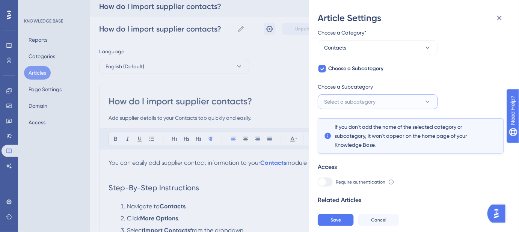
click at [425, 103] on icon at bounding box center [428, 102] width 8 height 8
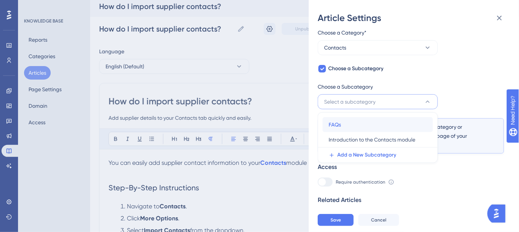
click at [339, 121] on span "FAQs" at bounding box center [334, 124] width 12 height 9
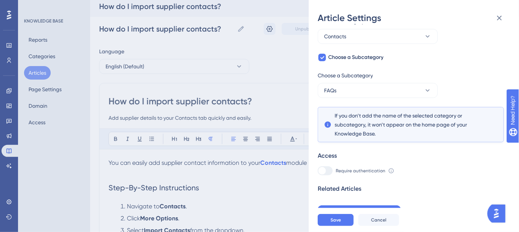
scroll to position [57, 0]
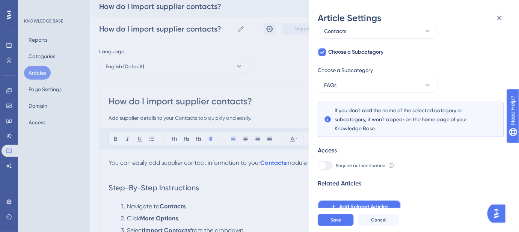
click at [362, 204] on span "Add Related Articles" at bounding box center [363, 206] width 49 height 9
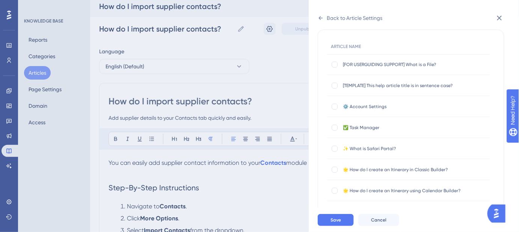
scroll to position [0, 0]
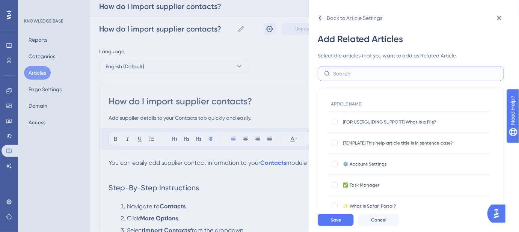
click at [357, 71] on input "text" at bounding box center [415, 73] width 164 height 8
click at [344, 76] on input "contacts" at bounding box center [415, 73] width 164 height 8
type input "supplier"
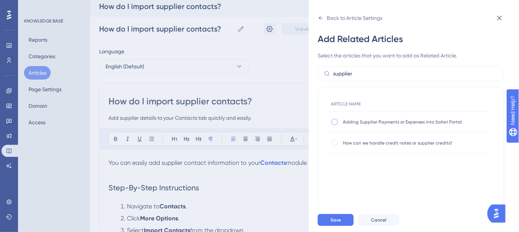
click at [333, 121] on div at bounding box center [334, 122] width 6 height 6
checkbox input "true"
drag, startPoint x: 357, startPoint y: 71, endPoint x: 331, endPoint y: 74, distance: 25.7
click at [331, 74] on label "supplier" at bounding box center [411, 73] width 186 height 15
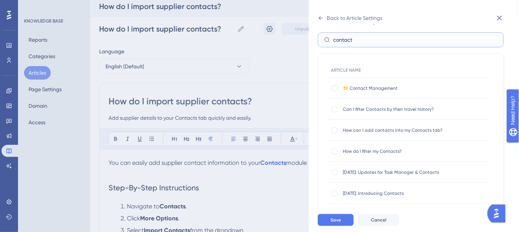
scroll to position [68, 0]
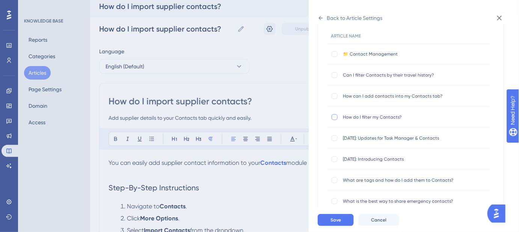
type input "contact"
click at [335, 117] on div at bounding box center [334, 117] width 6 height 6
checkbox input "true"
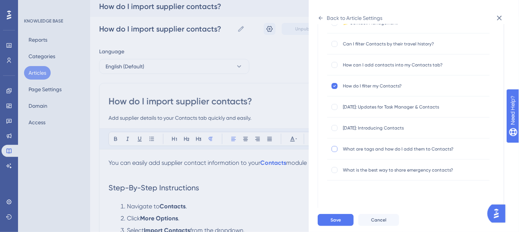
click at [333, 149] on div at bounding box center [334, 149] width 6 height 6
checkbox input "true"
click at [336, 223] on span "Save" at bounding box center [335, 220] width 11 height 6
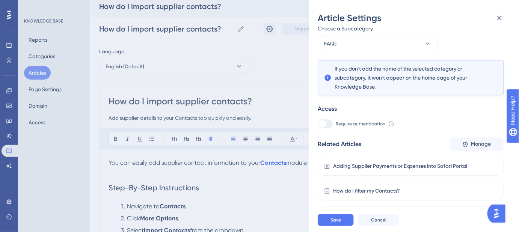
scroll to position [110, 0]
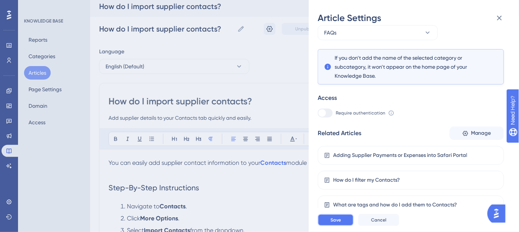
click at [340, 223] on span "Save" at bounding box center [335, 220] width 11 height 6
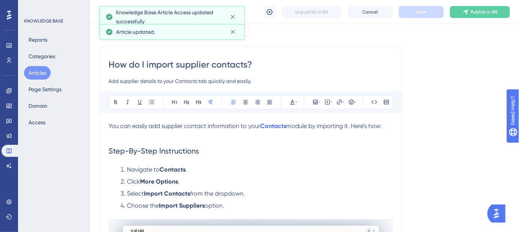
scroll to position [38, 0]
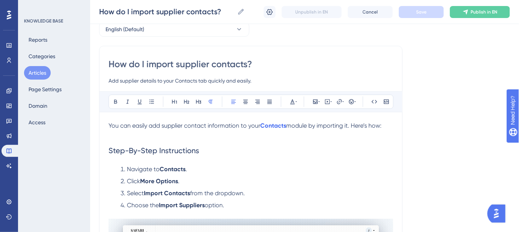
click at [274, 166] on li "Navigate to Contacts ." at bounding box center [256, 169] width 276 height 9
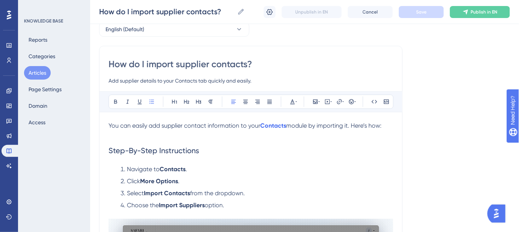
drag, startPoint x: 156, startPoint y: 80, endPoint x: 138, endPoint y: 81, distance: 18.1
click at [138, 81] on input "Add supplier details to your Contacts tab quickly and easily." at bounding box center [250, 80] width 285 height 9
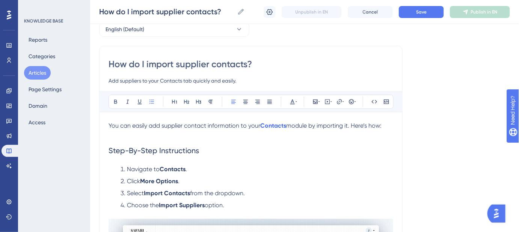
click at [189, 81] on input "Add suppliers to your Contacts tab quickly and easily." at bounding box center [250, 80] width 285 height 9
type input "Add suppliers to your Contacts module quickly and easily."
click at [417, 14] on span "Save" at bounding box center [421, 12] width 11 height 6
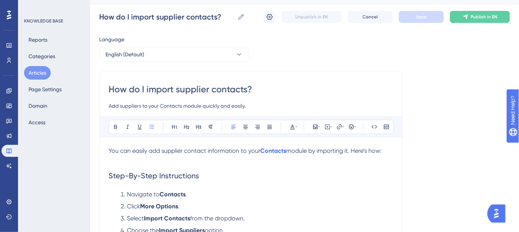
scroll to position [4, 0]
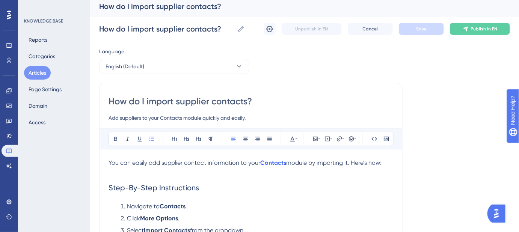
drag, startPoint x: 260, startPoint y: 101, endPoint x: 107, endPoint y: 105, distance: 153.2
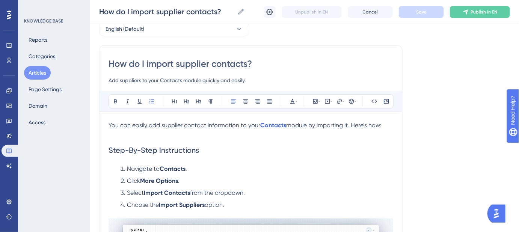
scroll to position [38, 0]
click at [267, 13] on icon at bounding box center [270, 12] width 6 height 6
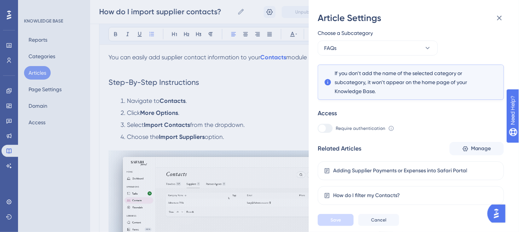
scroll to position [110, 0]
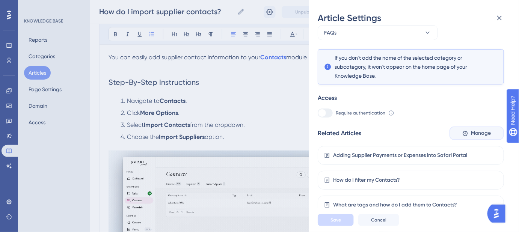
click at [473, 130] on span "Manage" at bounding box center [481, 133] width 20 height 9
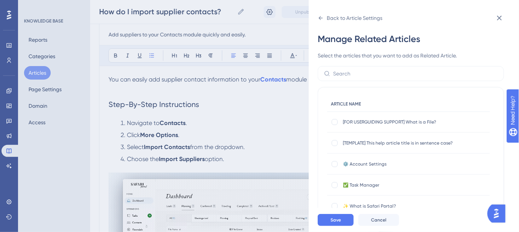
scroll to position [72, 0]
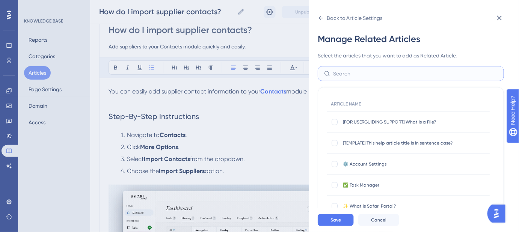
click at [363, 74] on input "text" at bounding box center [415, 73] width 164 height 8
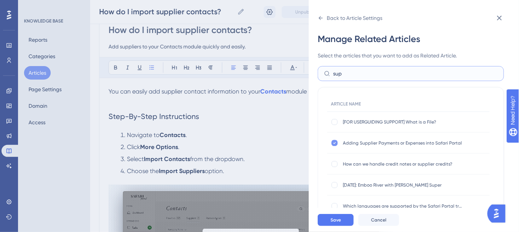
type input "sup"
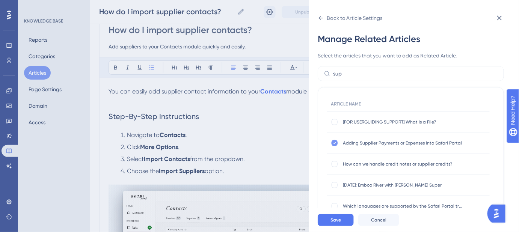
click at [333, 143] on icon at bounding box center [334, 143] width 3 height 2
checkbox input "false"
click at [339, 222] on button "Save" at bounding box center [336, 220] width 36 height 12
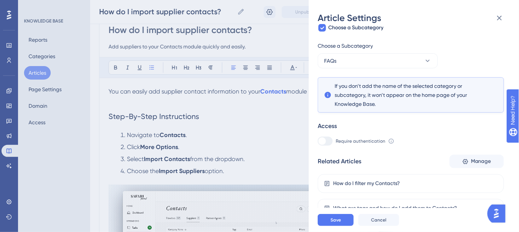
scroll to position [86, 0]
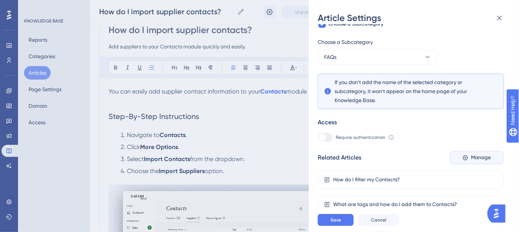
click at [471, 160] on span "Manage" at bounding box center [481, 157] width 20 height 9
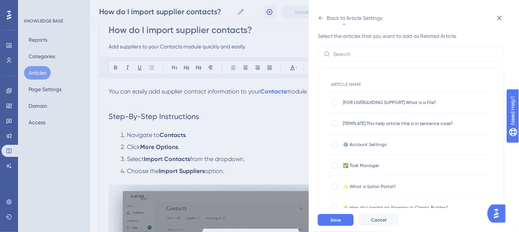
scroll to position [0, 0]
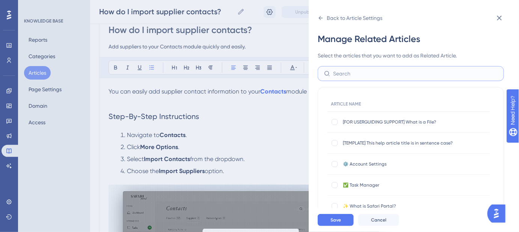
click at [365, 77] on input "text" at bounding box center [415, 73] width 164 height 8
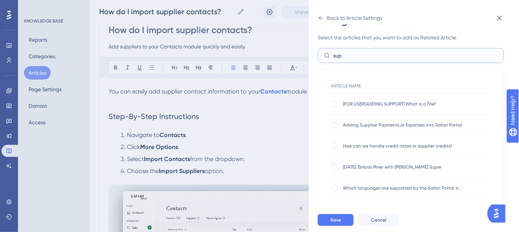
scroll to position [34, 0]
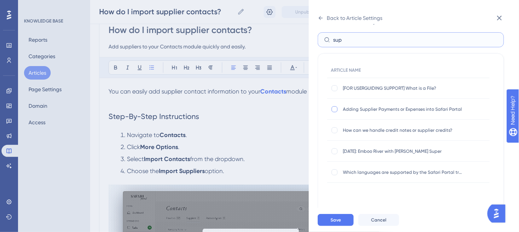
type input "sup"
click at [333, 107] on div at bounding box center [334, 109] width 6 height 6
checkbox input "true"
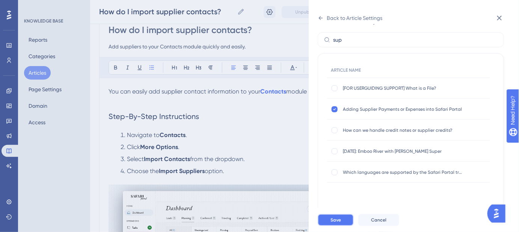
click at [337, 223] on span "Save" at bounding box center [335, 220] width 11 height 6
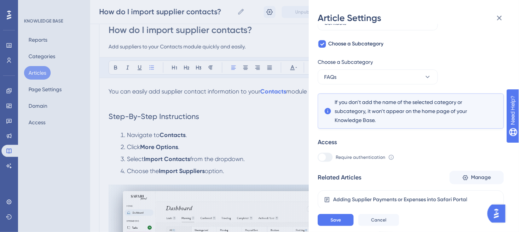
scroll to position [110, 0]
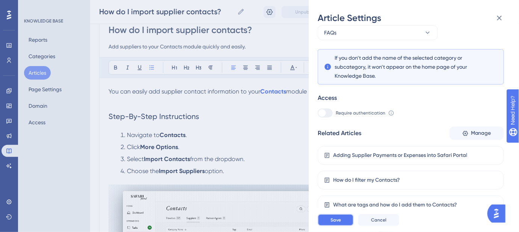
click at [336, 223] on span "Save" at bounding box center [335, 220] width 11 height 6
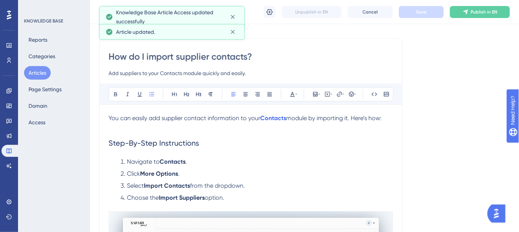
scroll to position [38, 0]
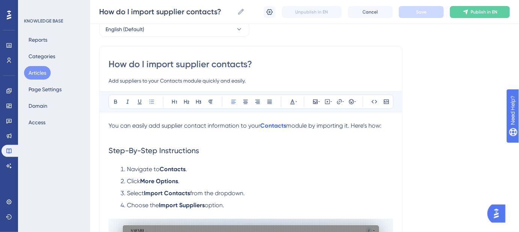
click at [380, 151] on h2 "Step-By-Step Instructions" at bounding box center [250, 150] width 285 height 23
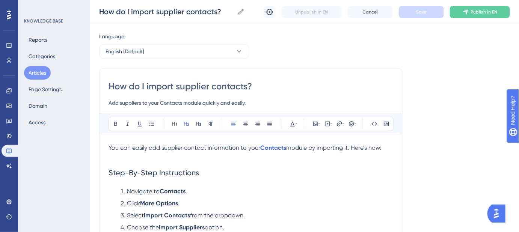
scroll to position [4, 0]
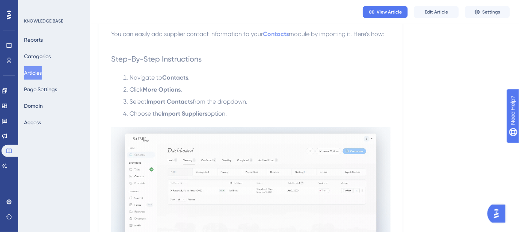
scroll to position [110, 0]
